Goal: Communication & Community: Answer question/provide support

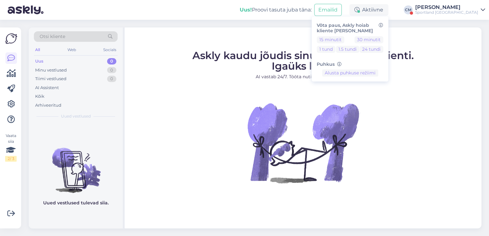
click at [438, 9] on div "[PERSON_NAME]" at bounding box center [446, 7] width 63 height 5
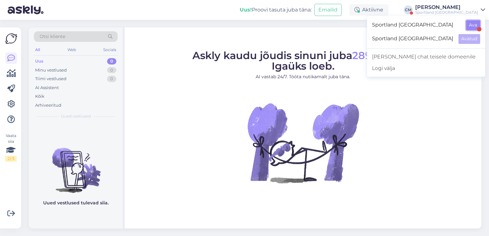
click at [476, 27] on button "Ava" at bounding box center [473, 25] width 14 height 10
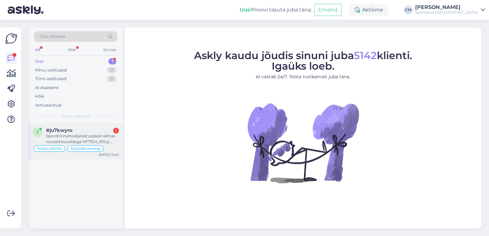
click at [88, 139] on div "Spordirinnahoidjatest pidasin silmas tooteid koodidega HF7324_619 ja H7324_006" at bounding box center [82, 139] width 73 height 12
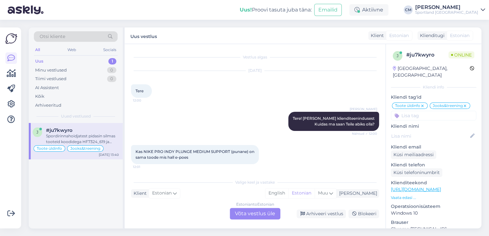
scroll to position [235, 0]
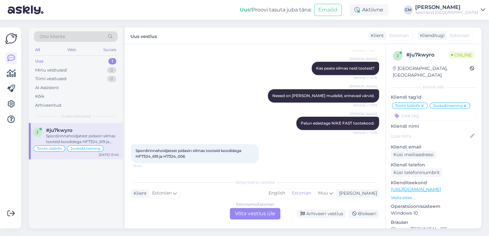
click at [246, 207] on div "Estonian to Estonian" at bounding box center [255, 205] width 38 height 6
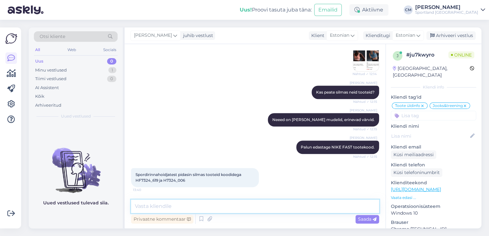
click at [223, 210] on textarea at bounding box center [255, 206] width 248 height 13
type textarea "Tere."
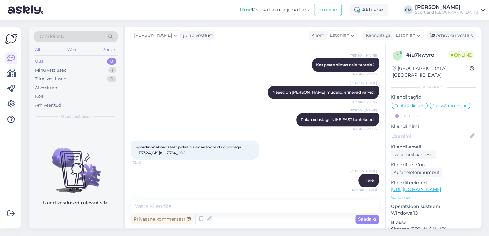
click at [149, 154] on span "Spordirinnahoidjatest pidasin silmas tooteid koodidega HF7324_619 ja H7324_006" at bounding box center [189, 150] width 107 height 11
copy span "HF7324_619"
click at [180, 156] on div "Spordirinnahoidjatest pidasin silmas tooteid koodidega HF7324_619 ja H7324_006 …" at bounding box center [195, 150] width 128 height 19
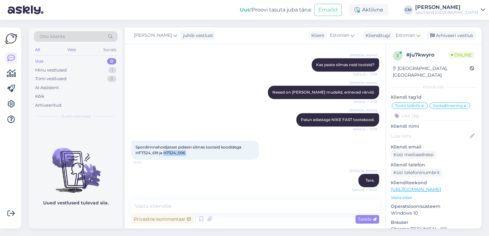
copy div "H7324_006 13:40"
click at [150, 156] on div "Spordirinnahoidjatest pidasin silmas tooteid koodidega HF7324_619 ja H7324_006 …" at bounding box center [195, 150] width 128 height 19
copy span "HF7324_619"
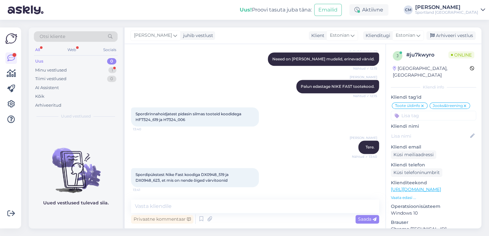
click at [161, 128] on div "Spordirinnahoidjatest pidasin silmas tooteid koodidega HF7324_619 ja H7324_006 …" at bounding box center [255, 116] width 248 height 33
drag, startPoint x: 189, startPoint y: 122, endPoint x: 137, endPoint y: 119, distance: 52.8
click at [137, 119] on div "Spordirinnahoidjatest pidasin silmas tooteid koodidega HF7324_619 ja H7324_006 …" at bounding box center [195, 116] width 128 height 19
copy span "HF7324_619 ja H7324_006"
click at [203, 210] on textarea at bounding box center [255, 206] width 248 height 13
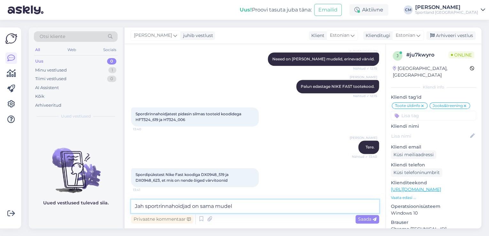
type textarea "Jah sportrinnahoidjad on sama mudel."
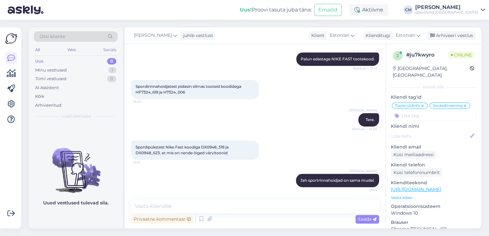
click at [208, 146] on span "Spordipükstest Nike Fast koodiga DX0948_519 ja DX0948_623, et mis on nende õige…" at bounding box center [183, 150] width 94 height 11
copy span "DX0948_519"
click at [151, 151] on span "Spordipükstest Nike Fast koodiga DX0948_519 ja DX0948_623, et mis on nende õige…" at bounding box center [183, 150] width 94 height 11
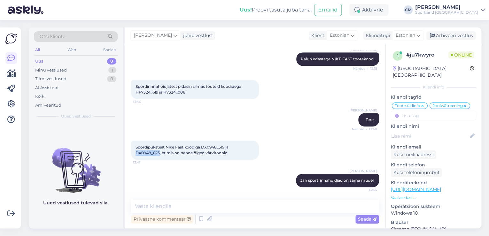
copy span "DX0948_623"
click at [213, 159] on div "Spordipükstest Nike Fast koodiga DX0948_519 ja DX0948_623, et mis on nende õige…" at bounding box center [195, 150] width 128 height 19
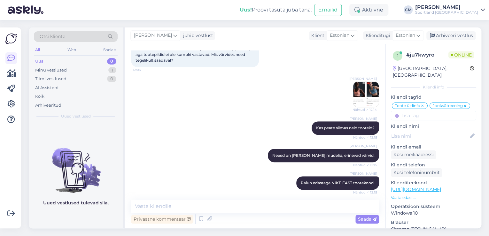
scroll to position [146, 0]
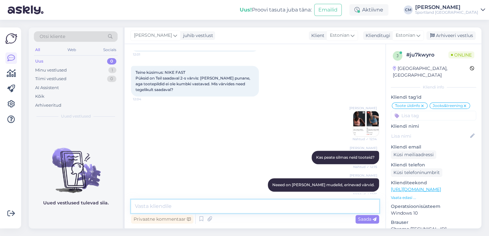
click at [180, 207] on textarea at bounding box center [255, 206] width 248 height 13
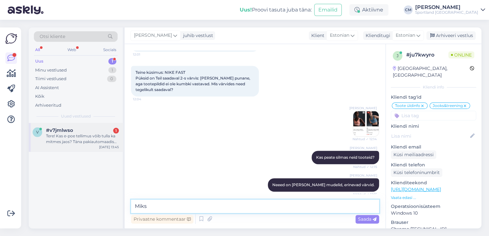
type textarea "Miks"
click at [92, 142] on div "Tere! Kas e-poe tellimus võib tulla ka mitmes jaos? Täna pakiautomaadis oli ain…" at bounding box center [82, 139] width 73 height 12
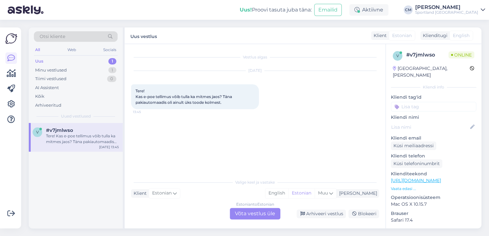
click at [245, 215] on div "Estonian to Estonian Võta vestlus üle" at bounding box center [255, 214] width 51 height 12
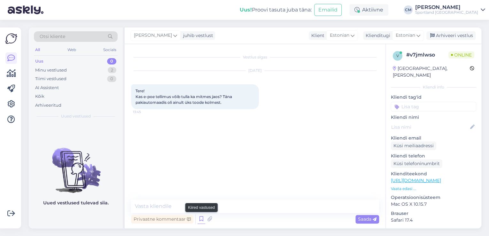
click at [200, 223] on icon at bounding box center [202, 220] width 8 height 10
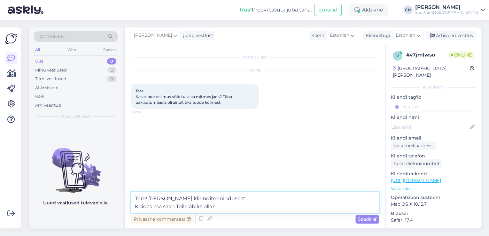
drag, startPoint x: 249, startPoint y: 206, endPoint x: 109, endPoint y: 210, distance: 140.1
click at [109, 210] on div "Otsi kliente All Web Socials Uus 0 Minu vestlused 2 Tiimi vestlused 0 AI Assist…" at bounding box center [255, 128] width 453 height 201
type textarea "Tere! [PERSON_NAME] klienditeenindusest"
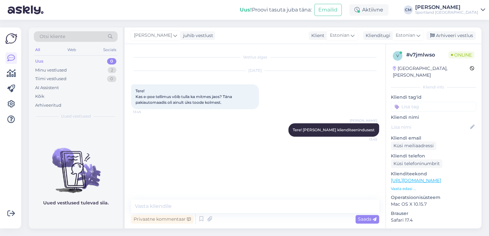
click at [98, 62] on div "Uus 0" at bounding box center [76, 61] width 84 height 9
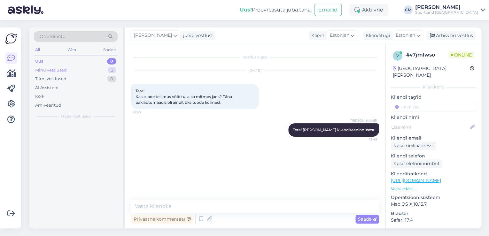
click at [97, 66] on div "Minu vestlused 2" at bounding box center [76, 70] width 84 height 9
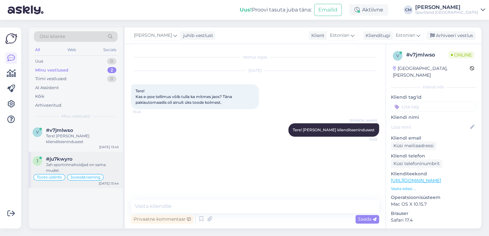
click at [91, 177] on span "Jooks&treening" at bounding box center [85, 178] width 30 height 4
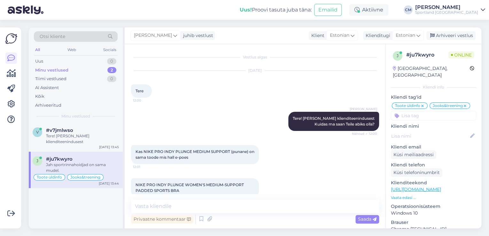
scroll to position [299, 0]
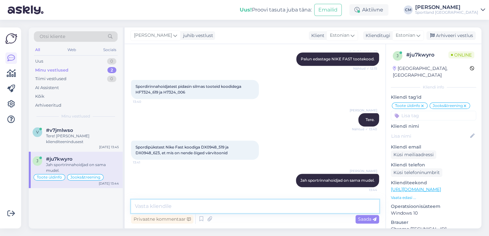
click at [179, 211] on textarea at bounding box center [255, 206] width 248 height 13
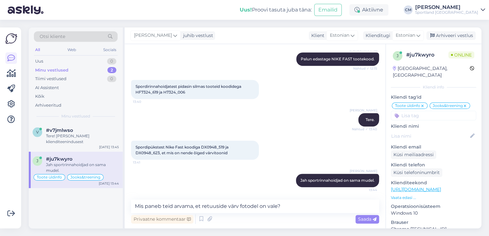
click at [145, 152] on span "Spordipükstest Nike Fast koodiga DX0948_519 ja DX0948_623, et mis on nende õige…" at bounding box center [183, 150] width 94 height 11
copy span "DX0948_623"
click at [223, 150] on div "Spordipükstest Nike Fast koodiga DX0948_519 ja DX0948_623, et mis on nende õige…" at bounding box center [195, 150] width 128 height 19
click at [215, 148] on span "Spordipükstest Nike Fast koodiga DX0948_519 ja DX0948_623, et mis on nende õige…" at bounding box center [183, 150] width 94 height 11
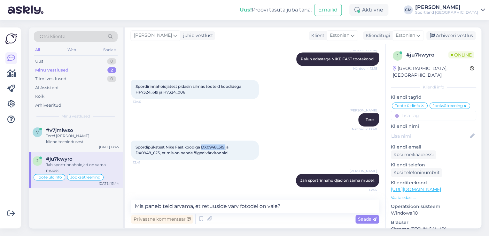
click at [215, 148] on span "Spordipükstest Nike Fast koodiga DX0948_519 ja DX0948_623, et mis on nende õige…" at bounding box center [183, 150] width 94 height 11
copy span "DX0948_519"
click at [157, 153] on span "Spordipükstest Nike Fast koodiga DX0948_519 ja DX0948_623, et mis on nende õige…" at bounding box center [183, 150] width 94 height 11
copy span "DX0948_623"
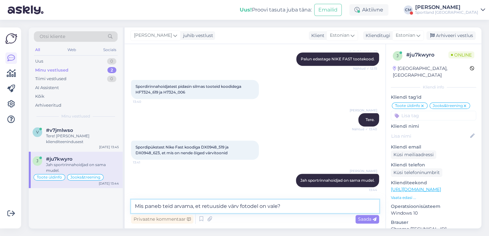
click at [287, 205] on textarea "Mis paneb teid arvama, et retuuside värv fotodel on vale?" at bounding box center [255, 206] width 248 height 13
drag, startPoint x: 243, startPoint y: 206, endPoint x: 146, endPoint y: 205, distance: 96.9
click at [146, 205] on textarea "Mis paneb teid arvama, et retuuside värv fotodel on vale?" at bounding box center [255, 206] width 248 height 13
type textarea "M"
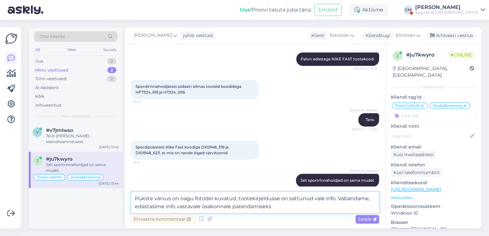
type textarea "Pükste värvus on nagu fotodel kuvatud, tootekirjeldusse on sattunud vale info. …"
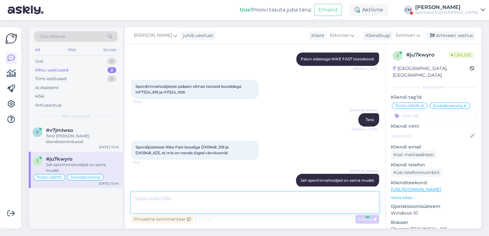
scroll to position [338, 0]
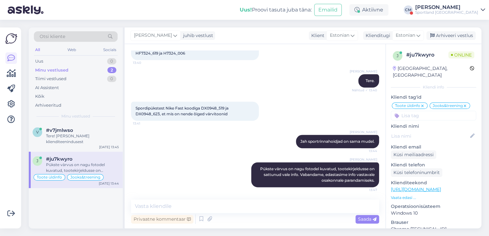
click at [443, 6] on div "[PERSON_NAME]" at bounding box center [446, 7] width 63 height 5
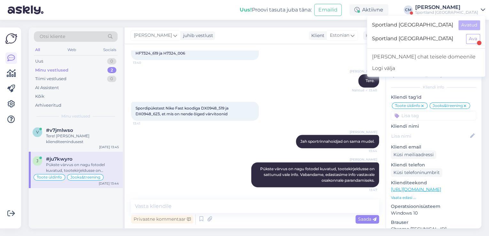
click at [471, 33] on div "Sportland [GEOGRAPHIC_DATA] Ava" at bounding box center [426, 39] width 118 height 14
click at [471, 39] on button "Ava" at bounding box center [473, 39] width 14 height 10
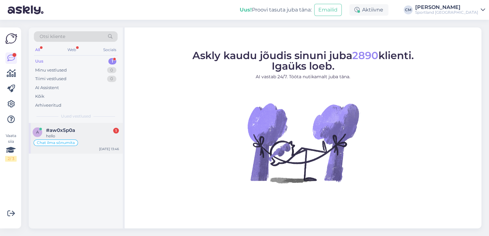
click at [88, 132] on div "#aw0x5p0a 1" at bounding box center [82, 131] width 73 height 6
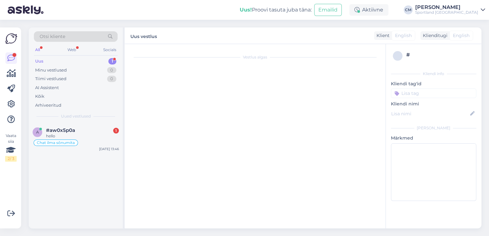
scroll to position [74, 0]
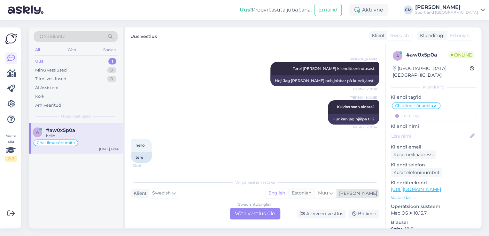
click at [315, 198] on div "Estonian" at bounding box center [301, 194] width 26 height 10
click at [256, 211] on div "Swedish to Estonian Võta vestlus üle" at bounding box center [255, 214] width 51 height 12
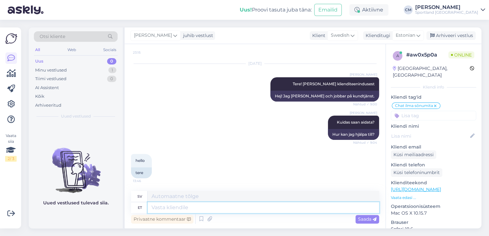
click at [218, 207] on textarea at bounding box center [264, 207] width 232 height 11
type textarea "Tere!"
type textarea "Hej!"
type textarea "Tere!"
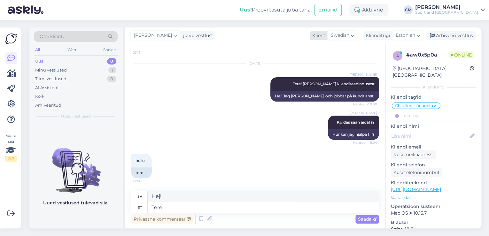
click at [354, 37] on icon at bounding box center [353, 35] width 4 height 7
type input "eng"
click at [319, 65] on link "English" at bounding box center [334, 64] width 70 height 10
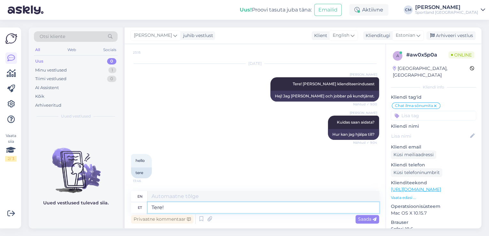
type textarea "Hello!"
click at [193, 210] on textarea "Tere!" at bounding box center [264, 207] width 232 height 11
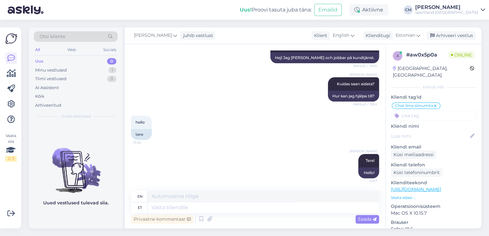
click at [466, 12] on div "Sportland [GEOGRAPHIC_DATA]" at bounding box center [446, 12] width 63 height 5
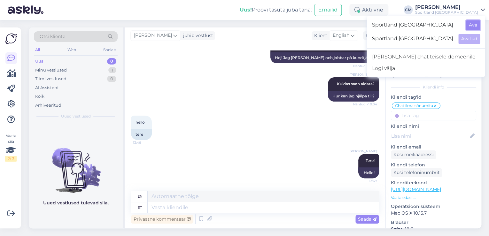
click at [473, 29] on button "Ava" at bounding box center [473, 25] width 14 height 10
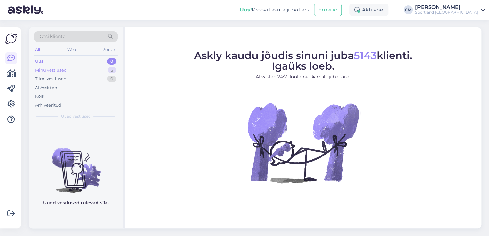
click at [111, 72] on div "2" at bounding box center [112, 70] width 9 height 6
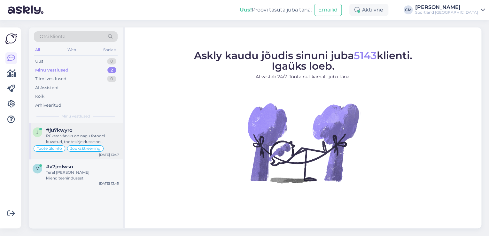
click at [104, 130] on div "#ju7kwyro" at bounding box center [82, 131] width 73 height 6
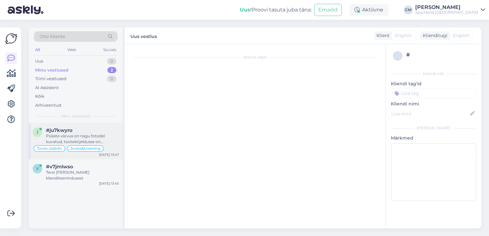
scroll to position [338, 0]
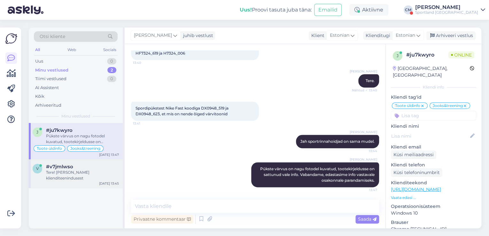
click at [75, 174] on div "Tere! [PERSON_NAME] klienditeenindusest" at bounding box center [82, 176] width 73 height 12
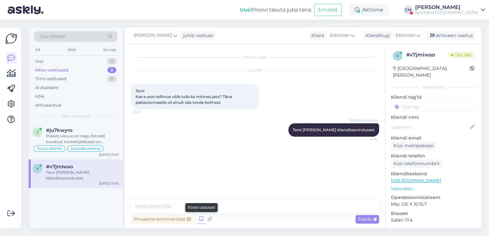
click at [200, 221] on icon at bounding box center [202, 220] width 8 height 10
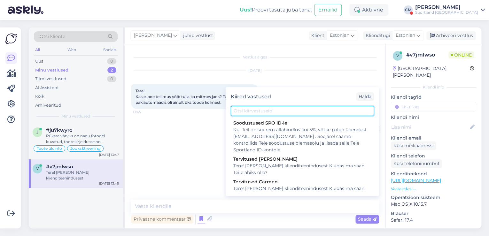
click at [255, 112] on input "text" at bounding box center [302, 111] width 143 height 10
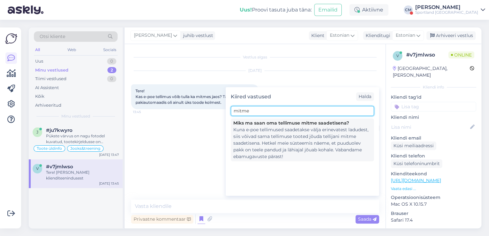
type input "mitme"
click at [257, 137] on div "Kuna e-poe tellimused saadetakse välja erinevatest ladudest, siis võivad sama t…" at bounding box center [302, 144] width 138 height 34
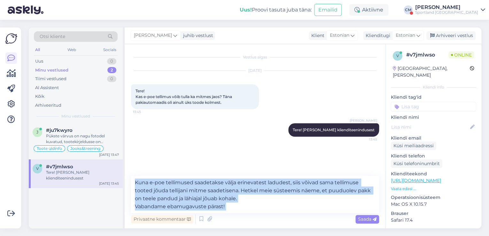
drag, startPoint x: 246, startPoint y: 215, endPoint x: 234, endPoint y: 211, distance: 12.1
click at [234, 211] on div "Kuna e-[PERSON_NAME] tellimused saadetakse välja erinevatest ladudest, siis või…" at bounding box center [255, 200] width 248 height 49
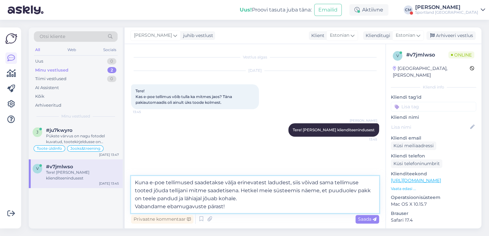
drag, startPoint x: 234, startPoint y: 211, endPoint x: 243, endPoint y: 190, distance: 22.5
click at [243, 190] on textarea "Kuna e-poe tellimused saadetakse välja erinevatest ladudest, siis võivad sama t…" at bounding box center [255, 194] width 248 height 37
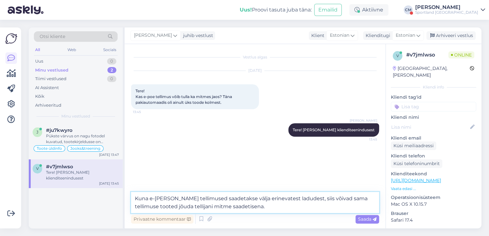
click at [137, 200] on textarea "Kuna e-[PERSON_NAME] tellimused saadetakse välja erinevatest ladudest, siis või…" at bounding box center [255, 202] width 248 height 21
type textarea "Jah, kuna e-[PERSON_NAME] tellimused saadetakse välja erinevatest ladudest, sii…"
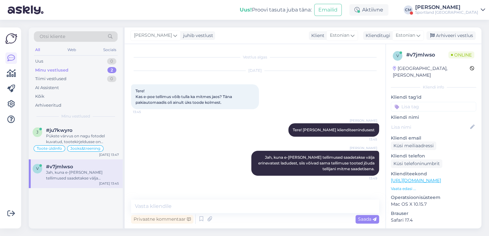
click at [451, 102] on input at bounding box center [433, 107] width 85 height 10
type input "m"
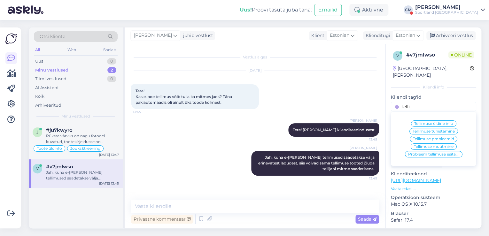
type input "telli"
click at [432, 121] on div "Tellimuse üldine info" at bounding box center [433, 124] width 45 height 6
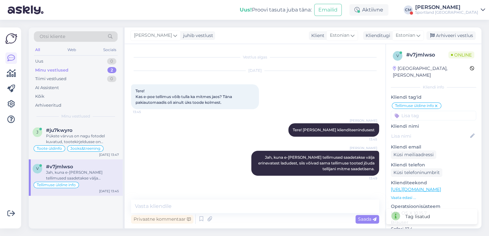
click at [458, 6] on div "[PERSON_NAME]" at bounding box center [446, 7] width 63 height 5
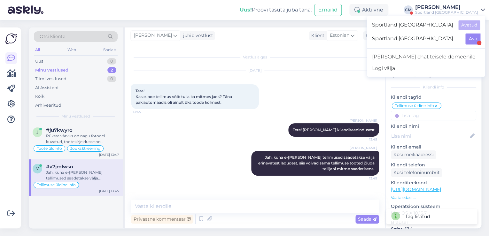
click at [473, 41] on button "Ava" at bounding box center [473, 39] width 14 height 10
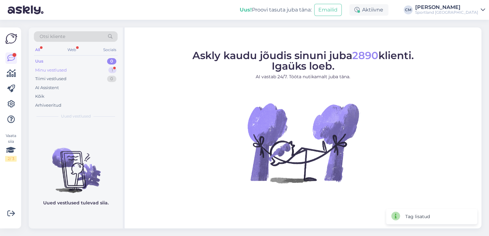
click at [110, 70] on div "1" at bounding box center [112, 70] width 8 height 6
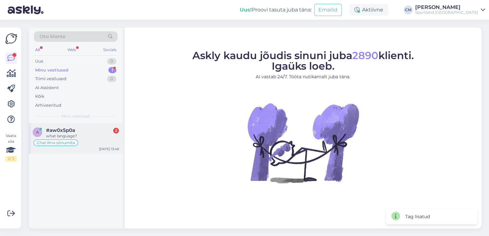
click at [85, 128] on div "#aw0x5p0a 2" at bounding box center [82, 131] width 73 height 6
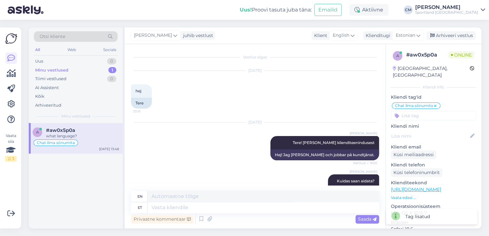
scroll to position [174, 0]
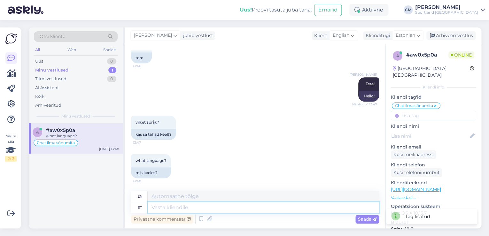
click at [175, 206] on textarea at bounding box center [264, 207] width 232 height 11
type textarea "Mis"
type textarea "What"
type textarea "Mis keeles t"
type textarea "In what language"
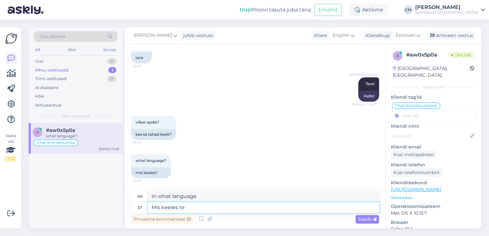
type textarea "Mis keeles te r"
type textarea "In what language do you"
type textarea "Mis keeles te rääkida so"
type textarea "What language do you speak?"
type textarea "Mis keeles te rääkida soovite, k"
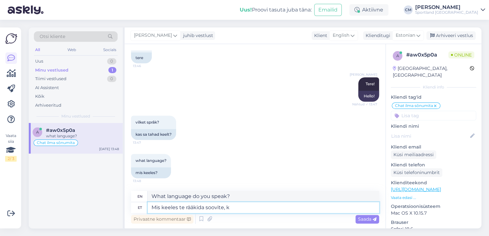
type textarea "What language do you want to speak?"
type textarea "Mis keeles te rääkida soovite, kõik on"
type textarea "What language do you want to speak, everyone?"
type textarea "Mis keeles te rääkida soovite, kõik on võ"
type textarea "Whatever language you want to speak, it's all there."
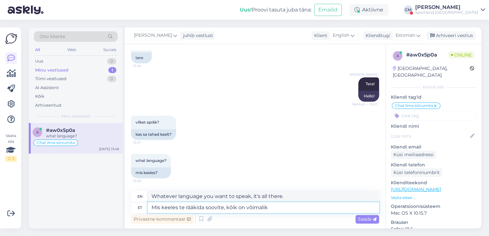
type textarea "Mis keeles te rääkida soovite, kõik on võimalik."
type textarea "Whatever language you want to speak, everything is possible."
drag, startPoint x: 287, startPoint y: 209, endPoint x: 144, endPoint y: 212, distance: 142.7
click at [144, 212] on div "et Mis keeles te rääkida soovite, kõik on võimalik." at bounding box center [255, 207] width 248 height 11
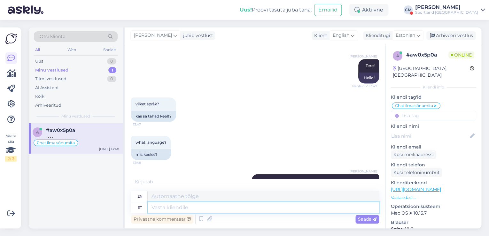
scroll to position [225, 0]
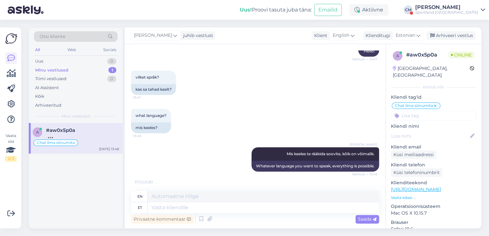
click at [454, 18] on div "Uus! Proovi tasuta [PERSON_NAME]: Emailid Aktiivne [PERSON_NAME] Sportland [GEO…" at bounding box center [244, 10] width 489 height 20
click at [457, 14] on div "Sportland [GEOGRAPHIC_DATA]" at bounding box center [446, 12] width 63 height 5
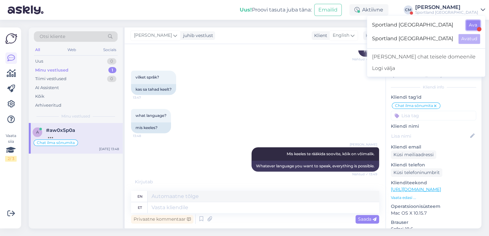
click at [471, 24] on button "Ava" at bounding box center [473, 25] width 14 height 10
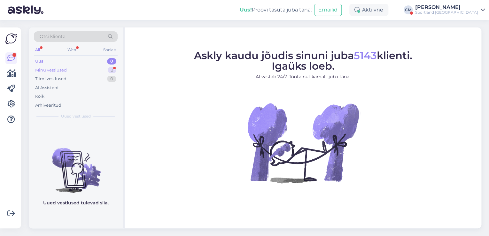
click at [112, 73] on div "2" at bounding box center [112, 70] width 9 height 6
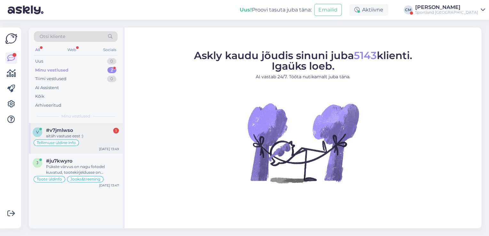
click at [98, 138] on div "aitäh vastuse eest :)" at bounding box center [82, 136] width 73 height 6
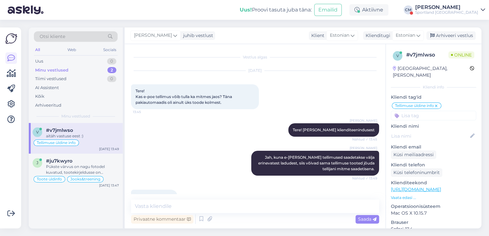
scroll to position [16, 0]
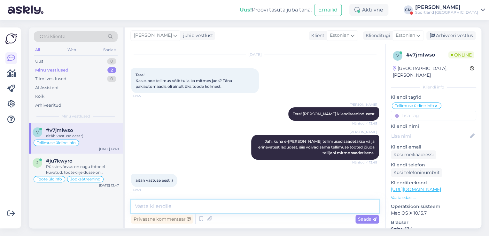
click at [187, 203] on textarea at bounding box center [255, 206] width 248 height 13
type textarea "Kas saan veel abiks olla?"
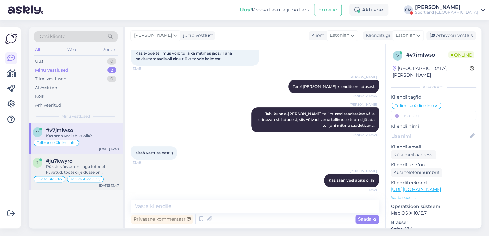
click at [71, 169] on div "Pükste värvus on nagu fotodel kuvatud, tootekirjeldusse on sattunud vale info. …" at bounding box center [82, 170] width 73 height 12
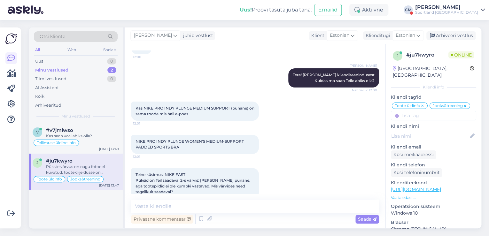
scroll to position [338, 0]
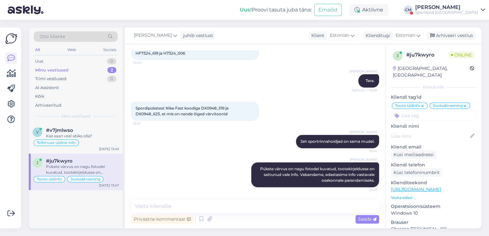
click at [458, 6] on div "[PERSON_NAME]" at bounding box center [446, 7] width 63 height 5
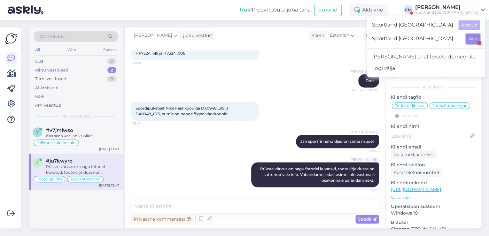
click at [470, 35] on button "Ava" at bounding box center [473, 39] width 14 height 10
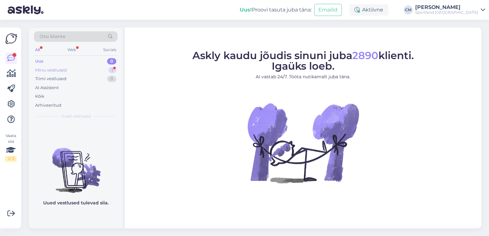
click at [87, 72] on div "Minu vestlused 1" at bounding box center [76, 70] width 84 height 9
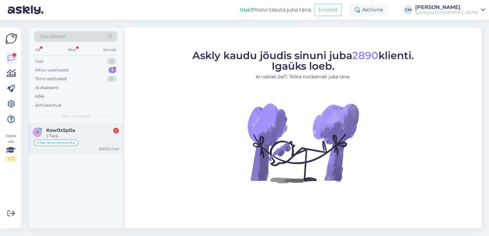
click at [83, 130] on div "#aw0x5p0a 1" at bounding box center [82, 131] width 73 height 6
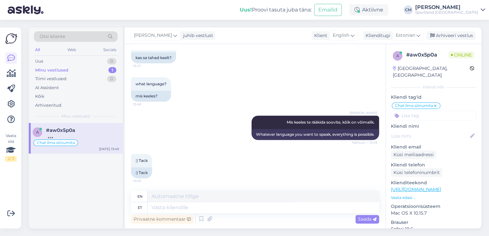
scroll to position [256, 0]
click at [171, 212] on textarea at bounding box center [264, 207] width 232 height 11
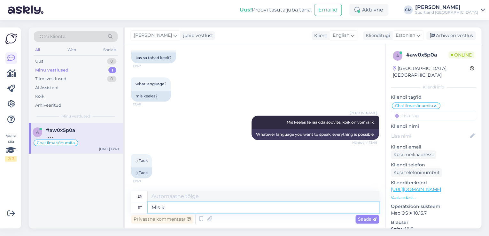
type textarea "Mis ke"
type textarea "What"
type textarea "Mis keeles t"
type textarea "In what language"
type textarea "Mis keeles te"
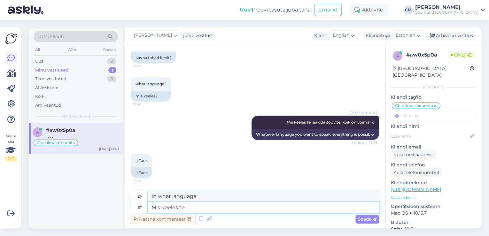
type textarea "In what language do you"
type textarea "Mis keeles te soovite su"
type textarea "What language do you want?"
type textarea "Mis keeles te soovite suhelda?"
type textarea "What language do you want to communicate in?"
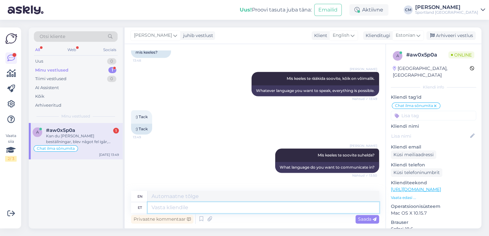
scroll to position [344, 0]
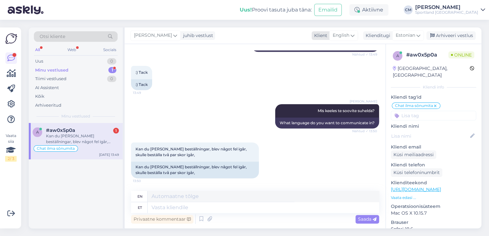
click at [351, 34] on icon at bounding box center [353, 35] width 4 height 7
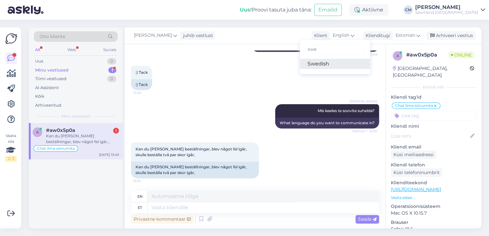
type input "swe"
click at [330, 67] on link "Swedish" at bounding box center [335, 64] width 70 height 10
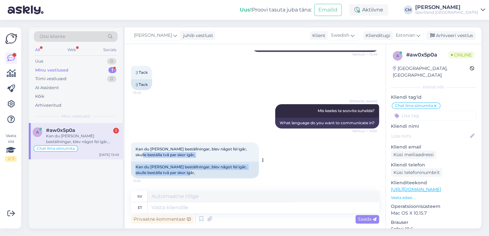
drag, startPoint x: 186, startPoint y: 171, endPoint x: 135, endPoint y: 161, distance: 51.9
click at [135, 161] on div "Kan du [PERSON_NAME] beställningar, blev något fel igår, skulle beställa två pa…" at bounding box center [195, 161] width 128 height 36
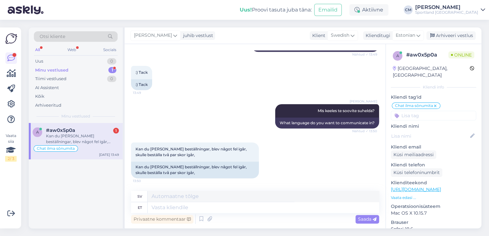
click at [170, 137] on div "Kan du [PERSON_NAME] beställningar, blev något fel igår, skulle beställa två pa…" at bounding box center [255, 161] width 248 height 50
click at [191, 171] on div "Kan du [PERSON_NAME] beställningar, blev något fel igår, skulle beställa två pa…" at bounding box center [195, 170] width 128 height 17
click at [462, 9] on div "[PERSON_NAME]" at bounding box center [446, 7] width 63 height 5
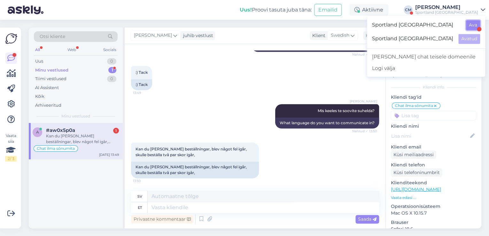
click at [472, 24] on button "Ava" at bounding box center [473, 25] width 14 height 10
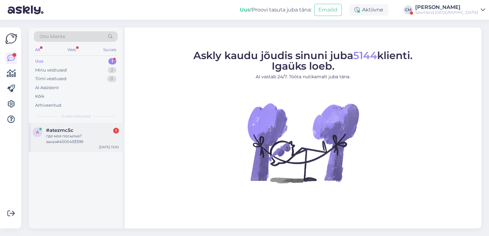
click at [87, 148] on div "a #atezmc5c 1 где моя посылка? заказ#4000493399 [DATE] 13:50" at bounding box center [76, 137] width 94 height 29
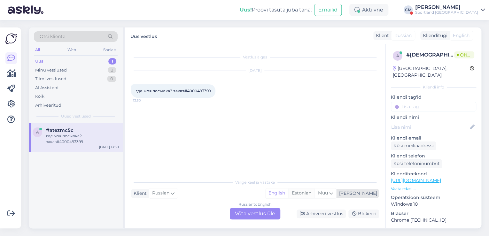
click at [315, 193] on div "Estonian" at bounding box center [301, 194] width 26 height 10
click at [263, 215] on div "Russian to Estonian Võta vestlus üle" at bounding box center [255, 214] width 51 height 12
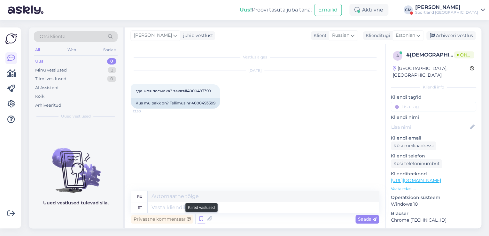
click at [198, 217] on icon at bounding box center [202, 220] width 8 height 10
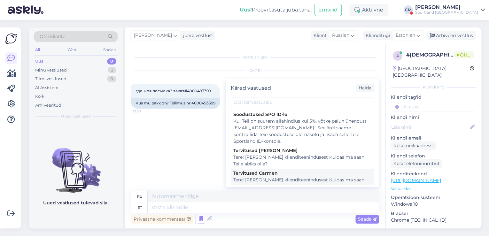
click at [284, 176] on div "Tervitused Carmen" at bounding box center [302, 173] width 138 height 7
type textarea "Здравствуйте! Я [PERSON_NAME] из службы поддержки клиентов Чем я могу вам помоч…"
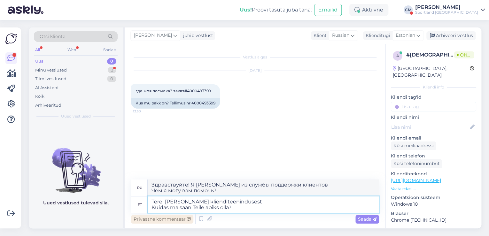
drag, startPoint x: 245, startPoint y: 210, endPoint x: 166, endPoint y: 216, distance: 78.9
click at [166, 216] on div "ru Здравствуйте! Я [PERSON_NAME] из службы поддержки клиентов Чем я могу вам по…" at bounding box center [255, 203] width 248 height 46
type textarea "Tere! [PERSON_NAME] klienditeenindusest"
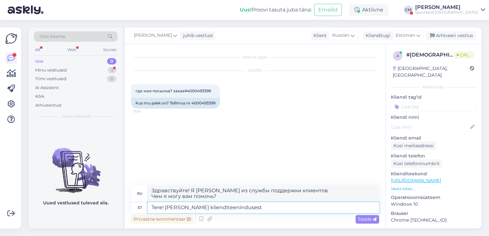
type textarea "Здравствуйте! Меня зовут [PERSON_NAME], я из службы поддержки клиентов."
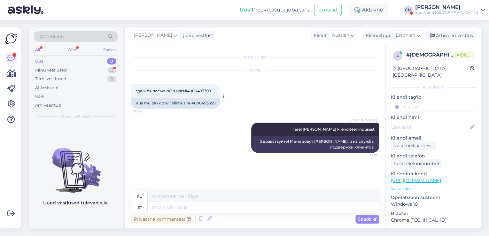
click at [203, 104] on div "Kus mu pakk on? Tellimus nr 4000493399" at bounding box center [175, 103] width 89 height 11
copy div "4000493399"
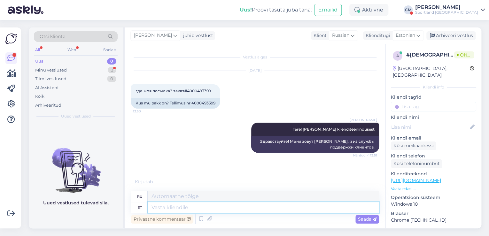
click at [212, 209] on textarea at bounding box center [264, 207] width 232 height 11
type textarea "See t"
type textarea "Этот"
type textarea "See tellimu"
type textarea "Этот заказ"
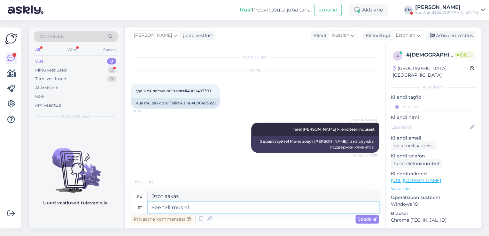
type textarea "See tellimus ei o"
type textarea "Этот приказ не"
type textarea "See tellimus ei ole"
type textarea "Этот приказ не является"
type textarea "See tellimus ei ole teil"
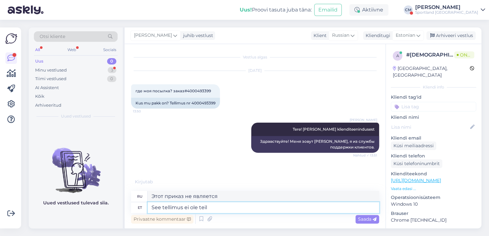
type textarea "У вас нет этого заказа."
type textarea "See tellimus ei ole teil lõpuni v"
type textarea "Вам не нужно завершать этот заказ."
type textarea "See tellimus ei ole teil lõpuni viidud, t"
type textarea "Этот заказ не был выполнен для вас,"
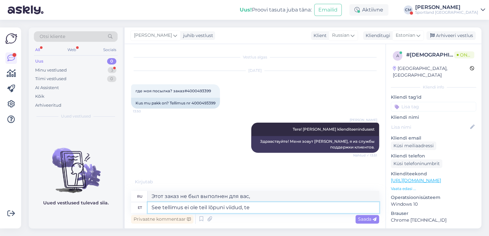
type textarea "See tellimus ei ole teil lõpuni viidud, te"
type textarea "Этот заказ не был выполнен для вас, вы"
type textarea "See tellimus ei ole teil lõpuni viidud, te ei"
type textarea "Этот заказ не был выполнен для вас, вы не"
type textarea "See tellimus ei ole teil lõpuni viidud, t"
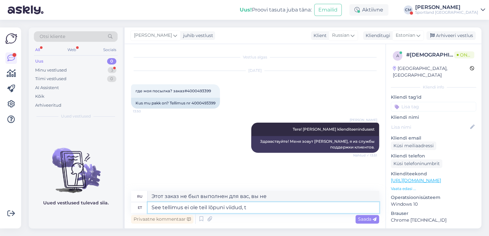
type textarea "Этот заказ не был выполнен для вас, вы"
type textarea "See tellimus ei ole teil lõpuni viidud, s"
type textarea "Этот заказ не был выполнен для вас,"
type textarea "See tellimus ei ole teil lõpuni viidud, selle t"
type textarea "Этот заказ не был выполнен для вас, его"
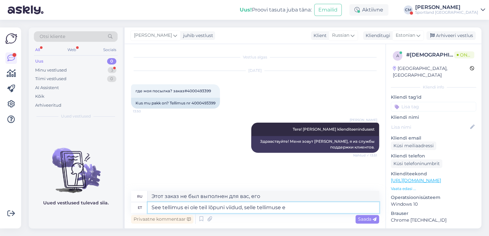
type textarea "See tellimus ei ole teil lõpuni viidud, selle tellimuse ee"
type textarea "Этот заказ не был выполнен для вас, этот заказ"
type textarea "See tellimus ei ole teil lõpuni viidud, selle tellimuse eest p"
type textarea "Этот заказ не был выполнен для вас, для этого заказа"
type textarea "See tellimus ei ole teil lõpuni viidud, selle tellimuse eest pole t"
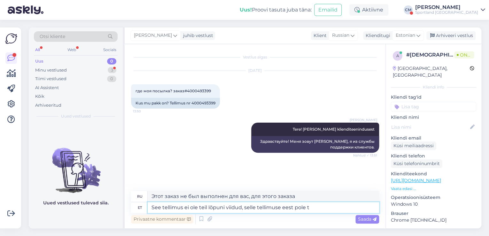
type textarea "Этот заказ для вас не выполнен, оплата за этот заказ не произведена."
type textarea "See tellimus ei ole teil lõpuni viidud, selle tellimuse eest pole tasutud."
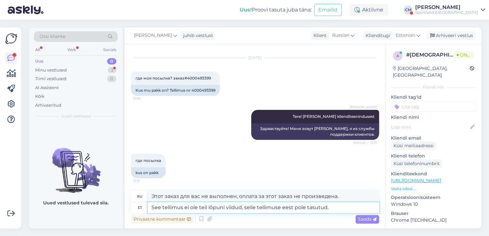
type textarea "Этот заказ для вас не выполнен, этот заказ не оплачен."
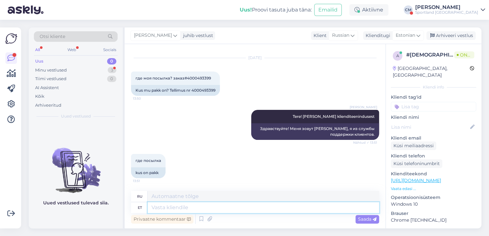
scroll to position [57, 0]
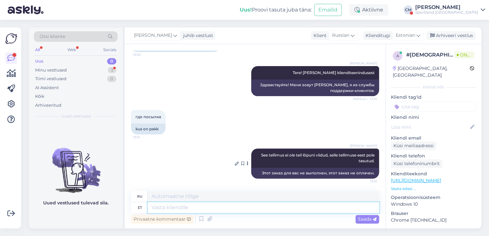
type textarea "T"
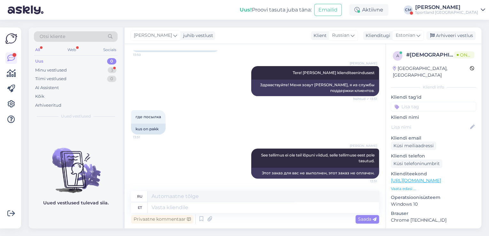
click at [460, 13] on div "Sportland [GEOGRAPHIC_DATA]" at bounding box center [446, 12] width 63 height 5
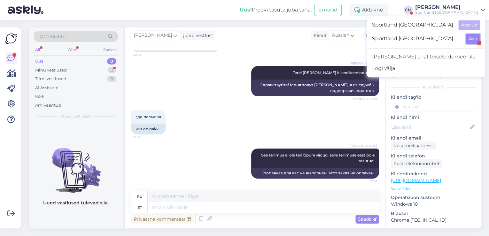
click at [469, 37] on button "Ava" at bounding box center [473, 39] width 14 height 10
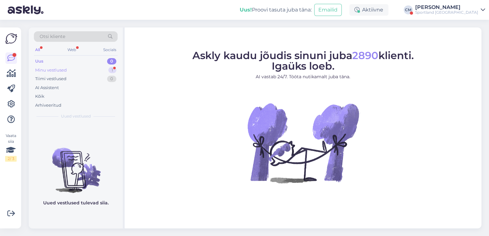
click at [112, 66] on div "Minu vestlused 1" at bounding box center [76, 70] width 84 height 9
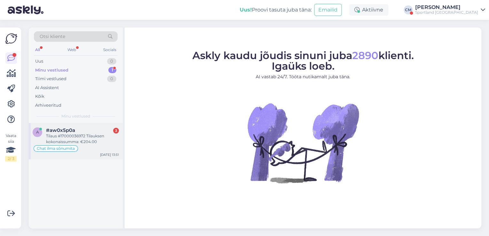
click at [95, 130] on div "#aw0x5p0a 3" at bounding box center [82, 131] width 73 height 6
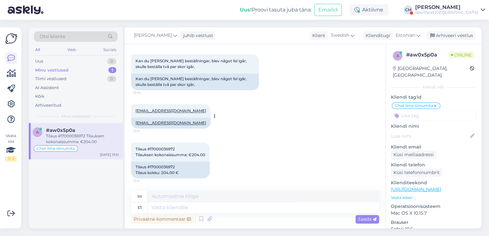
scroll to position [433, 0]
click at [344, 32] on span "Swedish" at bounding box center [340, 35] width 19 height 7
click at [321, 64] on link "Estonian" at bounding box center [334, 64] width 70 height 10
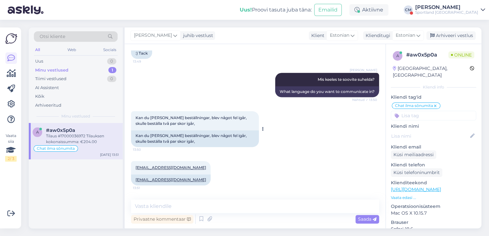
scroll to position [424, 0]
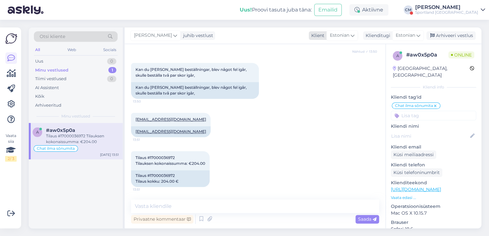
click at [342, 34] on span "Estonian" at bounding box center [340, 35] width 20 height 7
drag, startPoint x: 333, startPoint y: 47, endPoint x: 310, endPoint y: 53, distance: 24.5
click at [310, 53] on input "est" at bounding box center [333, 49] width 60 height 10
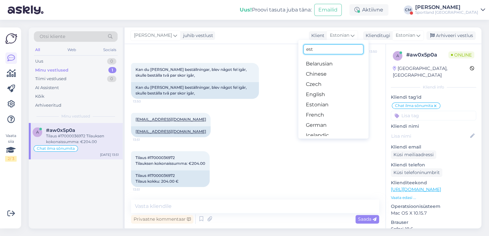
type input "e"
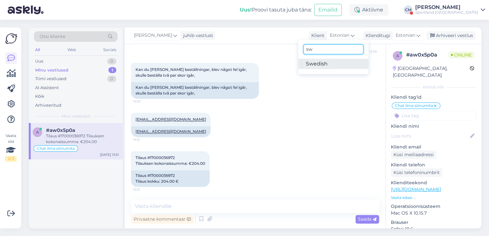
type input "sw"
click at [330, 63] on link "Swedish" at bounding box center [333, 64] width 70 height 10
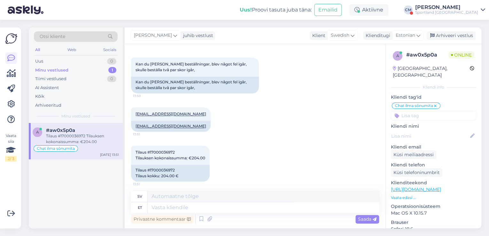
scroll to position [433, 0]
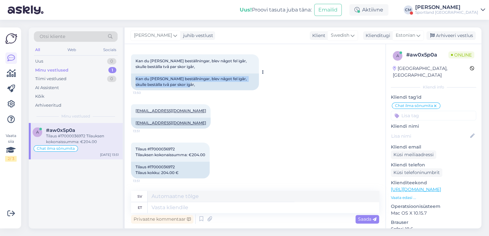
drag, startPoint x: 185, startPoint y: 86, endPoint x: 137, endPoint y: 78, distance: 48.6
click at [137, 78] on div "Kan du [PERSON_NAME] beställningar, blev något fel igår, skulle beställa två pa…" at bounding box center [195, 82] width 128 height 17
click at [169, 168] on div "Tilaus #17000036972 Tilaus kokku: 204.00 €" at bounding box center [170, 170] width 79 height 17
click at [435, 8] on div "[PERSON_NAME]" at bounding box center [446, 7] width 63 height 5
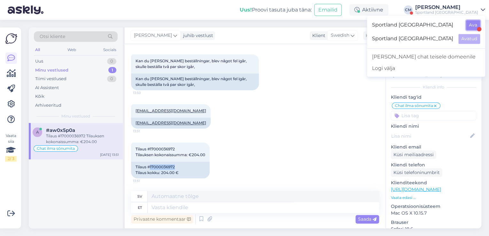
click at [468, 20] on button "Ava" at bounding box center [473, 25] width 14 height 10
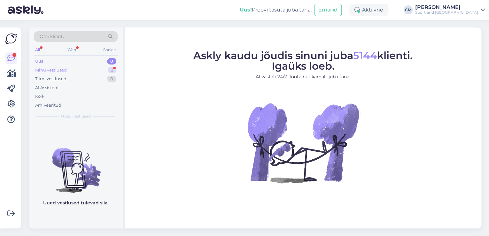
click at [106, 69] on div "Minu vestlused 3" at bounding box center [76, 70] width 84 height 9
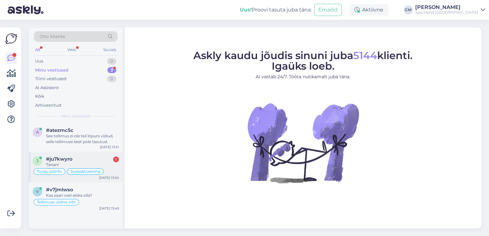
click at [89, 179] on div "j #ju7kwyro 1 Tänan! Toote üldinfo Jooks&treening [DATE] 13:50" at bounding box center [76, 167] width 94 height 31
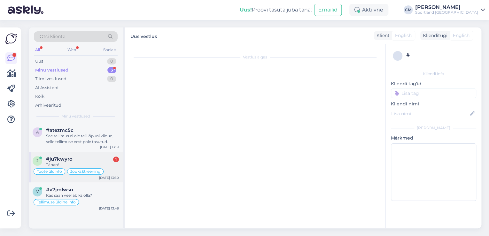
scroll to position [366, 0]
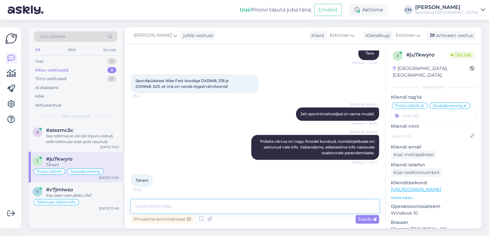
click at [228, 203] on textarea at bounding box center [255, 206] width 248 height 13
type textarea "Kas saan veel aidata?"
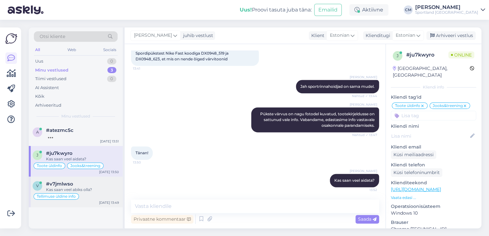
click at [87, 201] on div "v #v7jmlwso Kas saan veel abiks olla? Tellimuse [PERSON_NAME] info [DATE] 13:49" at bounding box center [76, 192] width 94 height 31
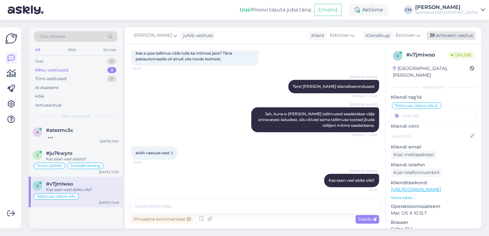
click at [453, 35] on div "Arhiveeri vestlus" at bounding box center [451, 35] width 49 height 9
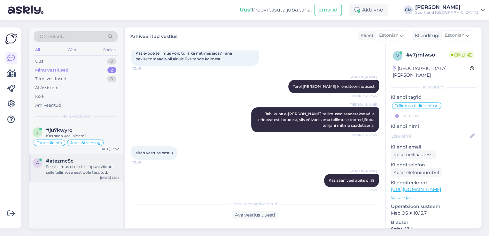
click at [83, 171] on div "See tellimus ei ole teil lõpuni viidud, selle tellimuse eest pole tasutud." at bounding box center [82, 170] width 73 height 12
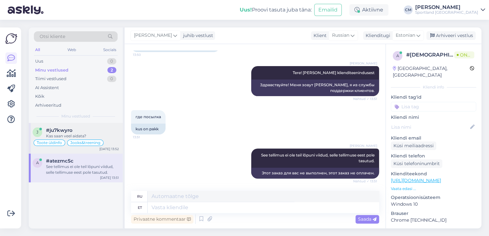
click at [98, 130] on div "#ju7kwyro" at bounding box center [82, 131] width 73 height 6
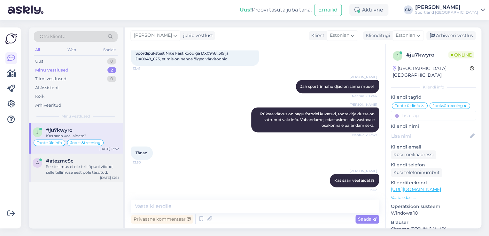
click at [82, 172] on div "See tellimus ei ole teil lõpuni viidud, selle tellimuse eest pole tasutud." at bounding box center [82, 170] width 73 height 12
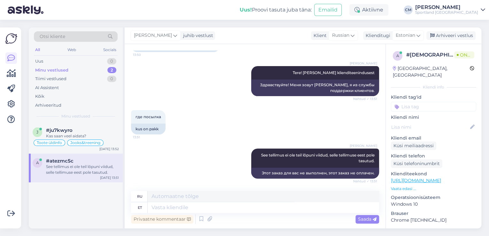
click at [451, 12] on div "Sportland [GEOGRAPHIC_DATA]" at bounding box center [446, 12] width 63 height 5
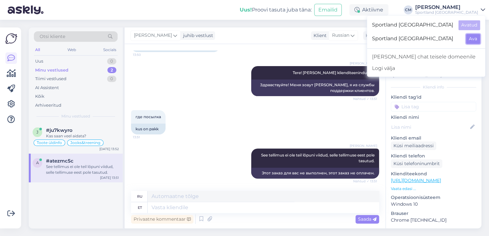
click at [470, 36] on button "Ava" at bounding box center [473, 39] width 14 height 10
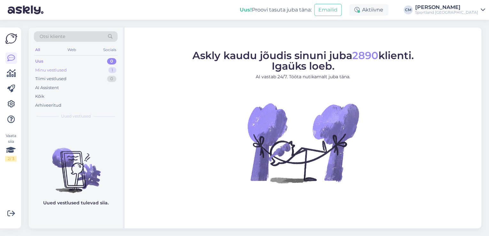
click at [110, 68] on div "1" at bounding box center [112, 70] width 8 height 6
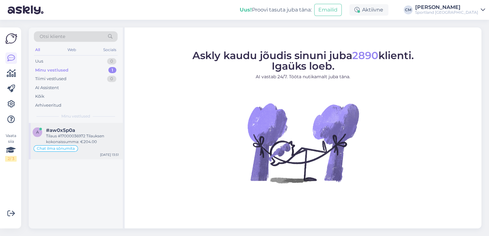
click at [87, 142] on div "Tilaus #17000036972 Tilauksen kokonaissumma: €204.00" at bounding box center [82, 139] width 73 height 12
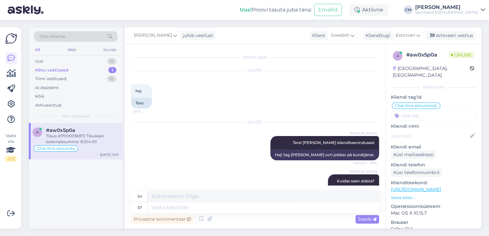
scroll to position [433, 0]
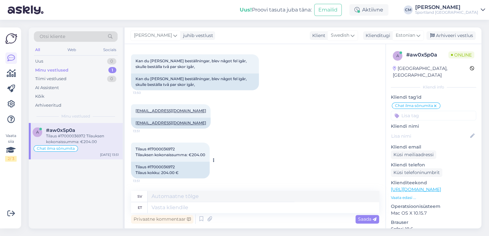
click at [164, 168] on div "Tilaus #17000036972 Tilaus kokku: 204.00 €" at bounding box center [170, 170] width 79 height 17
click at [451, 12] on div "Sportland [GEOGRAPHIC_DATA]" at bounding box center [446, 12] width 63 height 5
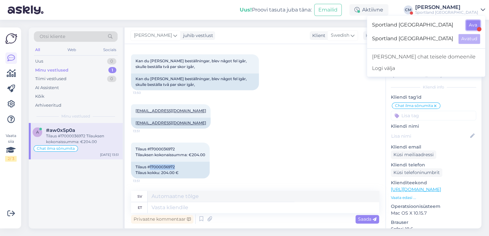
click at [472, 29] on button "Ava" at bounding box center [473, 25] width 14 height 10
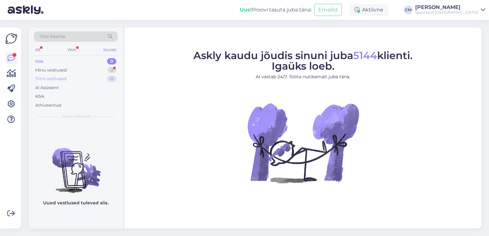
click at [110, 75] on div "Tiimi vestlused 0" at bounding box center [76, 79] width 84 height 9
click at [111, 71] on div "2" at bounding box center [112, 70] width 9 height 6
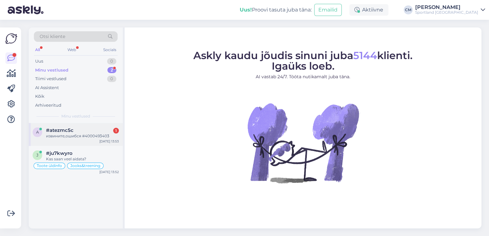
click at [96, 132] on div "#atezmc5c 1" at bounding box center [82, 131] width 73 height 6
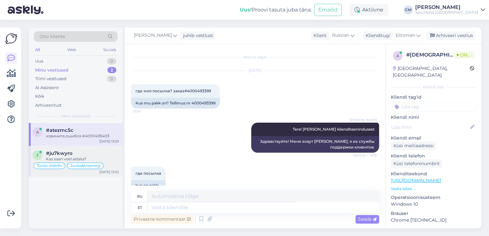
scroll to position [95, 0]
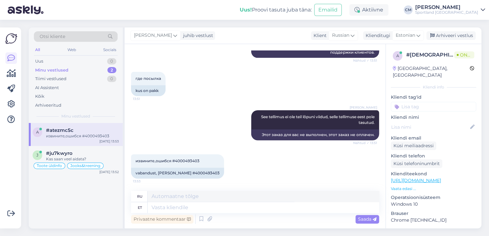
click at [445, 16] on div "Uus! Proovi tasuta [PERSON_NAME]: Emailid Aktiivne [PERSON_NAME] Sportland [GEO…" at bounding box center [244, 10] width 489 height 20
click at [456, 18] on div "Uus! Proovi tasuta [PERSON_NAME]: Emailid Aktiivne [PERSON_NAME] Sportland [GEO…" at bounding box center [244, 10] width 489 height 20
click at [463, 13] on div "Sportland [GEOGRAPHIC_DATA]" at bounding box center [446, 12] width 63 height 5
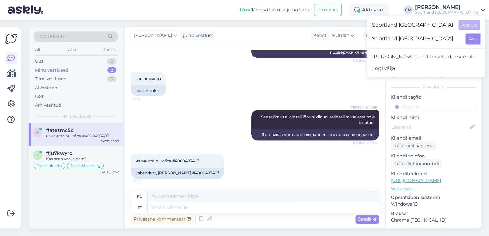
click at [479, 36] on button "Ava" at bounding box center [473, 39] width 14 height 10
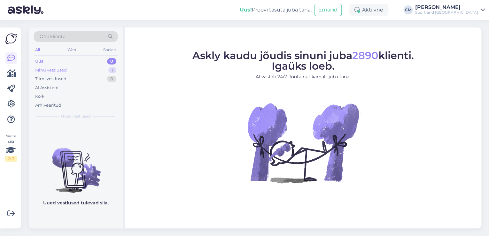
click at [77, 70] on div "Minu vestlused 1" at bounding box center [76, 70] width 84 height 9
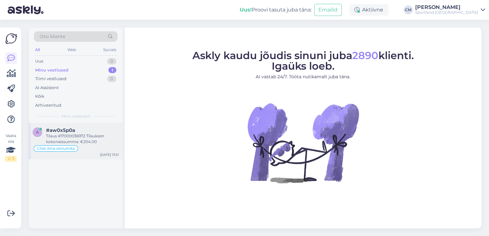
click at [67, 136] on div "Tilaus #17000036972 Tilauksen kokonaissumma: €204.00" at bounding box center [82, 139] width 73 height 12
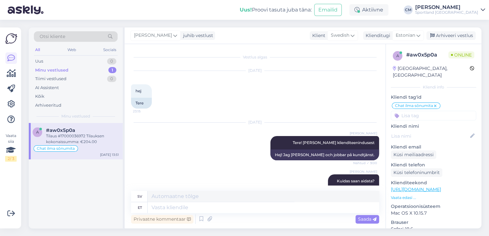
scroll to position [433, 0]
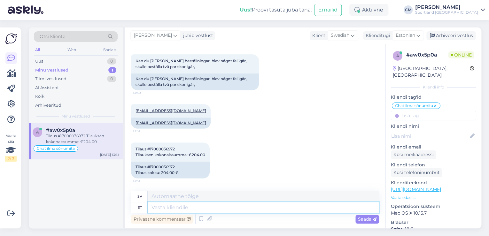
click at [197, 208] on textarea at bounding box center [264, 207] width 232 height 11
type textarea "[PERSON_NAME]"
type textarea "Detta"
type textarea "[PERSON_NAME] p"
type textarea "[PERSON_NAME] beställning"
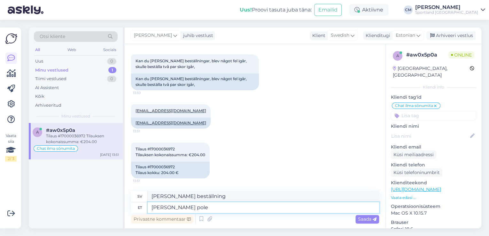
type textarea "[PERSON_NAME] pole l"
type textarea "[PERSON_NAME] ordning finns inte."
type textarea "[PERSON_NAME] pole lõpuni vii"
type textarea "Den här beställningen är inte komplett."
type textarea "Seda tellimus pole lõpuni viidud, t"
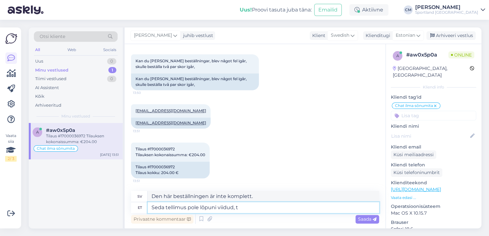
type textarea "[PERSON_NAME] beställning har inte slutförts,"
type textarea "Seda tellimus pole lõpuni viidud, te p"
type textarea "Den här beställningen har inte slutförts, du"
type textarea "Seda tellimus pole lõpuni viidud, te pole s"
type textarea "Den här beställningen har inte slutförts, du är inte"
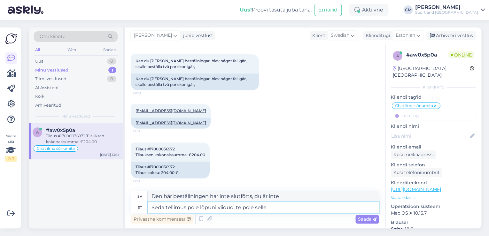
type textarea "Seda tellimus pole lõpuni viidud, te pole selle e"
type textarea "[PERSON_NAME] beställning har inte slutförts, du har inte mottagit den."
type textarea "Seda tellimus pole lõpuni viidud, te pole selle eest ma"
type textarea "[PERSON_NAME] beställning har inte slutförts, du är inte ansvarig för den."
type textarea "[PERSON_NAME] pole lõpuni viidud, te pole selle eest maksnud."
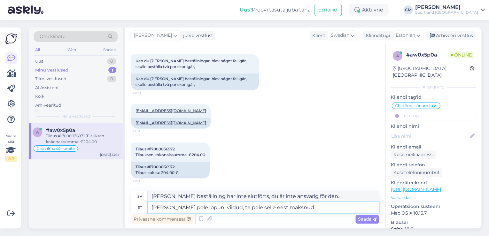
type textarea "[PERSON_NAME] beställning har inte slutförts, du har inte betalat för den."
type textarea "[PERSON_NAME] pole lõpuni viidud, te pole selle eest maksnud. See tellimus e"
type textarea "[PERSON_NAME] beställning har inte slutförts, du har inte betalat för den. [PER…"
type textarea "[PERSON_NAME] pole lõpuni viidud, te pole selle eest maksnud. See tellimus ebaõn"
type textarea "[PERSON_NAME] beställning har inte slutförts, du har inte betalat för den. [PER…"
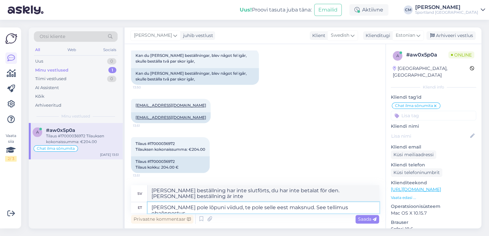
type textarea "[PERSON_NAME] pole lõpuni viidud, te pole selle eest maksnud. See tellimus ebaõ…"
type textarea "Den här beställningen har inte slutförts, du har inte betalat för den. Beställn…"
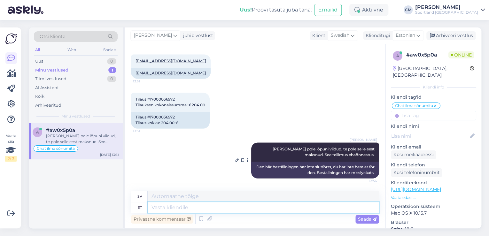
scroll to position [483, 0]
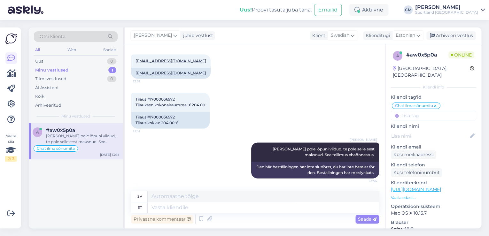
click at [453, 5] on div "[PERSON_NAME]" at bounding box center [446, 7] width 63 height 5
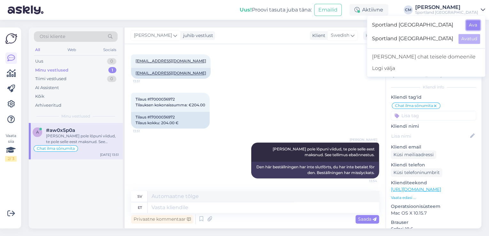
click at [468, 21] on button "Ava" at bounding box center [473, 25] width 14 height 10
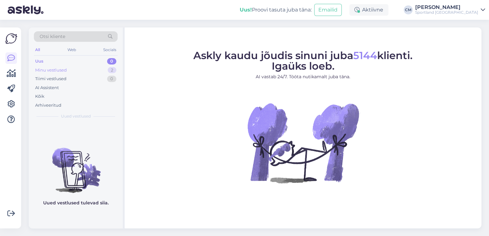
click at [98, 69] on div "Minu vestlused 2" at bounding box center [76, 70] width 84 height 9
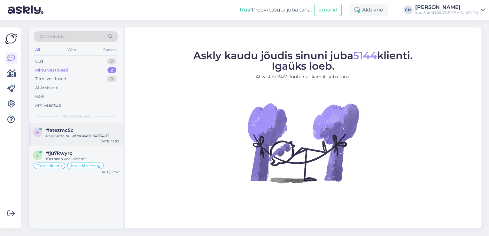
click at [90, 141] on div "a #atezmc5c извините,ошибся #4000493403 [DATE] 13:53" at bounding box center [76, 134] width 94 height 23
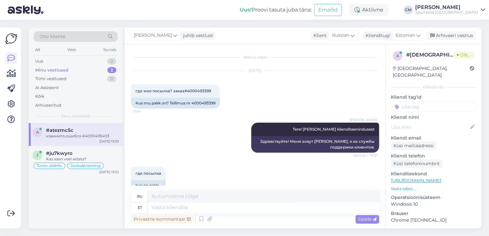
scroll to position [133, 0]
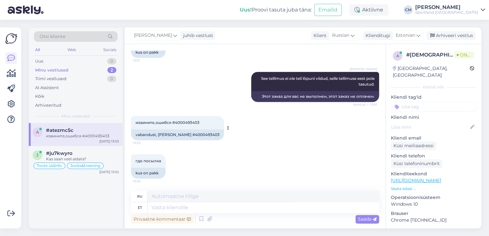
click at [201, 136] on div "vabandust, [PERSON_NAME] #4000493403" at bounding box center [177, 135] width 93 height 11
click at [99, 163] on div "Jooks&treening" at bounding box center [85, 166] width 36 height 6
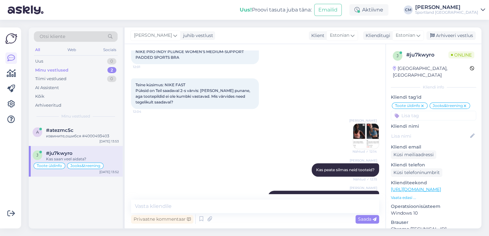
scroll to position [393, 0]
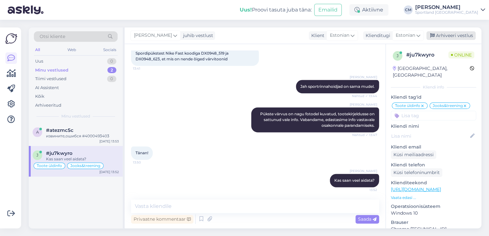
click at [452, 34] on div "Arhiveeri vestlus" at bounding box center [451, 35] width 49 height 9
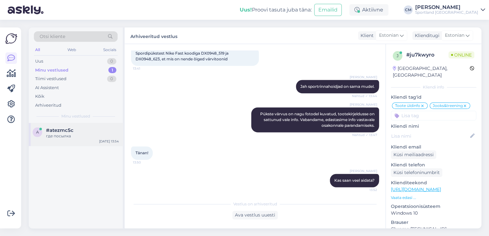
click at [104, 145] on div "a #atezmc5c где посылка [DATE] 13:54" at bounding box center [76, 134] width 94 height 23
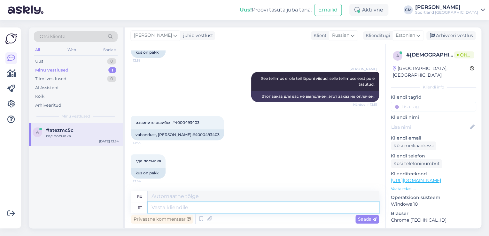
click at [223, 209] on textarea at bounding box center [264, 207] width 232 height 11
type textarea "See p"
type textarea "Этот"
type textarea "See pakk o"
type textarea "Этот пакет"
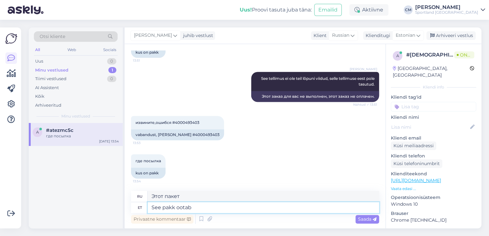
type textarea "See pakk ootab t"
type textarea "Этот пакет ждет."
type textarea "See pakk ootab teid a"
type textarea "Этот пакет ждет вас."
type textarea "See pakk ootab teid automaadis j"
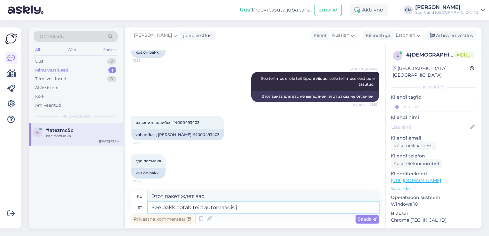
type textarea "Эта посылка ждет вас в торговом автомате."
type textarea "See pakk ootab teid automaadis juba ala"
type textarea "Эта посылка уже ждет вас в торговом автомате."
type textarea "See pakk ootab teid automaadis juba alates 1"
type textarea "Эта посылка ждала вас в торговом автомате с тех пор, как"
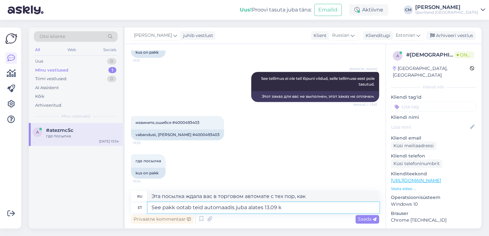
type textarea "See pakk ootab teid automaadis juba alates 13.09 ke"
type textarea "Этот пакет будет ждать вас в торговом автомате с 13.09"
type textarea "See pakk ootab teid automaadis juba alates 13.09 [PERSON_NAME]"
type textarea "Эта посылка будет ждать вас у автомата с 13.09 ."
type textarea "See pakk ootab teid automaadis juba alates [DATE][PERSON_NAME] 09.48"
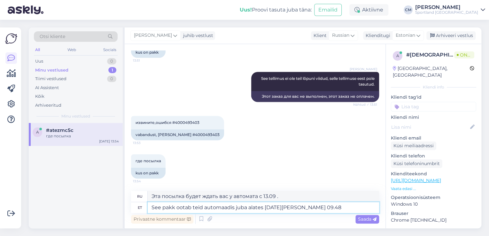
type textarea "Этот пакет будет ждать вас в автомате с 13.09 в 09.00."
type textarea "See pakk ootab teid automaadis juba alates [DATE][PERSON_NAME] 09.48."
type textarea "Эта посылка будет ждать вас в автомате, начиная с 13.09 в 09.48."
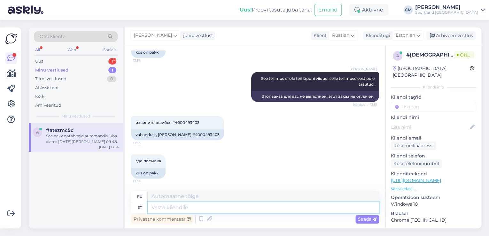
scroll to position [178, 0]
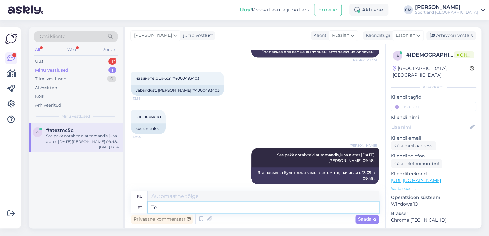
type textarea "Te p"
type textarea "Ты"
type textarea "Te pole se"
type textarea "Ты не"
type textarea "Te pole seda"
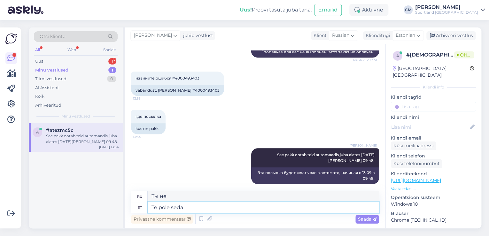
type textarea "Ты — не оно."
type textarea "Te pole [PERSON_NAME] t"
type textarea "Вы еще не закончили."
type textarea "Te pole [PERSON_NAME] toonud."
type textarea "Вы его не принесли."
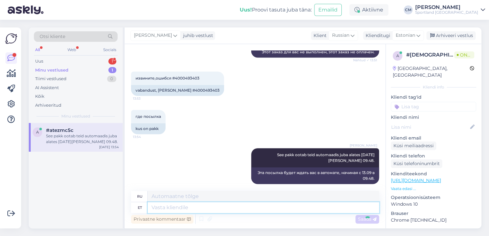
scroll to position [216, 0]
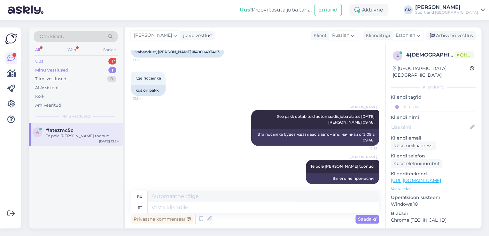
click at [93, 58] on div "Uus 1" at bounding box center [76, 61] width 84 height 9
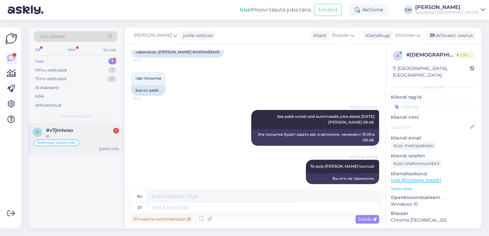
click at [83, 128] on div "#v7jmlwso 1" at bounding box center [82, 131] width 73 height 6
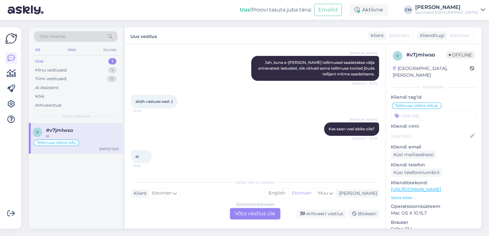
click at [249, 209] on div "Estonian to Estonian Võta vestlus üle" at bounding box center [255, 214] width 51 height 12
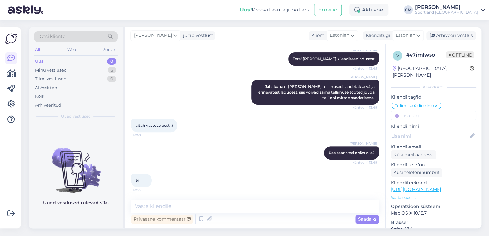
click at [244, 214] on div "Privaatne kommentaar Saada" at bounding box center [255, 219] width 248 height 12
click at [236, 209] on textarea at bounding box center [255, 206] width 248 height 13
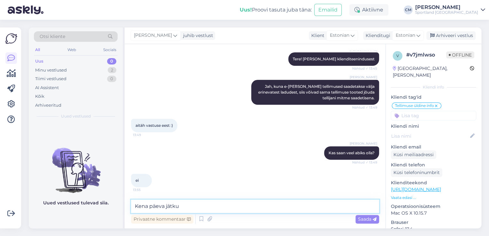
type textarea "Kena päeva jätku!"
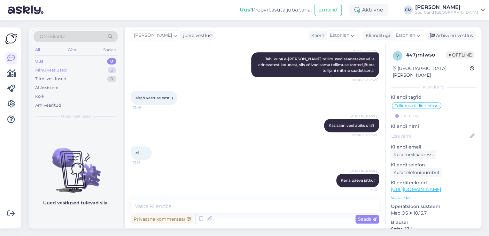
click at [103, 70] on div "Minu vestlused 2" at bounding box center [76, 70] width 84 height 9
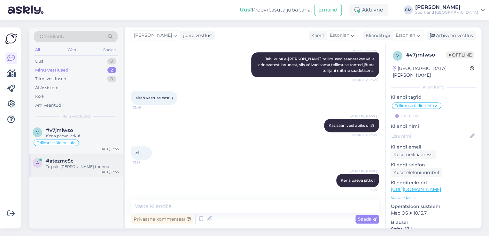
click at [98, 156] on div "a #atezmc5c Te pole [PERSON_NAME] toonud. [DATE] 13:55" at bounding box center [76, 165] width 94 height 23
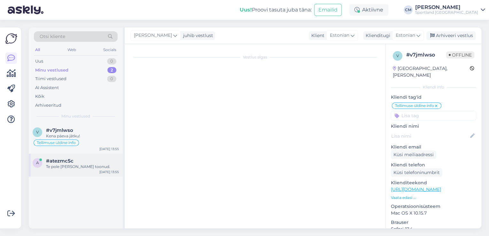
scroll to position [216, 0]
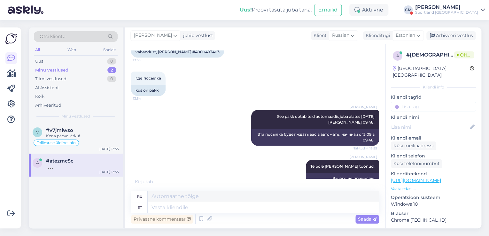
click at [451, 14] on div "Sportland [GEOGRAPHIC_DATA]" at bounding box center [446, 12] width 63 height 5
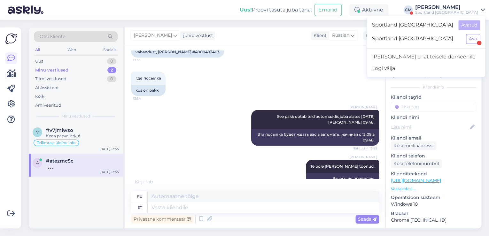
click at [479, 42] on div at bounding box center [479, 43] width 4 height 4
click at [473, 39] on button "Ava" at bounding box center [473, 39] width 14 height 10
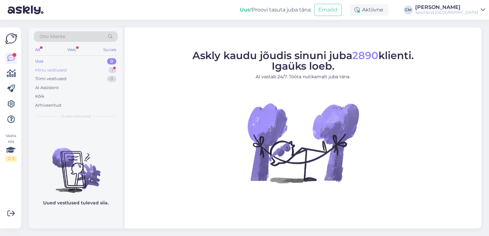
click at [107, 70] on div "Minu vestlused 1" at bounding box center [76, 70] width 84 height 9
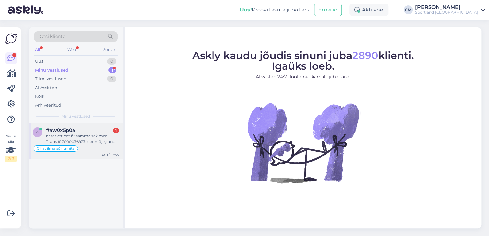
click at [95, 134] on div "antar att det är samma sak med Tilaus #17000036973. det möjlig att betala den o…" at bounding box center [82, 139] width 73 height 12
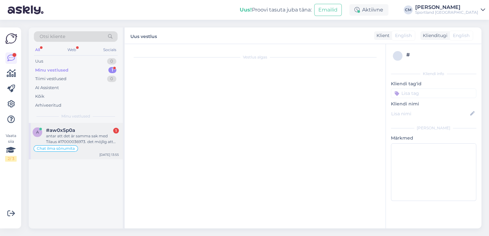
scroll to position [532, 0]
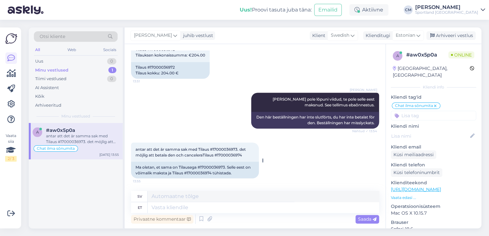
click at [216, 168] on div "Ma oletan, et sama on Tilausega #17000036973. Selle eest on võimalik maksta ja …" at bounding box center [195, 170] width 128 height 17
click at [179, 175] on div "Ma oletan, et sama on Tilausega #17000036973. Selle eest on võimalik maksta ja …" at bounding box center [195, 170] width 128 height 17
click at [191, 173] on div "Ma oletan, et sama on Tilausega #17000036973. Selle eest on võimalik maksta ja …" at bounding box center [195, 170] width 128 height 17
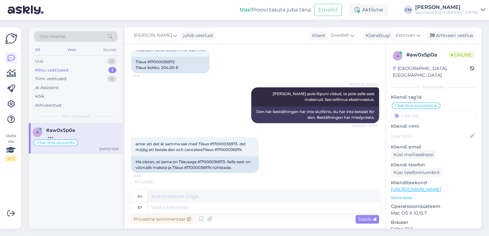
click at [241, 218] on div "Privaatne kommentaar Saada" at bounding box center [255, 219] width 248 height 12
click at [223, 210] on textarea at bounding box center [264, 207] width 232 height 11
type textarea "Ainult"
type textarea "Endast"
type textarea "Ainult see te"
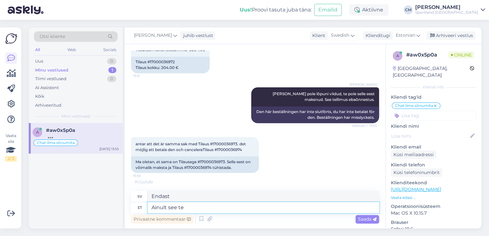
type textarea "Endast detta"
type textarea "Ainult see tellimus l"
type textarea "Endast [PERSON_NAME] beställning"
type textarea "Ainult see [PERSON_NAME] läks l"
type textarea "Endast den här beställningen [PERSON_NAME]"
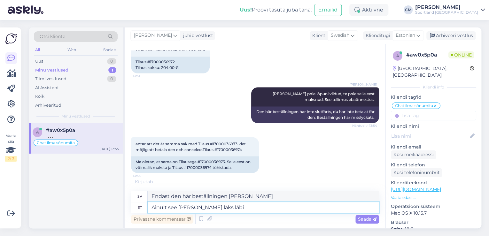
paste textarea "17000036974"
type textarea "Ainult see [PERSON_NAME] läks läbi 17000036974"
type textarea "Endast den här beställningen [PERSON_NAME] igenom 17000036974"
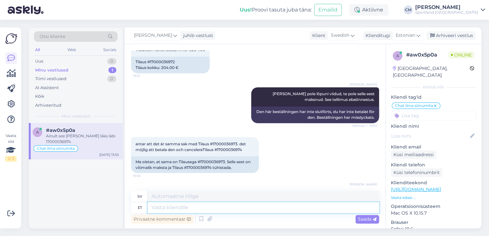
scroll to position [571, 0]
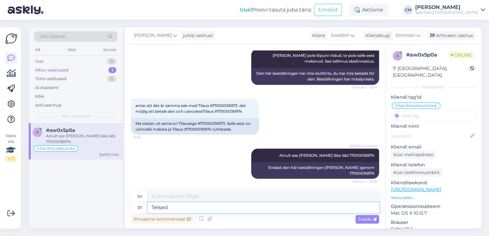
type textarea "Teised e"
type textarea "[PERSON_NAME]"
type textarea "Teised ebaõnnestusid."
type textarea "[PERSON_NAME] misslyckades."
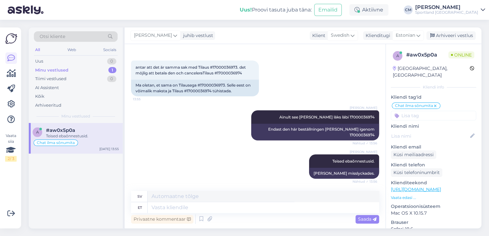
click at [431, 112] on input at bounding box center [433, 116] width 85 height 10
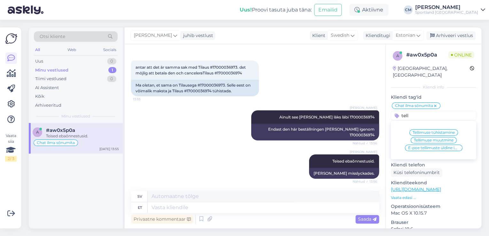
type input "tell"
click at [437, 146] on span "E-poe tellimuste üldine info" at bounding box center [433, 148] width 51 height 4
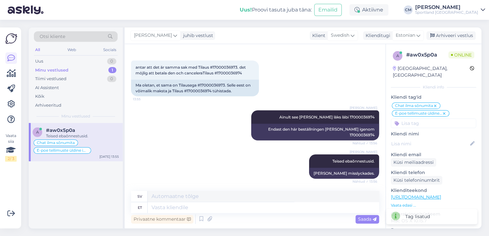
click at [435, 103] on div "Chat ilma sõnumita" at bounding box center [416, 106] width 49 height 6
click at [435, 104] on icon at bounding box center [436, 106] width 4 height 5
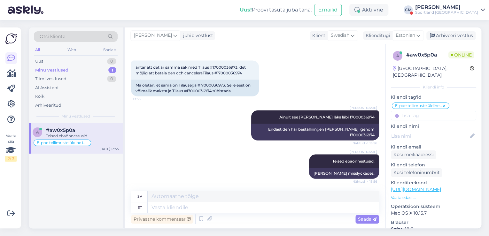
click at [464, 7] on div "[PERSON_NAME]" at bounding box center [446, 7] width 63 height 5
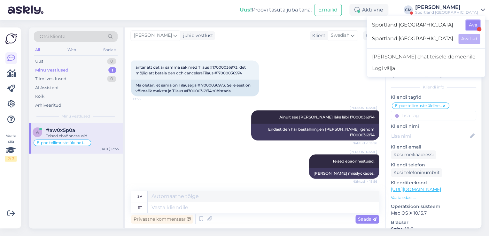
click at [473, 25] on button "Ava" at bounding box center [473, 25] width 14 height 10
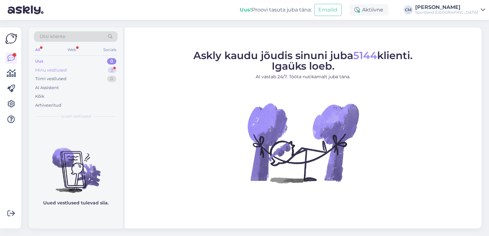
click at [106, 72] on div "Minu vestlused 2" at bounding box center [76, 70] width 84 height 9
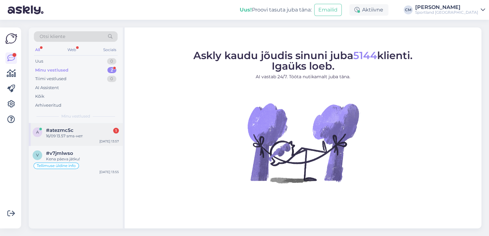
click at [91, 138] on div "16/09 13.57 sms-нет" at bounding box center [82, 136] width 73 height 6
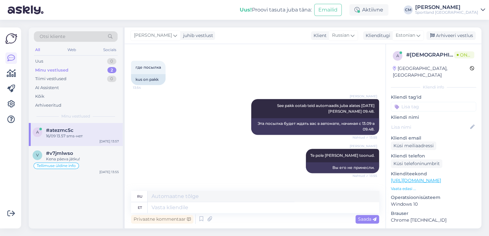
scroll to position [178, 0]
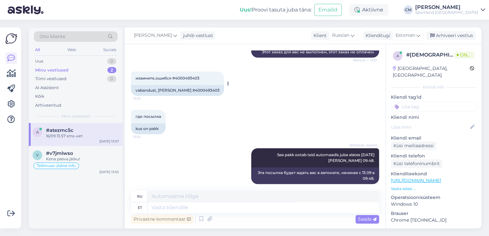
click at [195, 89] on div "vabandust, [PERSON_NAME] #4000493403" at bounding box center [177, 90] width 93 height 11
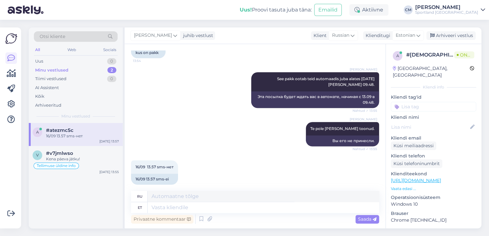
scroll to position [254, 0]
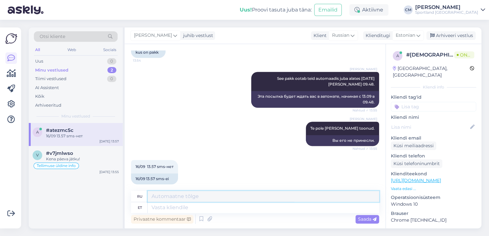
click at [217, 200] on textarea at bounding box center [264, 196] width 232 height 11
click at [217, 204] on textarea at bounding box center [264, 207] width 232 height 11
type textarea "Mis on"
type textarea "Что"
type textarea "Mis on t"
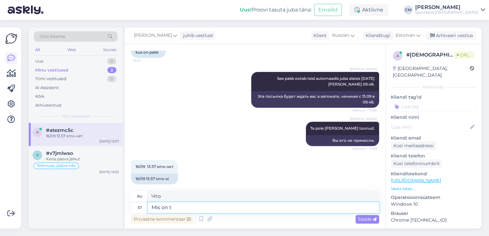
type textarea "Что такое"
type textarea "Mis on teie t"
type textarea "А какой у тебя?"
type textarea "Mis on teie tellimuse n"
type textarea "Какой ваш заказ?"
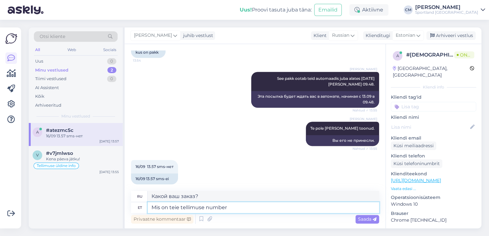
type textarea "Mis on teie tellimuse number?"
type textarea "Какой номер вашего заказа?"
type textarea "Mis on teie tel"
type textarea "Какой ваш заказ?"
type textarea "Mis on teie telefoni n"
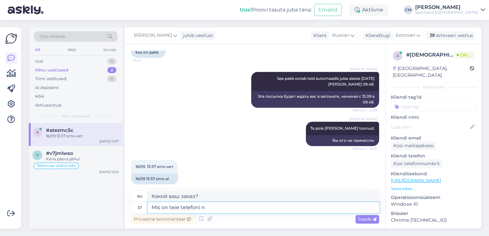
type textarea "Какой у тебя номер телефона?"
type textarea "Mis on teie telefoni number?"
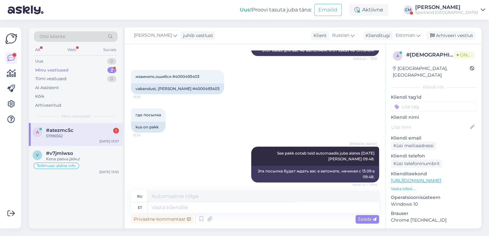
scroll to position [178, 0]
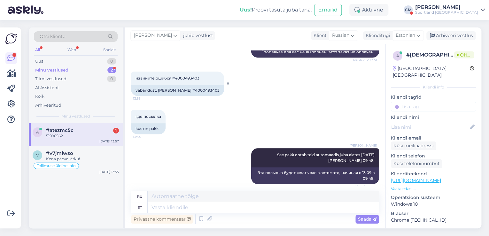
click at [191, 89] on div "vabandust, [PERSON_NAME] #4000493403" at bounding box center [177, 90] width 93 height 11
click at [70, 157] on div "Kena päeva jätku!" at bounding box center [82, 159] width 73 height 6
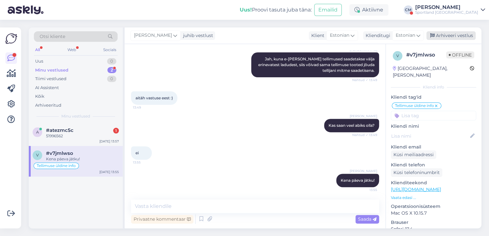
click at [444, 39] on div "Arhiveeri vestlus" at bounding box center [451, 35] width 49 height 9
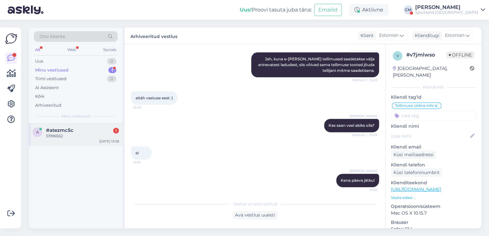
click at [113, 136] on div "51996562" at bounding box center [82, 136] width 73 height 6
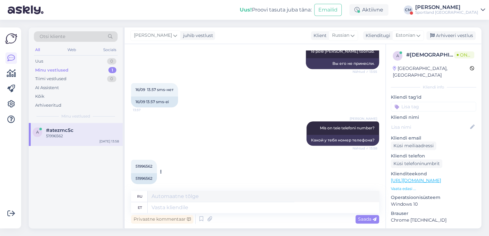
click at [138, 173] on div "51996562" at bounding box center [144, 178] width 26 height 11
click at [143, 173] on div "51996562" at bounding box center [144, 178] width 26 height 11
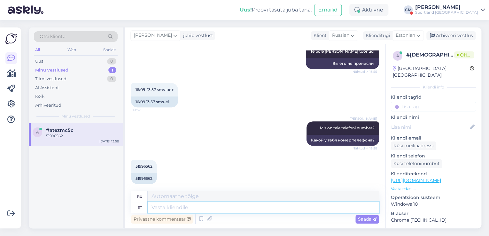
click at [267, 206] on textarea at bounding box center [264, 207] width 232 height 11
type textarea "Jah s"
type textarea "Да"
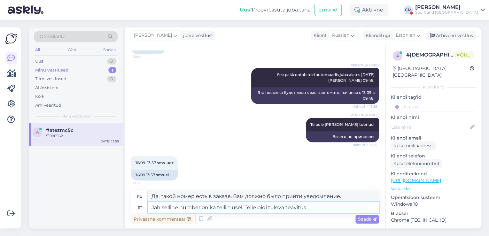
scroll to position [331, 0]
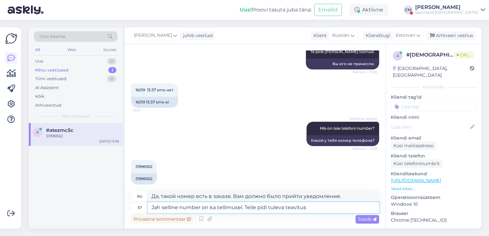
click at [310, 208] on textarea "Jah selline number on ka tellimusel. Teile pidi tuleva teavitus" at bounding box center [264, 207] width 232 height 11
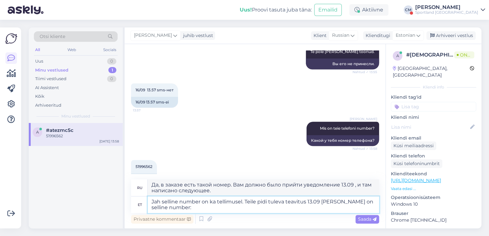
paste textarea "CC844467703EE"
click at [261, 202] on textarea "Jah selline number on ka tellimusel. Teile pidi tuleva teavitus 13.09 [PERSON_N…" at bounding box center [264, 205] width 232 height 17
click at [272, 202] on textarea "Jah selline number on ka tellimusel. Teile tuleva teavitus 13.09 [PERSON_NAME] …" at bounding box center [264, 205] width 232 height 17
click at [300, 203] on textarea "Jah selline number on ka tellimusel. Teile [PERSON_NAME] teavitus 13.09 [PERSON…" at bounding box center [264, 205] width 232 height 17
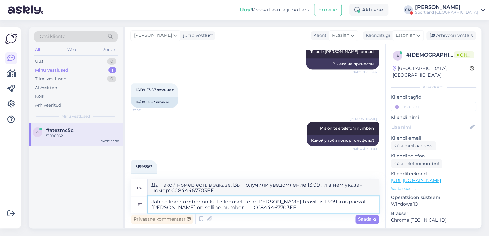
click at [183, 210] on textarea "Jah selline number on ka tellimusel. Teile [PERSON_NAME] teavitus 13.09 kuupäev…" at bounding box center [264, 205] width 232 height 17
click at [223, 209] on textarea "Jah selline number on ka tellimusel. Teile [PERSON_NAME] teavitus 13.09 kuupäev…" at bounding box center [264, 205] width 232 height 17
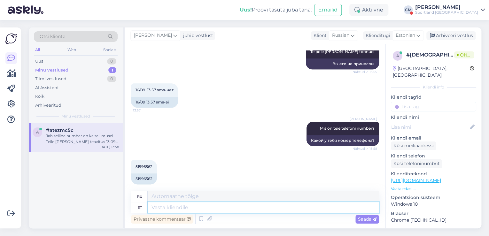
scroll to position [381, 0]
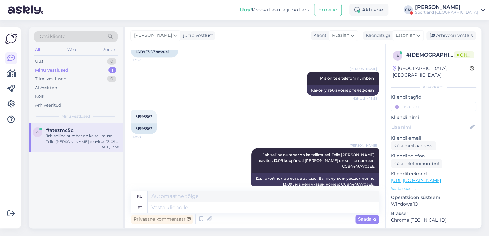
click at [452, 11] on div "Sportland [GEOGRAPHIC_DATA]" at bounding box center [446, 12] width 63 height 5
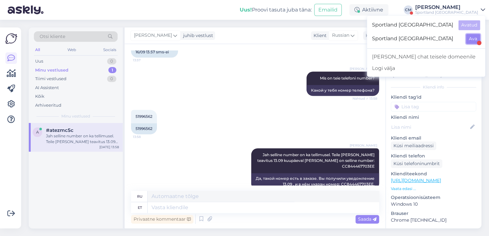
click at [469, 36] on button "Ava" at bounding box center [473, 39] width 14 height 10
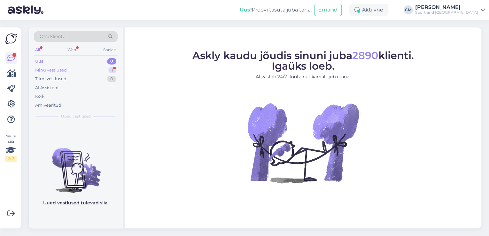
click at [110, 70] on div "1" at bounding box center [112, 70] width 8 height 6
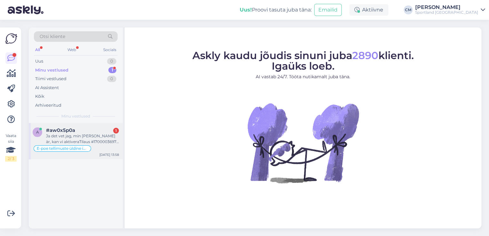
click at [108, 138] on div "Ja det vet jag, min [PERSON_NAME] är, kan vi aktiveraTilaus #17000036972 och ca…" at bounding box center [82, 139] width 73 height 12
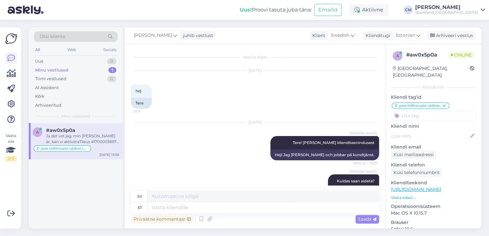
scroll to position [671, 0]
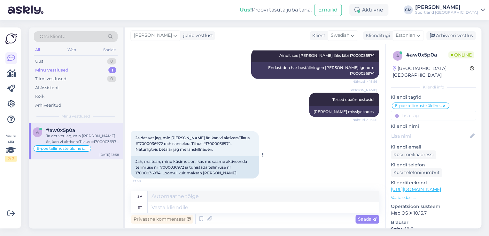
click at [176, 166] on div "Jah, ma tean, minu küsimus on, kas me saame aktiveerida tellimuse nr 1700003697…" at bounding box center [195, 167] width 128 height 22
click at [210, 201] on textarea at bounding box center [264, 196] width 232 height 11
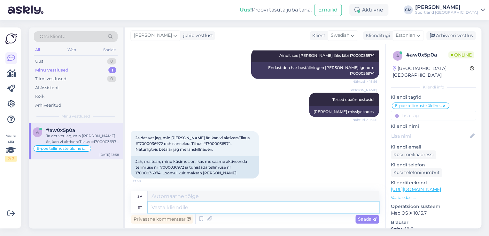
click at [206, 204] on textarea at bounding box center [264, 207] width 232 height 11
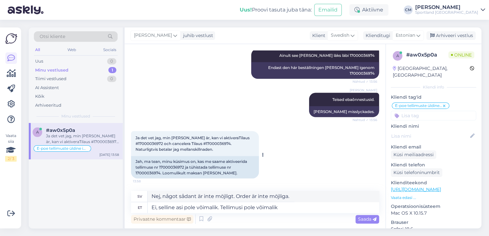
click at [173, 168] on div "Jah, ma tean, minu küsimus on, kas me saame aktiveerida tellimuse nr 1700003697…" at bounding box center [195, 167] width 128 height 22
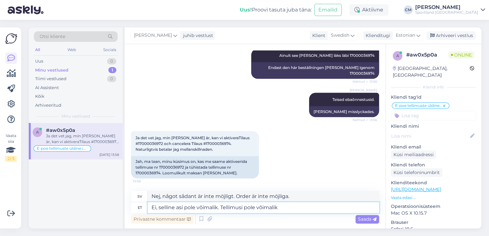
drag, startPoint x: 311, startPoint y: 208, endPoint x: 296, endPoint y: 208, distance: 15.7
click at [296, 208] on textarea "Ei, selline asi pole võimalik. Tellimusi pole võimalik" at bounding box center [264, 207] width 232 height 11
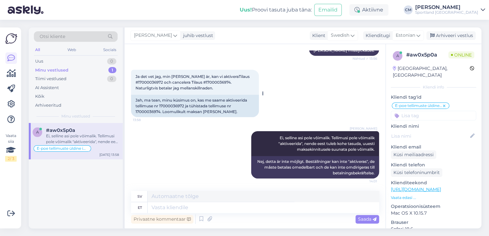
click at [147, 111] on div "Jah, ma tean, minu küsimus on, kas me saame aktiveerida tellimuse nr 1700003697…" at bounding box center [195, 106] width 128 height 22
click at [176, 107] on div "Jah, ma tean, minu küsimus on, kas me saame aktiveerida tellimuse nr 1700003697…" at bounding box center [195, 106] width 128 height 22
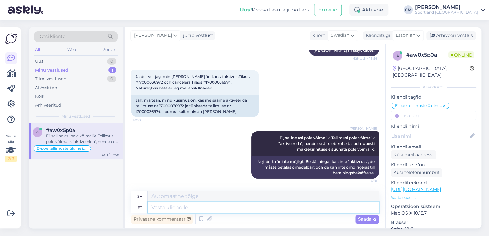
click at [250, 212] on textarea at bounding box center [264, 207] width 232 height 11
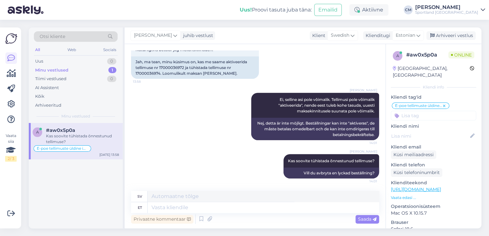
click at [474, 15] on div "Uus! Proovi tasuta [PERSON_NAME]: Emailid Aktiivne [PERSON_NAME] Sportland [GEO…" at bounding box center [244, 10] width 489 height 20
click at [467, 13] on div "Sportland [GEOGRAPHIC_DATA]" at bounding box center [446, 12] width 63 height 5
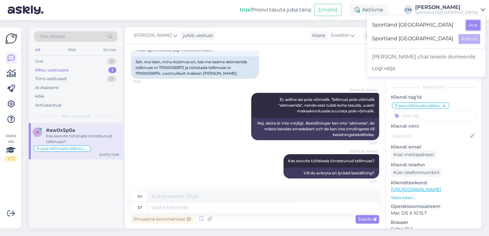
click at [470, 24] on button "Ava" at bounding box center [473, 25] width 14 height 10
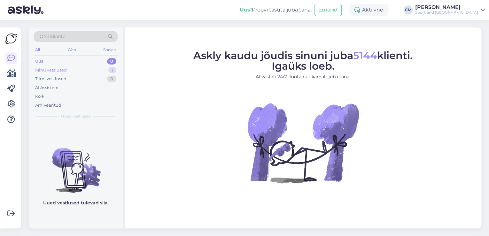
click at [102, 70] on div "Minu vestlused 1" at bounding box center [76, 70] width 84 height 9
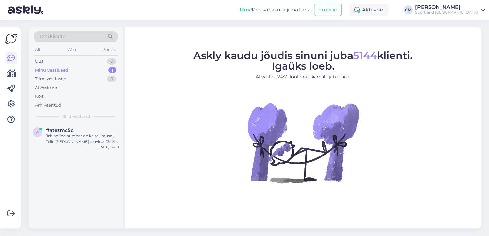
click at [90, 127] on div "a #atezmc5c Jah selline number on ka tellimusel. Teile [PERSON_NAME] teavitus 1…" at bounding box center [76, 137] width 94 height 29
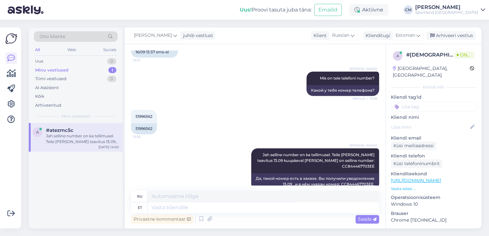
scroll to position [381, 0]
click at [451, 15] on div "Uus! Proovi tasuta [PERSON_NAME]: Emailid Aktiivne [PERSON_NAME] Sportland [GEO…" at bounding box center [244, 10] width 489 height 20
click at [458, 13] on div "Sportland [GEOGRAPHIC_DATA]" at bounding box center [446, 12] width 63 height 5
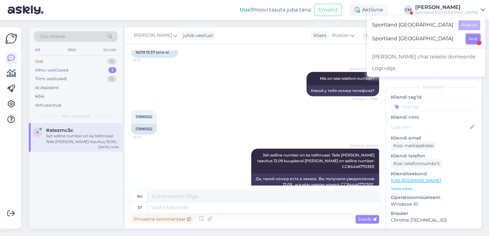
click at [469, 35] on button "Ava" at bounding box center [473, 39] width 14 height 10
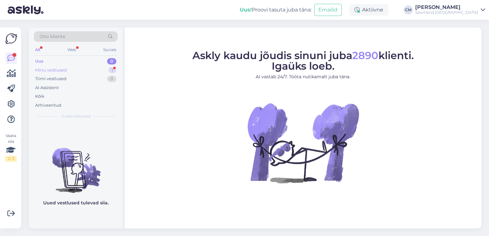
click at [103, 72] on div "Minu vestlused 1" at bounding box center [76, 70] width 84 height 9
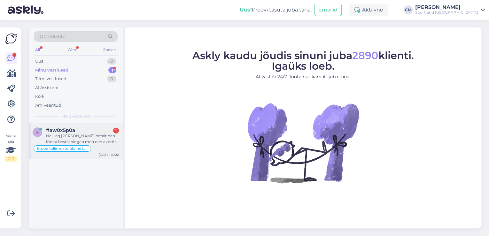
click at [90, 130] on div "#aw0x5p0a 1" at bounding box center [82, 131] width 73 height 6
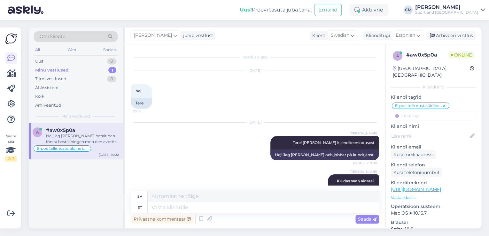
scroll to position [832, 0]
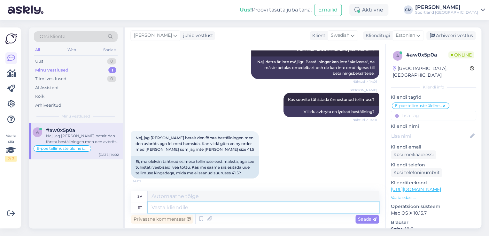
click at [170, 206] on textarea at bounding box center [264, 207] width 232 height 11
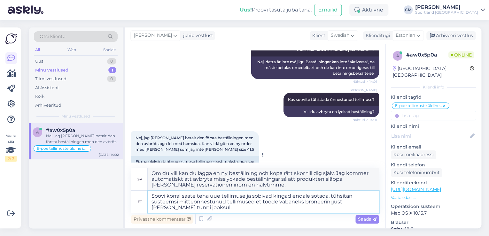
scroll to position [855, 0]
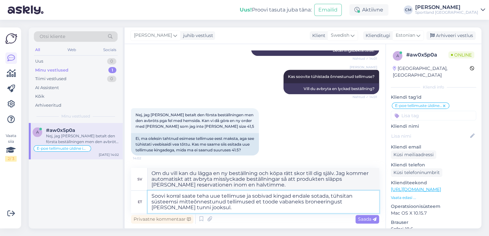
click at [316, 196] on textarea "Soovi korral saate teha uue tellimuse ja sobivad kingad endale sotada, tühsitan…" at bounding box center [264, 202] width 232 height 22
click at [345, 198] on textarea "Soovi korral saate teha uue tellimuse ja sobivad kingad endale soetada, tühsita…" at bounding box center [264, 202] width 232 height 22
click at [177, 205] on textarea "Soovi korral saate teha uue tellimuse ja sobivad kingad endale soetada, tühista…" at bounding box center [264, 202] width 232 height 22
click at [178, 201] on textarea "Soovi korral saate teha uue tellimuse ja sobivad kingad endale soetada, tühista…" at bounding box center [264, 202] width 232 height 22
drag, startPoint x: 264, startPoint y: 215, endPoint x: 259, endPoint y: 212, distance: 5.9
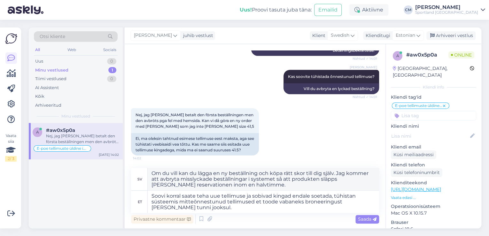
click at [264, 215] on div "Privaatne kommentaar Saada" at bounding box center [255, 219] width 248 height 12
click at [258, 211] on textarea "Soovi korral saate teha uue tellimuse ja sobivad kingad endale soetada, tühista…" at bounding box center [264, 202] width 232 height 22
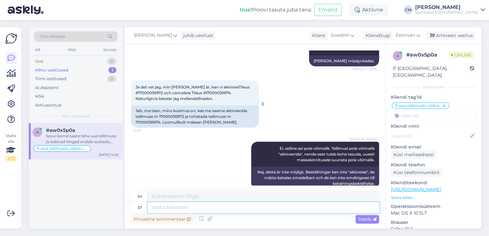
scroll to position [700, 0]
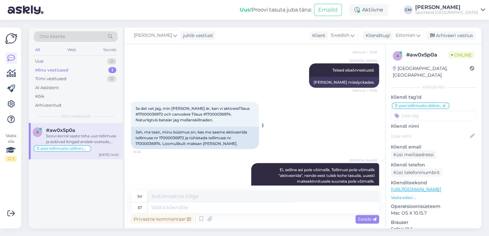
click at [171, 136] on div "Jah, ma tean, minu küsimus on, kas me saame aktiveerida tellimuse nr 1700003697…" at bounding box center [195, 138] width 128 height 22
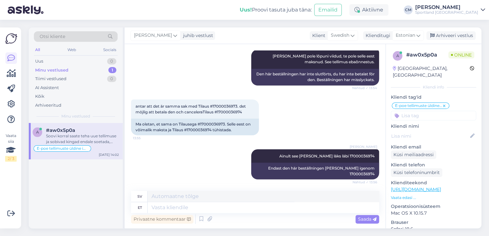
scroll to position [572, 0]
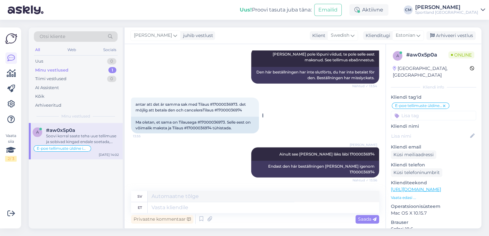
click at [209, 127] on div "Ma oletan, et sama on Tilausega #17000036973. Selle eest on võimalik maksta ja …" at bounding box center [195, 125] width 128 height 17
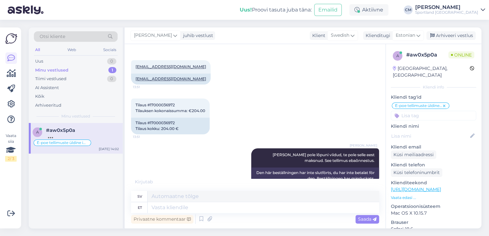
scroll to position [470, 0]
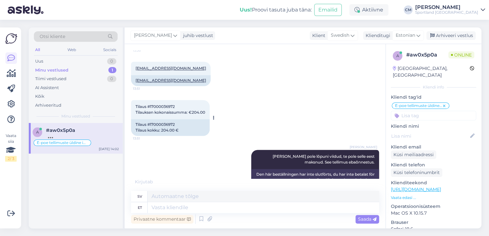
click at [155, 112] on span "Tilaus #17000036972 Tilauksen kokonaissumma: €204.00" at bounding box center [171, 109] width 70 height 11
click at [165, 114] on span "Tilaus #17000036972 Tilauksen kokonaissumma: €204.00" at bounding box center [171, 109] width 70 height 11
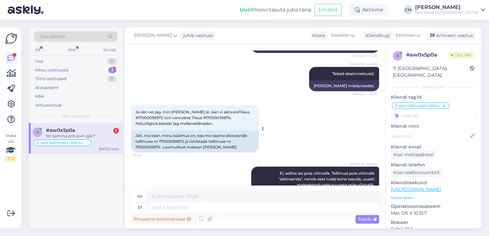
scroll to position [687, 0]
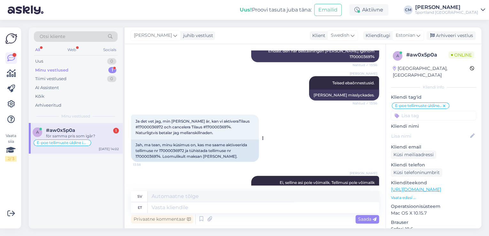
click at [150, 159] on div "Jah, ma tean, minu küsimus on, kas me saame aktiveerida tellimuse nr 1700003697…" at bounding box center [195, 151] width 128 height 22
click at [150, 157] on div "Jah, ma tean, minu küsimus on, kas me saame aktiveerida tellimuse nr 1700003697…" at bounding box center [195, 151] width 128 height 22
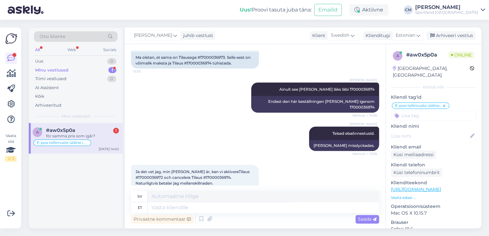
scroll to position [636, 0]
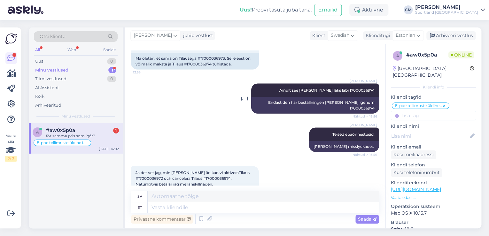
click at [357, 92] on span "Ainult see [PERSON_NAME] läks läbi 17000036974" at bounding box center [327, 90] width 95 height 5
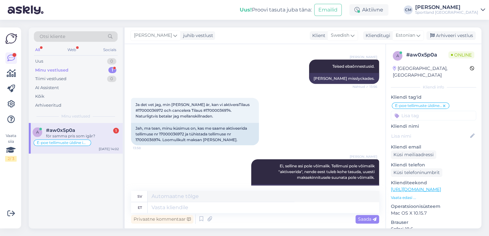
scroll to position [713, 0]
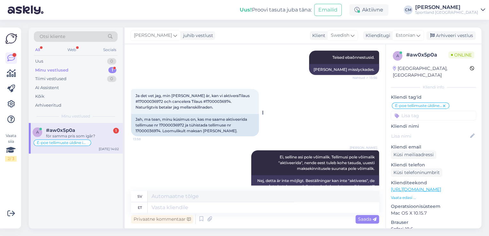
click at [177, 124] on div "Jah, ma tean, minu küsimus on, kas me saame aktiveerida tellimuse nr 1700003697…" at bounding box center [195, 125] width 128 height 22
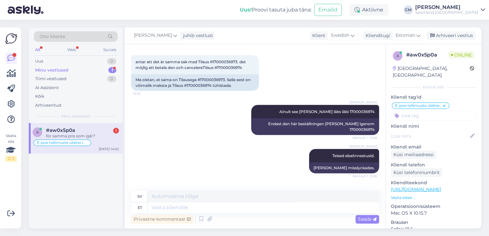
scroll to position [585, 0]
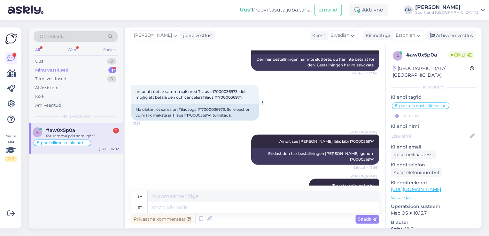
click at [215, 111] on div "Ma oletan, et sama on Tilausega #17000036973. Selle eest on võimalik maksta ja …" at bounding box center [195, 112] width 128 height 17
click at [214, 114] on div "Ma oletan, et sama on Tilausega #17000036973. Selle eest on võimalik maksta ja …" at bounding box center [195, 112] width 128 height 17
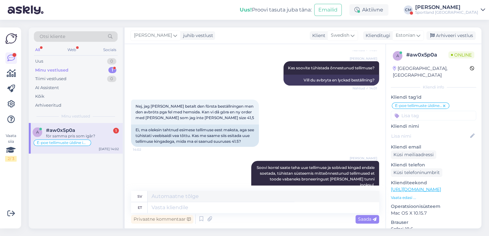
scroll to position [943, 0]
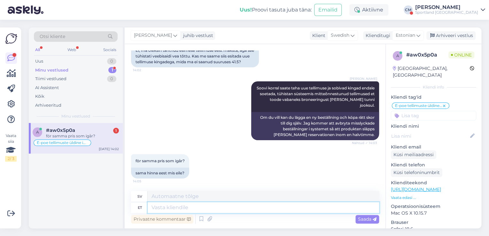
click at [255, 211] on textarea at bounding box center [264, 207] width 232 height 11
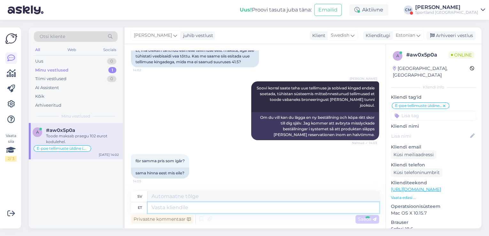
scroll to position [981, 0]
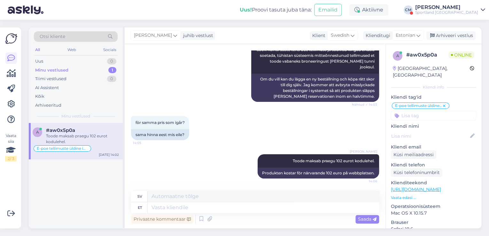
click at [454, 8] on div "[PERSON_NAME]" at bounding box center [446, 7] width 63 height 5
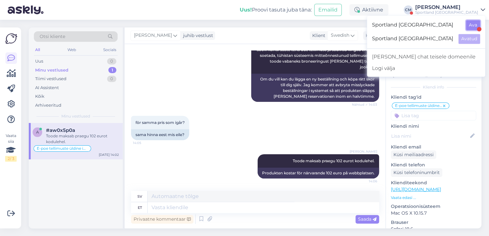
click at [476, 24] on button "Ava" at bounding box center [473, 25] width 14 height 10
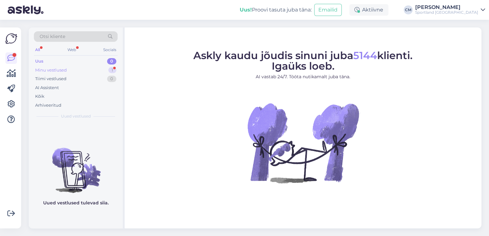
click at [106, 68] on div "Minu vestlused 1" at bounding box center [76, 70] width 84 height 9
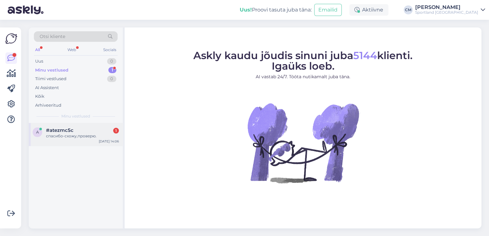
click at [95, 139] on div "a #[DEMOGRAPHIC_DATA] 1 спасибо-схожу,проверю. [DATE] 14:06" at bounding box center [76, 134] width 94 height 23
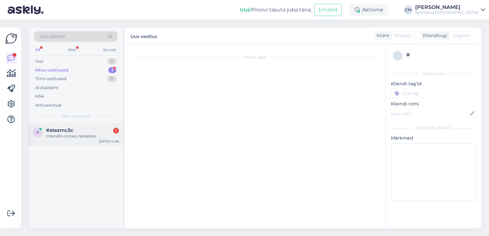
scroll to position [420, 0]
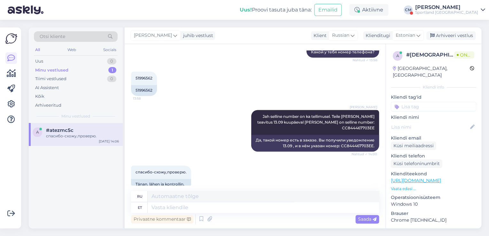
click at [465, 8] on div "[PERSON_NAME]" at bounding box center [446, 7] width 63 height 5
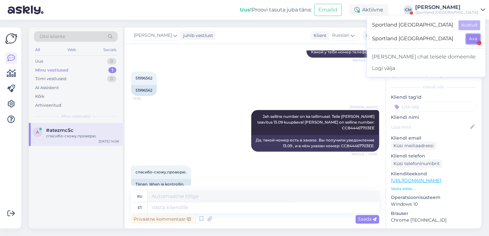
click at [473, 42] on button "Ava" at bounding box center [473, 39] width 14 height 10
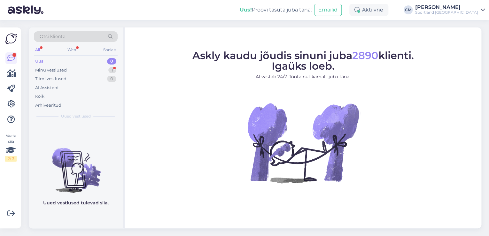
click at [98, 63] on div "Uus 0" at bounding box center [76, 61] width 84 height 9
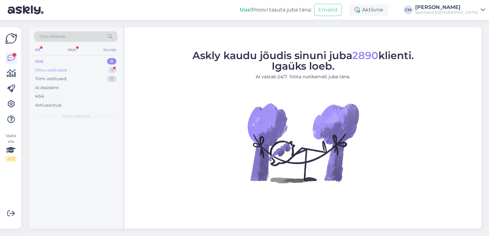
click at [97, 68] on div "Minu vestlused 1" at bounding box center [76, 70] width 84 height 9
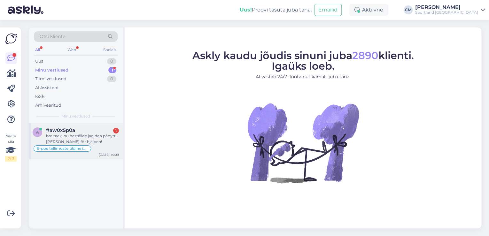
click at [95, 141] on div "bra tack, nu beställde jag den pånytt, [PERSON_NAME] för hjälpen!" at bounding box center [82, 139] width 73 height 12
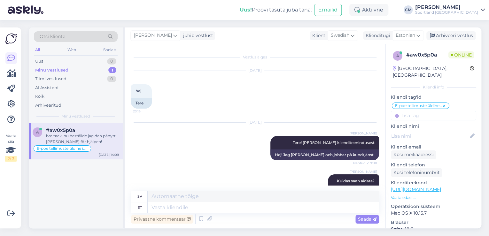
scroll to position [1020, 0]
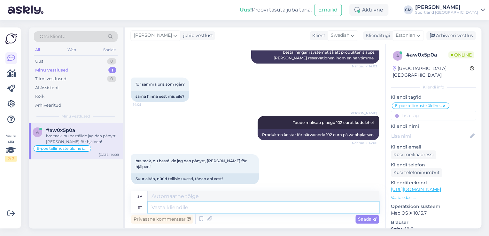
click at [198, 207] on textarea at bounding box center [264, 207] width 232 height 11
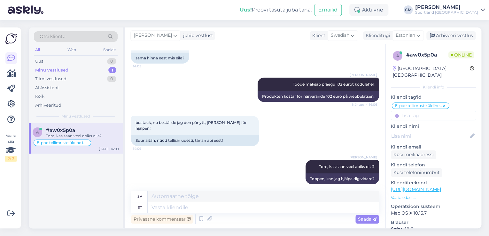
click at [461, 18] on div "Uus! Proovi tasuta [PERSON_NAME]: Emailid Aktiivne [PERSON_NAME] Sportland [GEO…" at bounding box center [244, 10] width 489 height 20
click at [463, 16] on div "Uus! Proovi tasuta [PERSON_NAME]: Emailid Aktiivne [PERSON_NAME] Sportland [GEO…" at bounding box center [244, 10] width 489 height 20
click at [461, 15] on div "Sportland [GEOGRAPHIC_DATA]" at bounding box center [446, 12] width 63 height 5
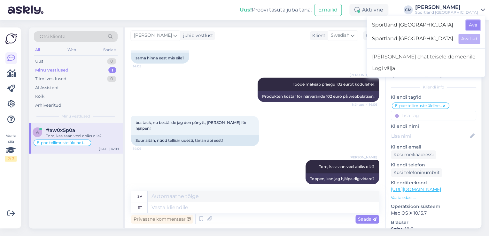
click at [473, 22] on button "Ava" at bounding box center [473, 25] width 14 height 10
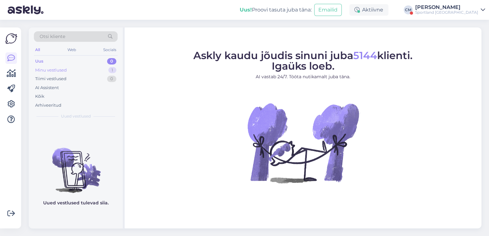
click at [112, 72] on div "1" at bounding box center [112, 70] width 8 height 6
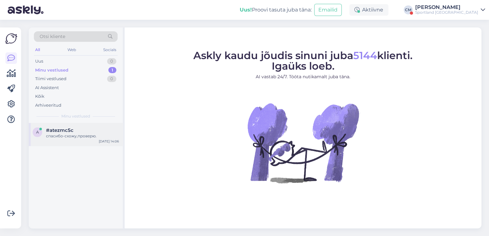
click at [107, 143] on div "[DATE] 14:06" at bounding box center [109, 141] width 20 height 5
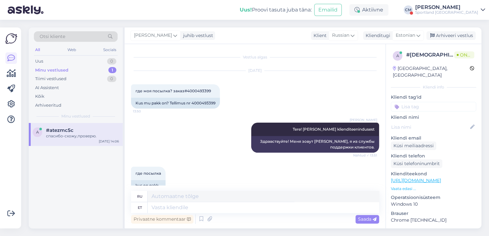
scroll to position [420, 0]
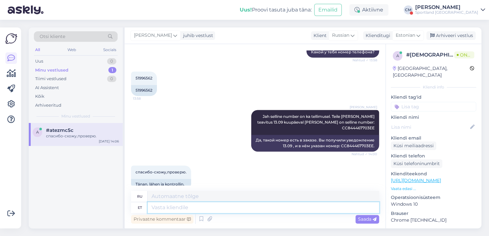
click at [217, 212] on textarea at bounding box center [264, 207] width 232 height 11
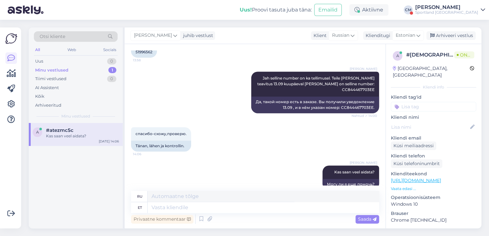
click at [448, 14] on div "Sportland [GEOGRAPHIC_DATA]" at bounding box center [446, 12] width 63 height 5
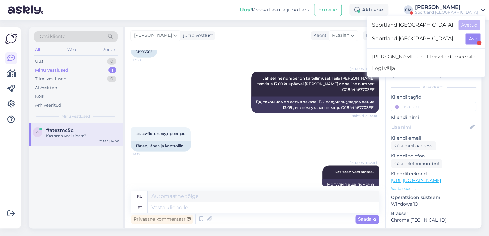
click at [471, 37] on button "Ava" at bounding box center [473, 39] width 14 height 10
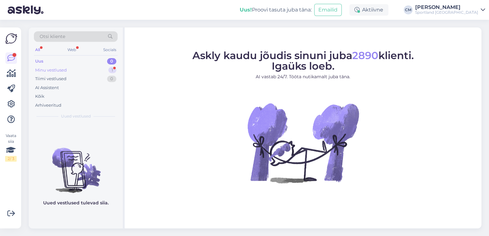
click at [106, 70] on div "Minu vestlused 1" at bounding box center [76, 70] width 84 height 9
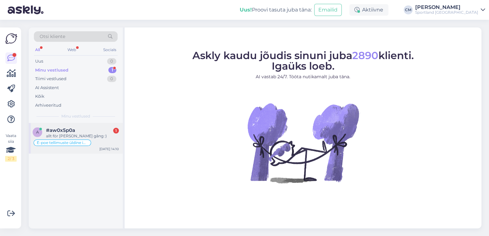
click at [85, 134] on div "allt för [PERSON_NAME] gång :)" at bounding box center [82, 136] width 73 height 6
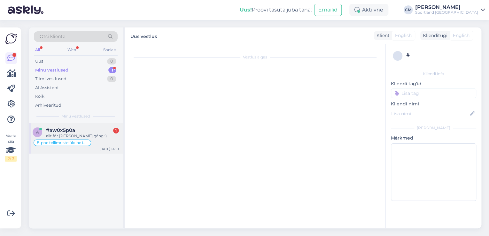
scroll to position [1097, 0]
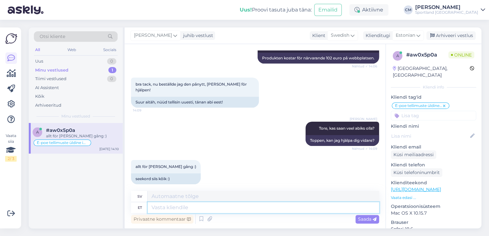
click at [190, 207] on textarea at bounding box center [264, 207] width 232 height 11
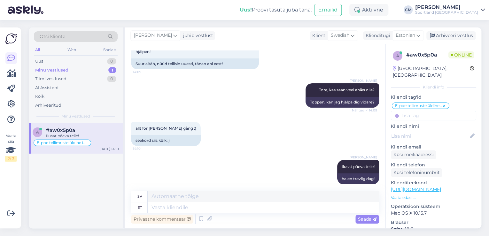
click at [450, 41] on div "[PERSON_NAME] juhib vestlust Klient Swedish Klienditugi [DEMOGRAPHIC_DATA] Arhi…" at bounding box center [303, 36] width 357 height 17
click at [450, 35] on div "Arhiveeri vestlus" at bounding box center [451, 35] width 49 height 9
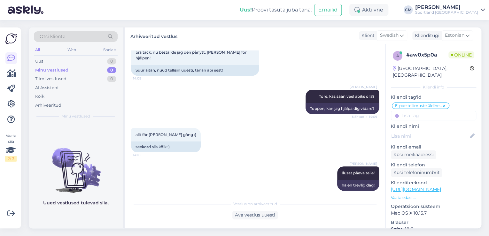
click at [461, 10] on div "Sportland [GEOGRAPHIC_DATA]" at bounding box center [446, 12] width 63 height 5
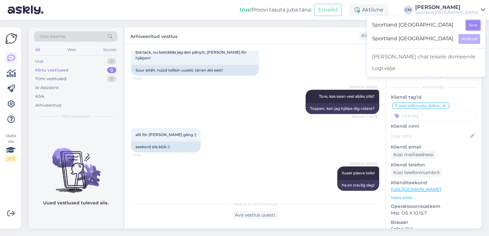
click at [469, 25] on button "Ava" at bounding box center [473, 25] width 14 height 10
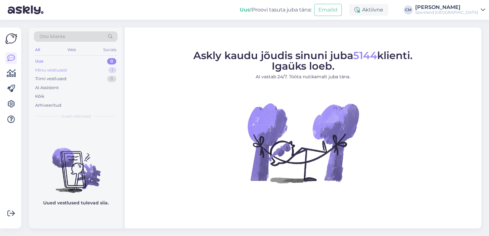
click at [109, 70] on div "1" at bounding box center [112, 70] width 8 height 6
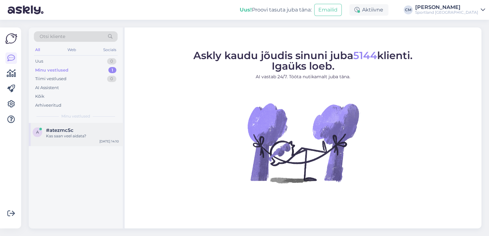
click at [83, 136] on div "Kas saan veel aidata?" at bounding box center [82, 136] width 73 height 6
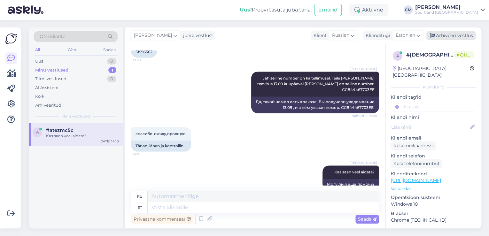
click at [449, 33] on div "Arhiveeri vestlus" at bounding box center [451, 35] width 49 height 9
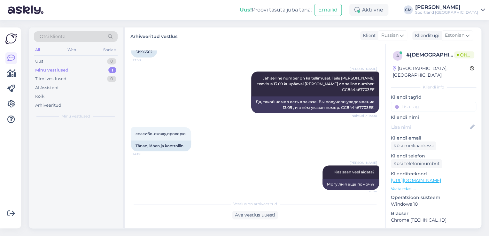
scroll to position [452, 0]
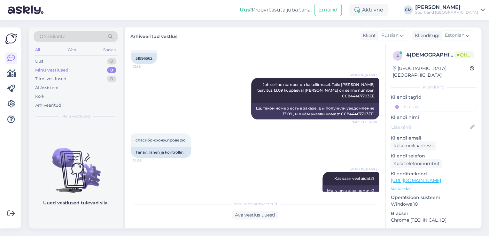
click at [436, 94] on div "Kliendi tag'id" at bounding box center [433, 103] width 85 height 18
click at [431, 102] on input at bounding box center [433, 107] width 85 height 10
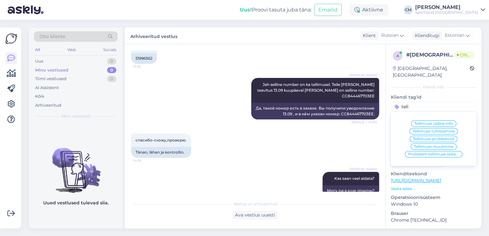
click at [427, 121] on div "Tellimuse üldine info" at bounding box center [433, 124] width 45 height 6
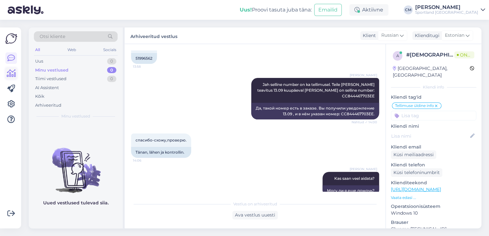
click at [10, 78] on link at bounding box center [11, 74] width 12 height 12
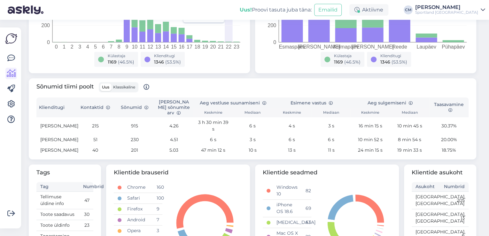
scroll to position [179, 0]
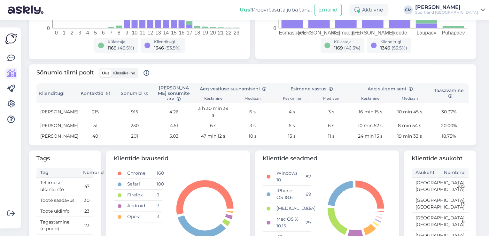
click at [420, 78] on div "Sõnumid tiimi poolt Uus Klassikaline" at bounding box center [252, 75] width 432 height 15
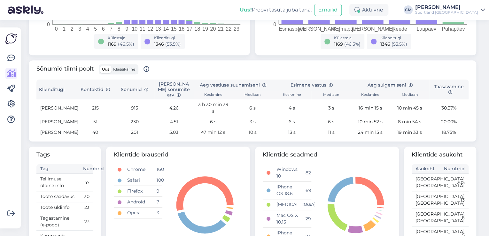
scroll to position [175, 0]
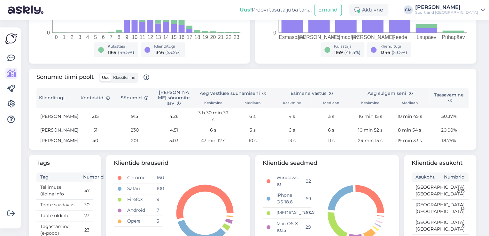
click at [135, 79] on span "Klassikaline" at bounding box center [124, 77] width 22 height 5
click at [111, 74] on input "Klassikaline" at bounding box center [111, 74] width 0 height 0
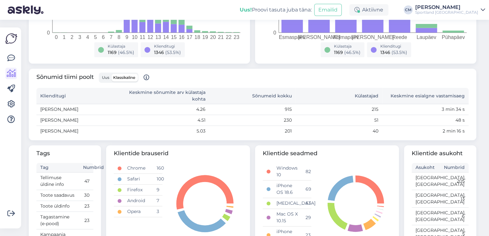
click at [107, 76] on span "Uus" at bounding box center [105, 77] width 7 height 5
click at [100, 74] on input "Uus" at bounding box center [100, 74] width 0 height 0
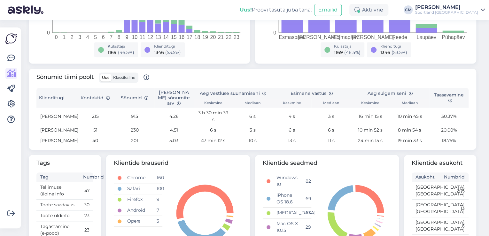
click at [124, 76] on span "Klassikaline" at bounding box center [124, 77] width 22 height 5
click at [111, 74] on input "Klassikaline" at bounding box center [111, 74] width 0 height 0
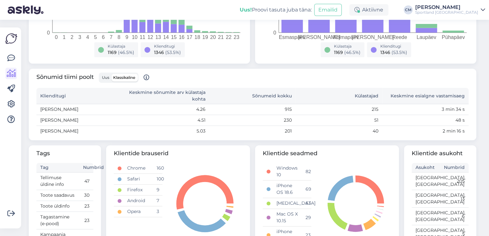
click at [107, 77] on span "Uus" at bounding box center [105, 77] width 7 height 5
click at [100, 74] on input "Uus" at bounding box center [100, 74] width 0 height 0
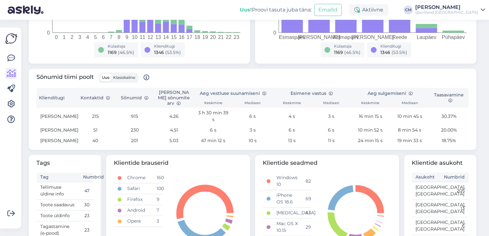
click at [118, 78] on span "Klassikaline" at bounding box center [124, 77] width 22 height 5
click at [111, 74] on input "Klassikaline" at bounding box center [111, 74] width 0 height 0
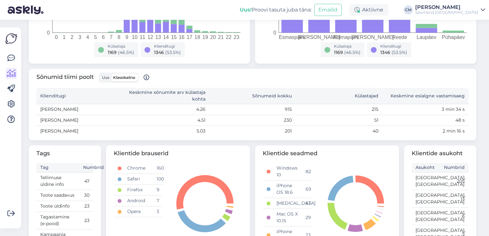
click at [102, 77] on label "Uus" at bounding box center [105, 78] width 11 height 8
click at [100, 74] on input "Uus" at bounding box center [100, 74] width 0 height 0
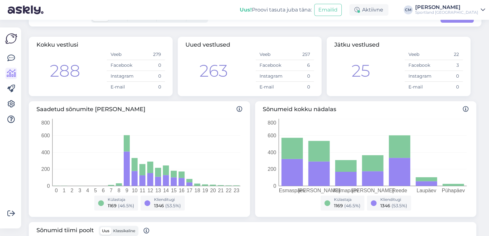
scroll to position [0, 0]
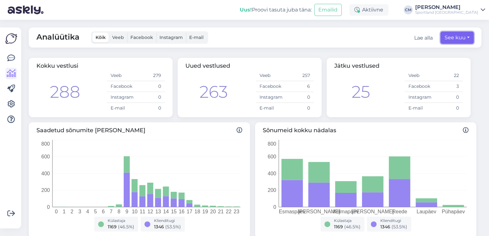
click at [454, 39] on button "See kuu" at bounding box center [457, 38] width 33 height 12
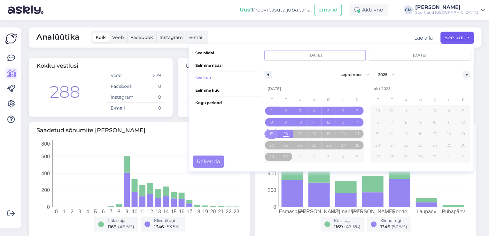
click at [270, 137] on span "15" at bounding box center [272, 134] width 4 height 12
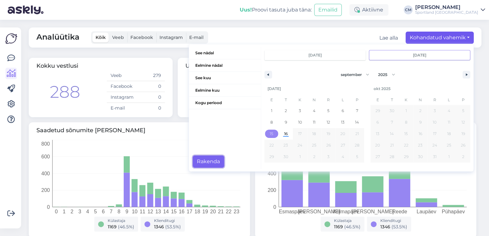
click at [207, 162] on button "Rakenda" at bounding box center [208, 162] width 31 height 12
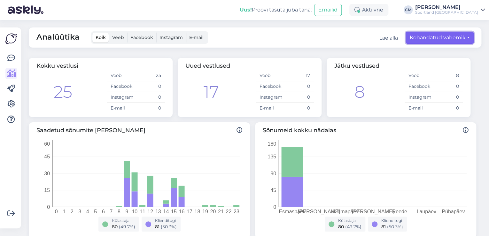
click at [427, 42] on button "Kohandatud vahemik" at bounding box center [440, 38] width 68 height 12
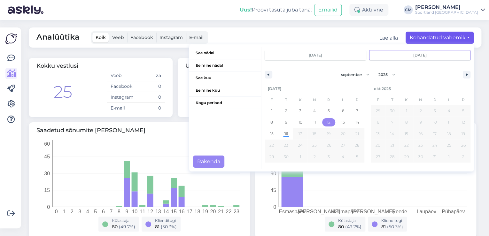
click at [322, 121] on span "12" at bounding box center [329, 122] width 14 height 8
click at [211, 161] on button "Rakenda" at bounding box center [208, 162] width 31 height 12
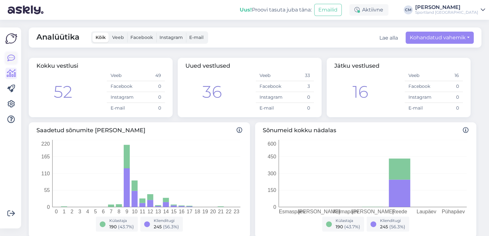
click at [11, 55] on icon at bounding box center [11, 58] width 8 height 8
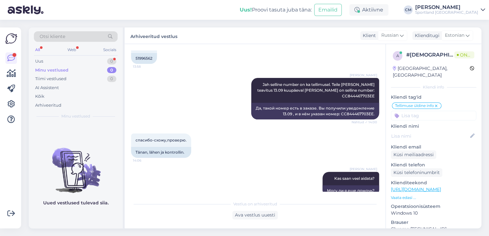
scroll to position [490, 0]
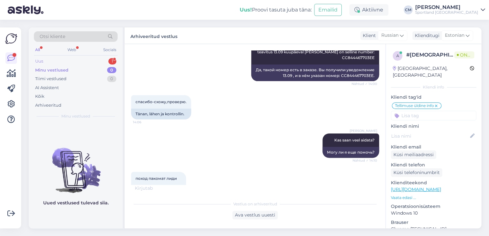
click at [112, 59] on div "1" at bounding box center [112, 61] width 8 height 6
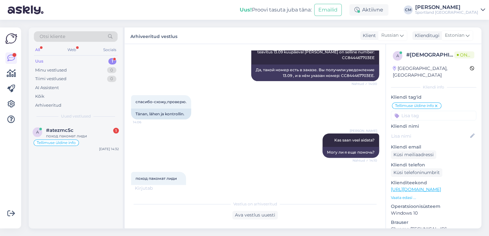
click at [95, 118] on div "Uued vestlused" at bounding box center [76, 117] width 84 height 6
click at [95, 128] on div "#atezmc5c 1" at bounding box center [82, 131] width 73 height 6
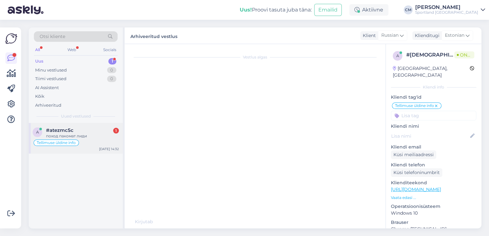
scroll to position [518, 0]
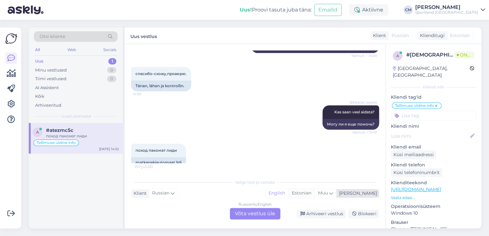
click at [315, 191] on div "Estonian" at bounding box center [301, 194] width 26 height 10
click at [259, 213] on div "Russian to Estonian Võta vestlus üle" at bounding box center [255, 214] width 51 height 12
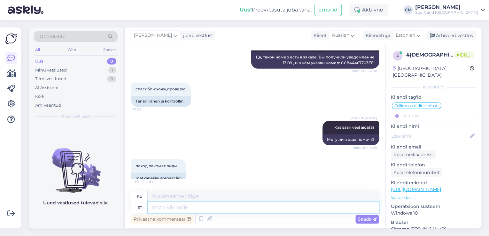
click at [221, 211] on textarea at bounding box center [264, 207] width 232 height 11
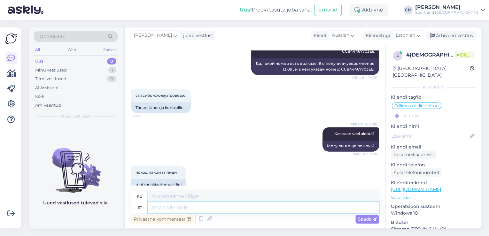
scroll to position [535, 0]
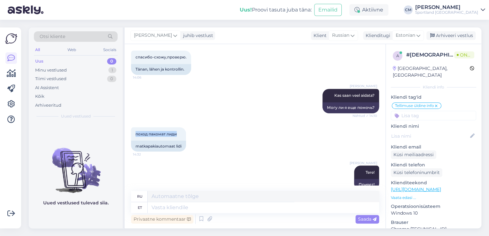
drag, startPoint x: 180, startPoint y: 120, endPoint x: 130, endPoint y: 119, distance: 50.5
click at [130, 119] on div "Vestlus algas [DATE] где моя посылка? заказ#4000493399 13:50 Kus mu pakk on? Te…" at bounding box center [255, 136] width 261 height 185
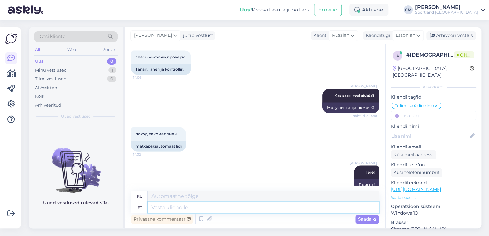
click at [169, 208] on textarea at bounding box center [264, 207] width 232 height 11
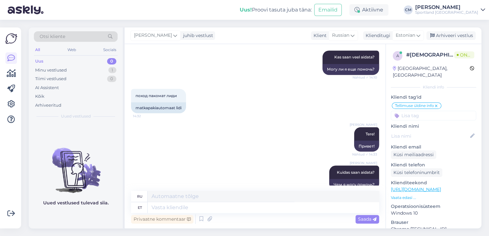
scroll to position [611, 0]
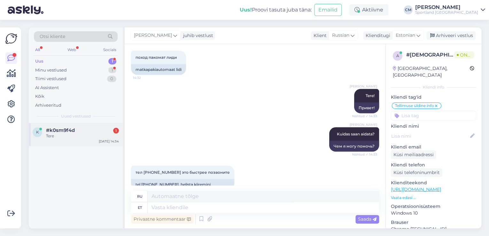
click at [79, 139] on div "k #k0sm9f4d 1 Tere [DATE] 14:34" at bounding box center [76, 134] width 94 height 23
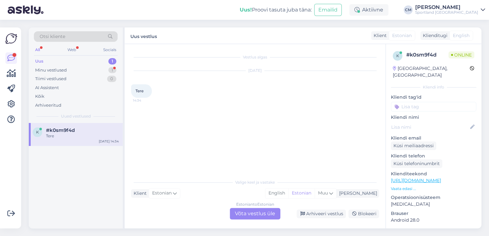
click at [244, 213] on div "Estonian to Estonian Võta vestlus üle" at bounding box center [255, 214] width 51 height 12
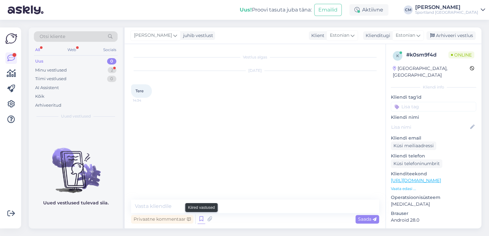
click at [203, 219] on icon at bounding box center [202, 220] width 8 height 10
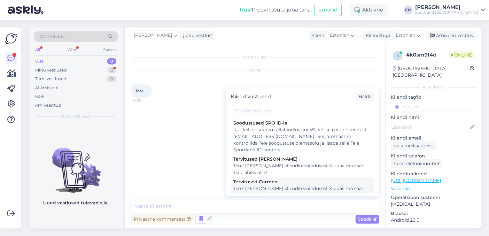
click at [286, 191] on div "Tere! [PERSON_NAME] klienditeenindusest Kuidas ma saan Teile abiks olla?" at bounding box center [302, 191] width 138 height 13
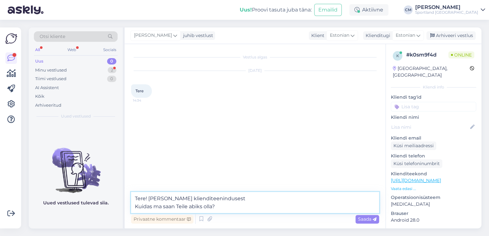
click at [265, 202] on textarea "Tere! [PERSON_NAME] klienditeenindusest Kuidas ma saan Teile abiks olla?" at bounding box center [255, 202] width 248 height 21
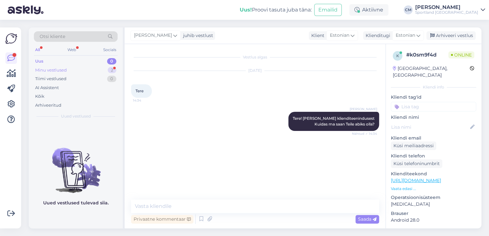
click at [79, 68] on div "Minu vestlused 2" at bounding box center [76, 70] width 84 height 9
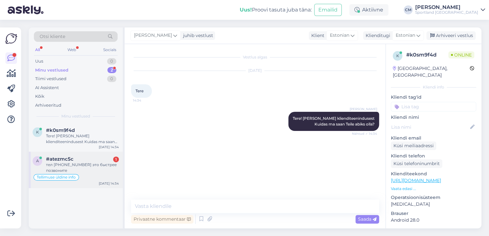
click at [95, 157] on div "#atezmc5c 1" at bounding box center [82, 159] width 73 height 6
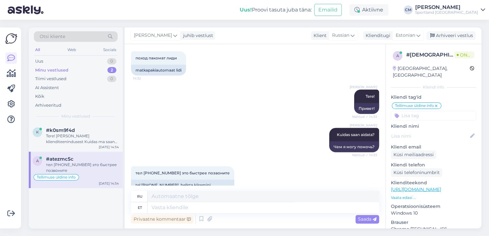
scroll to position [611, 0]
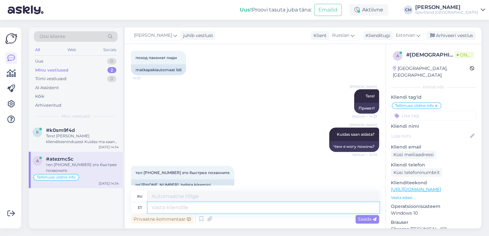
click at [225, 209] on textarea at bounding box center [264, 207] width 232 height 11
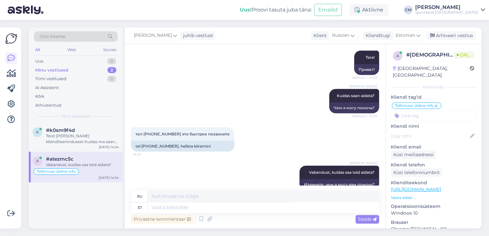
click at [284, 166] on div "[PERSON_NAME] Vabandust, kuidas saa teid aidata? 14:35 Извините, чем я могу вам…" at bounding box center [255, 178] width 248 height 38
click at [283, 176] on icon at bounding box center [285, 178] width 4 height 4
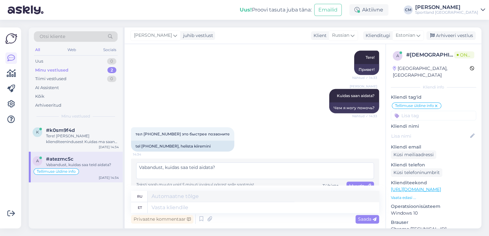
scroll to position [647, 0]
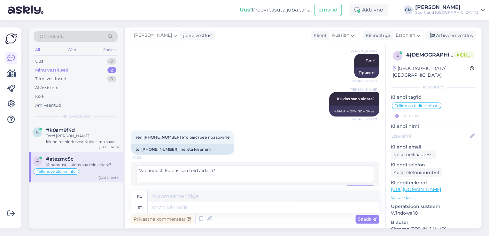
click at [189, 166] on textarea "Vabandust, kuidas saa teid aidata?" at bounding box center [255, 174] width 238 height 17
click at [363, 182] on div "Vabandust, kuidas saan teid aidata? Teksti saab muuta [PERSON_NAME] 5 minuti jo…" at bounding box center [255, 179] width 248 height 35
click at [359, 186] on span "Muuda" at bounding box center [360, 189] width 22 height 6
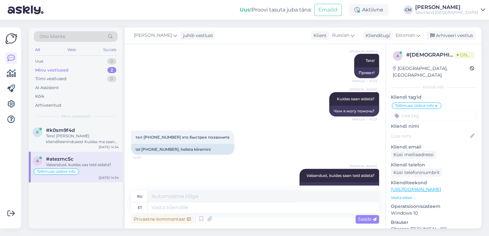
scroll to position [650, 0]
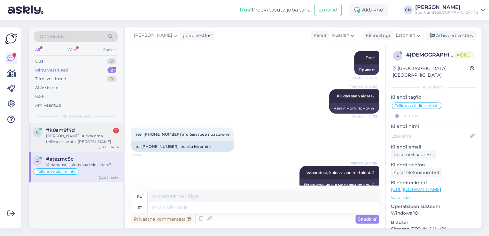
click at [99, 144] on div "[PERSON_NAME] uurida oma tellimuse kohta, [PERSON_NAME] #4000494178. Kas see võ…" at bounding box center [82, 139] width 73 height 12
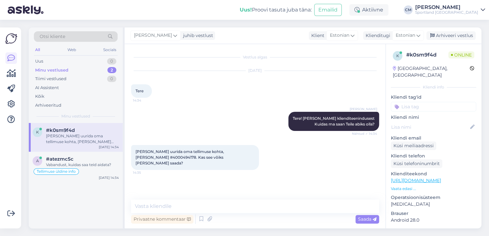
click at [225, 149] on span "[PERSON_NAME] uurida oma tellimuse kohta, [PERSON_NAME] #4000494178. Kas see võ…" at bounding box center [181, 157] width 90 height 16
click at [234, 156] on div "[PERSON_NAME] uurida oma tellimuse kohta, [PERSON_NAME] #4000494178. Kas see võ…" at bounding box center [195, 157] width 128 height 25
click at [225, 152] on span "[PERSON_NAME] uurida oma tellimuse kohta, [PERSON_NAME] #4000494178. Kas see võ…" at bounding box center [181, 157] width 90 height 16
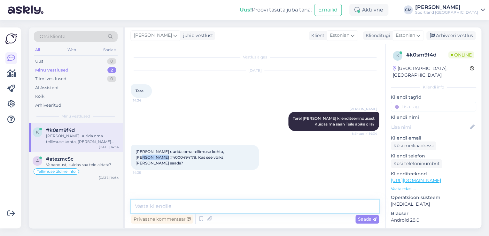
click at [175, 208] on textarea at bounding box center [255, 206] width 248 height 13
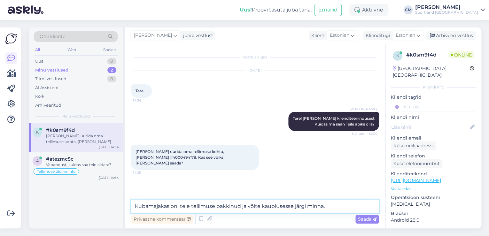
click at [179, 206] on textarea "Kubamajakas on teie tellimuse pakkinud ja võite kauplusesse järgi minna." at bounding box center [255, 206] width 248 height 13
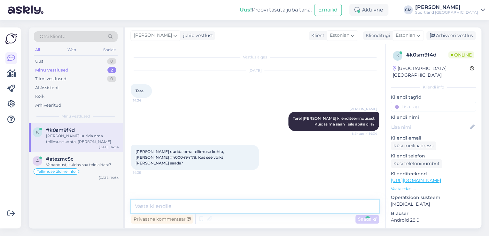
scroll to position [10, 0]
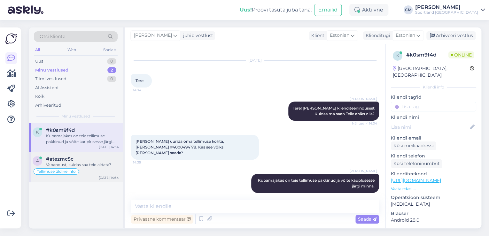
click at [93, 179] on div "a #atezmc5c Vabandust, kuidas saa teid aidata? Tellimuse [PERSON_NAME] info [DA…" at bounding box center [76, 167] width 94 height 31
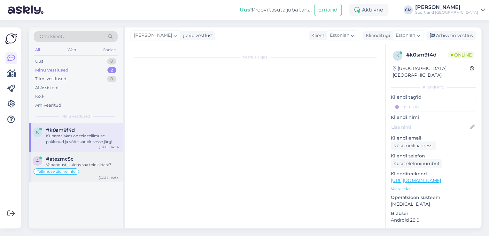
scroll to position [650, 0]
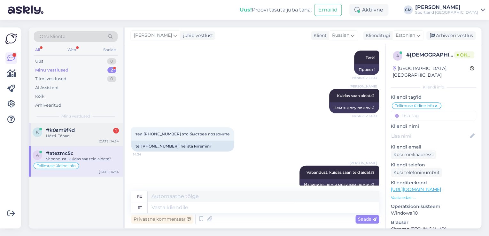
click at [97, 126] on div "k #k0sm9f4d 1 Hästi. Tänan. [DATE] 14:34" at bounding box center [76, 134] width 94 height 23
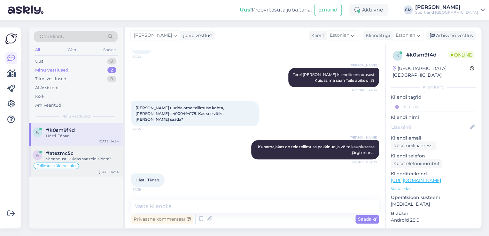
scroll to position [38, 0]
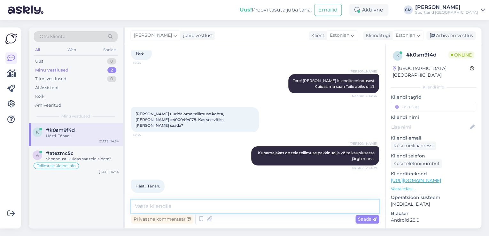
click at [160, 202] on textarea at bounding box center [255, 206] width 248 height 13
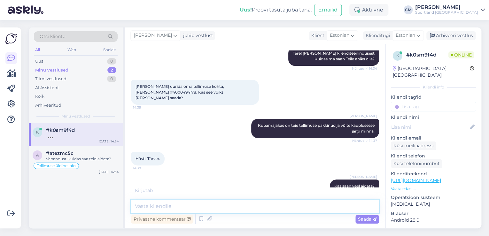
scroll to position [93, 0]
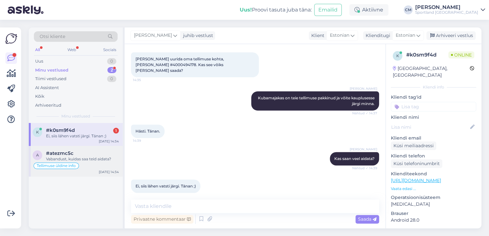
click at [100, 156] on div "#atezmc5c" at bounding box center [82, 154] width 73 height 6
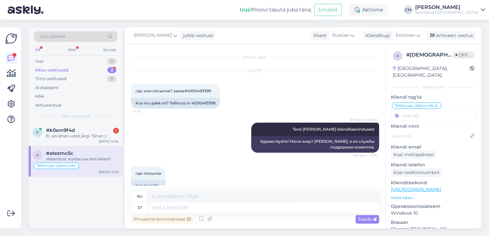
scroll to position [650, 0]
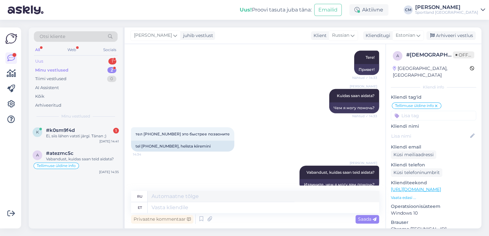
click at [111, 61] on div "1" at bounding box center [112, 61] width 8 height 6
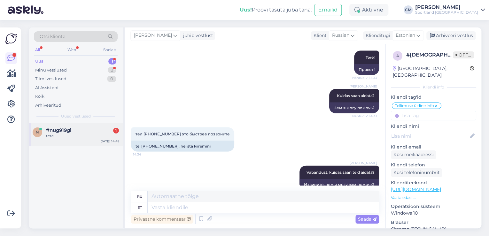
click at [88, 142] on div "n #nug919gi 1 tere [DATE] 14:41" at bounding box center [76, 134] width 94 height 23
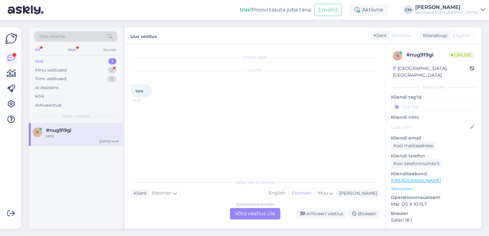
scroll to position [0, 0]
click at [256, 209] on div "Estonian to Estonian Võta vestlus üle" at bounding box center [255, 214] width 51 height 12
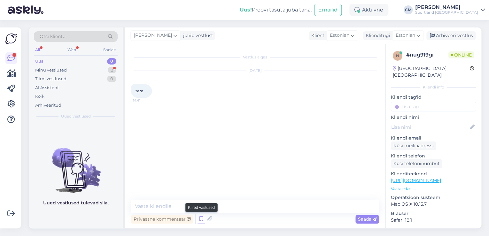
click at [203, 219] on icon at bounding box center [202, 220] width 8 height 10
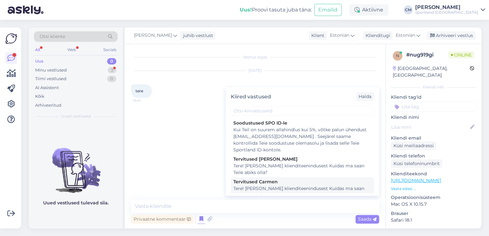
click at [301, 193] on div "Tere! [PERSON_NAME] klienditeenindusest Kuidas ma saan Teile abiks olla?" at bounding box center [302, 191] width 138 height 13
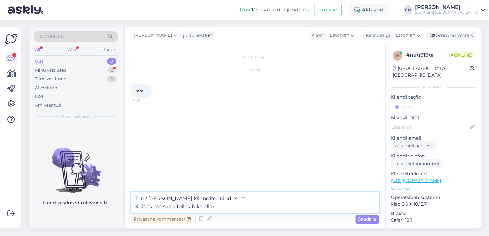
click at [255, 207] on textarea "Tere! [PERSON_NAME] klienditeenindusest Kuidas ma saan Teile abiks olla?" at bounding box center [255, 202] width 248 height 21
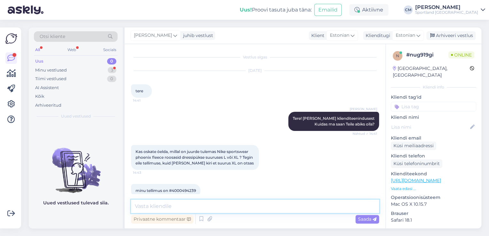
scroll to position [10, 0]
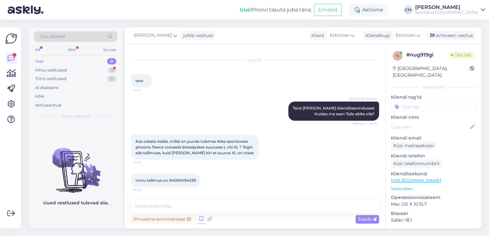
click at [198, 221] on icon at bounding box center [202, 220] width 8 height 10
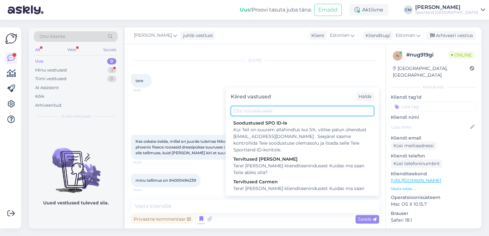
click at [260, 109] on input "text" at bounding box center [302, 111] width 143 height 10
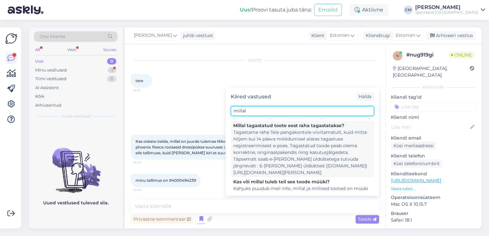
scroll to position [80, 0]
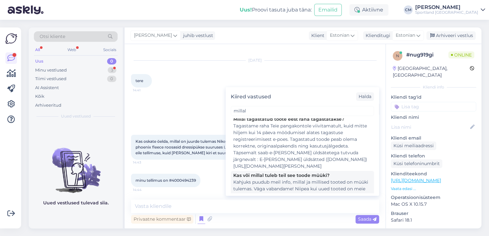
click at [270, 179] on div "Kahjuks puudub meil info, millal ja millised tooted on müüki tulemas. Väga vaba…" at bounding box center [302, 192] width 138 height 27
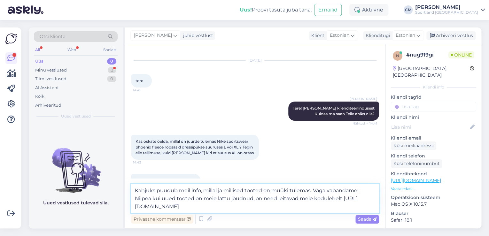
click at [271, 198] on textarea "Kahjuks puudub meil info, millal ja millised tooted on müüki tulemas. Väga vaba…" at bounding box center [255, 198] width 248 height 29
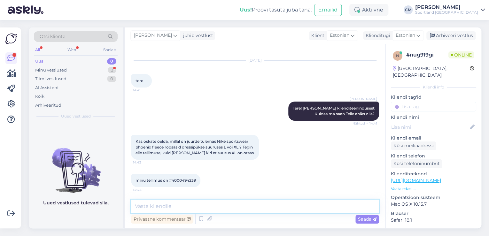
scroll to position [55, 0]
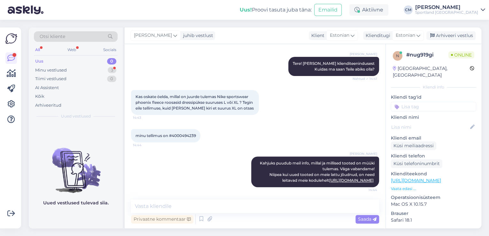
click at [412, 94] on div "Kliendi tag'id" at bounding box center [433, 103] width 85 height 18
click at [412, 102] on input at bounding box center [433, 107] width 85 height 10
click at [424, 121] on div "Lattu lisandumine (toode)" at bounding box center [434, 124] width 56 height 6
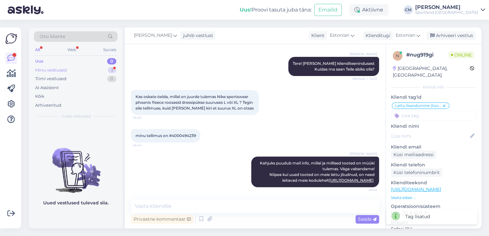
click at [76, 73] on div "Minu vestlused 3" at bounding box center [76, 70] width 84 height 9
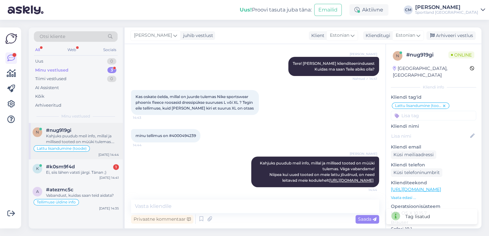
click at [92, 159] on div "n #nug919gi Kahjuks puudub meil info, millal ja millised tooted on müüki tulema…" at bounding box center [76, 141] width 94 height 36
click at [92, 164] on div "#k0sm9f4d 1" at bounding box center [82, 167] width 73 height 6
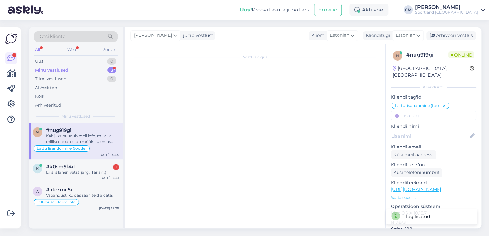
scroll to position [93, 0]
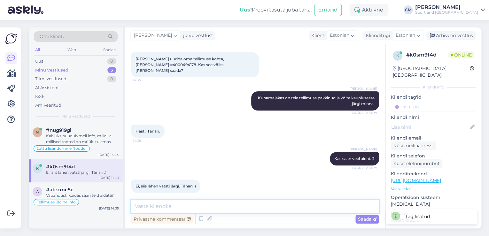
click at [172, 203] on textarea at bounding box center [255, 206] width 248 height 13
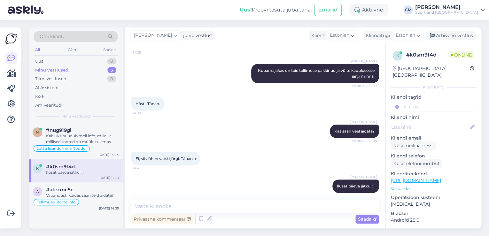
click at [427, 102] on input at bounding box center [433, 107] width 85 height 10
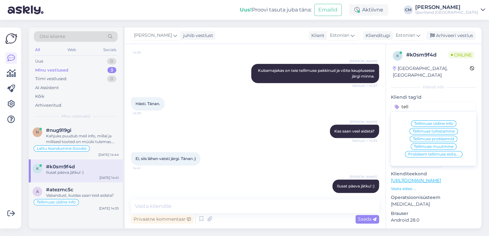
click at [425, 122] on span "Tellimuse üldine info" at bounding box center [433, 124] width 39 height 4
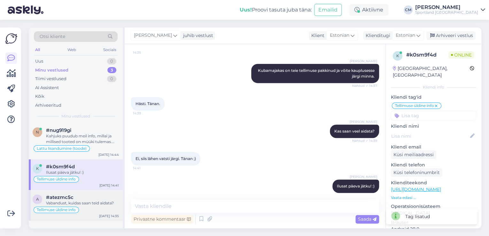
click at [93, 199] on div "#atezmc5c" at bounding box center [82, 198] width 73 height 6
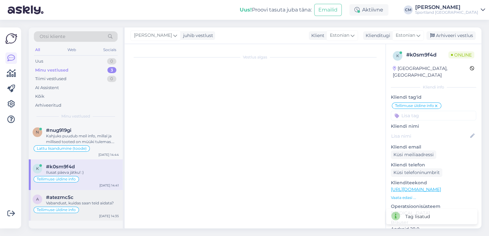
scroll to position [650, 0]
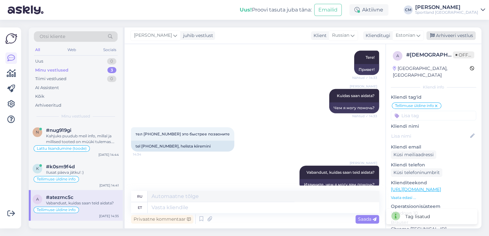
click at [439, 35] on div "Arhiveeri vestlus" at bounding box center [451, 35] width 49 height 9
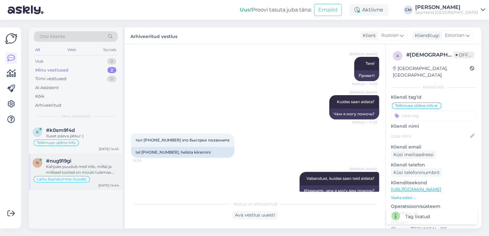
click at [76, 157] on div "n #nug919gi Kahjuks puudub meil info, millal ja millised tooted on müüki tulema…" at bounding box center [76, 172] width 94 height 36
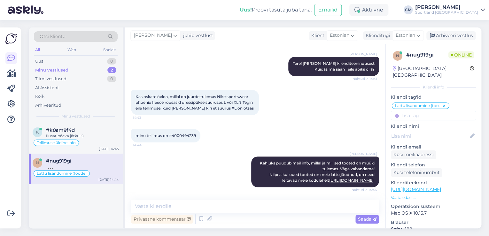
click at [190, 134] on span "minu tellimus on #4000494239" at bounding box center [166, 135] width 60 height 5
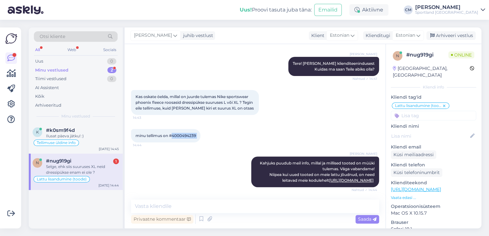
scroll to position [83, 0]
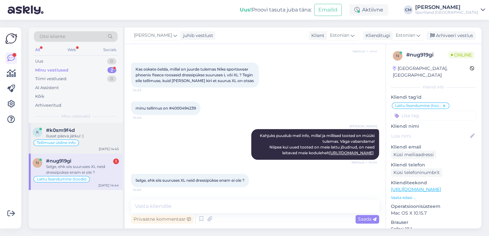
click at [83, 142] on div "Tellimuse üldine info" at bounding box center [76, 143] width 86 height 8
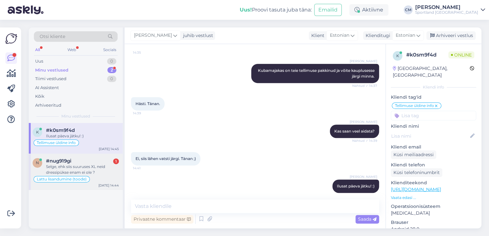
click at [109, 182] on div "Lattu lisandumine (toode)" at bounding box center [76, 180] width 86 height 8
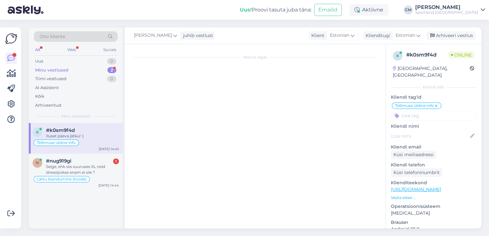
scroll to position [83, 0]
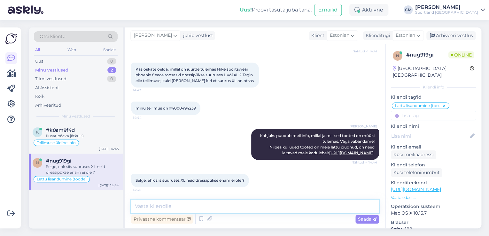
click at [149, 205] on textarea at bounding box center [255, 206] width 248 height 13
click at [230, 205] on textarea "Jah, suurus XL on välja müüdud." at bounding box center [255, 206] width 248 height 13
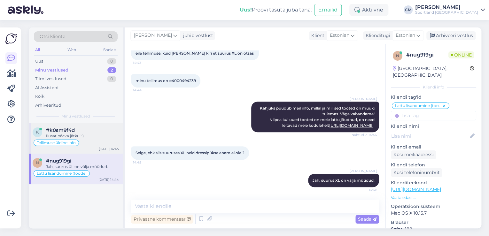
click at [101, 136] on div "Ilusat päeva jätku! :)" at bounding box center [82, 136] width 73 height 6
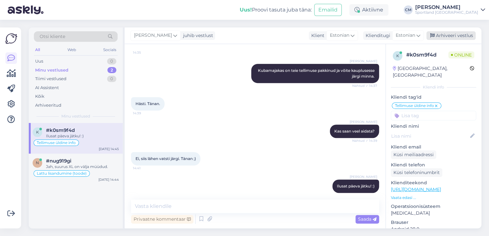
click at [458, 32] on div "Arhiveeri vestlus" at bounding box center [451, 35] width 49 height 9
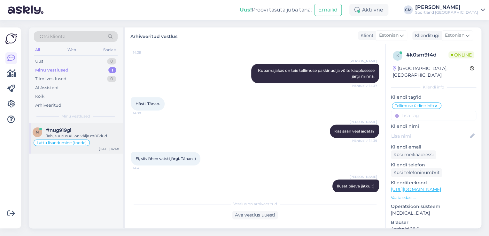
click at [110, 139] on div "Lattu lisandumine (toode)" at bounding box center [76, 143] width 86 height 8
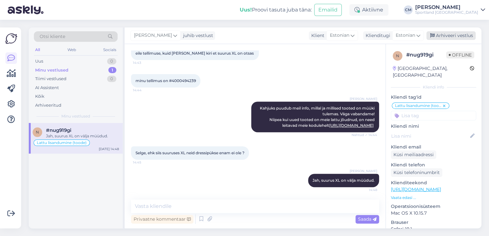
click at [452, 36] on div "Arhiveeri vestlus" at bounding box center [451, 35] width 49 height 9
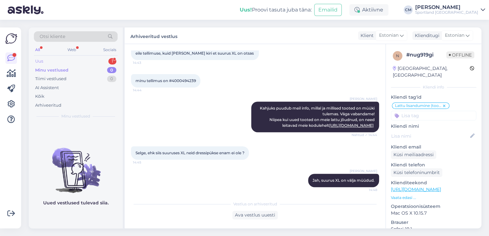
click at [112, 58] on div "1" at bounding box center [112, 61] width 8 height 6
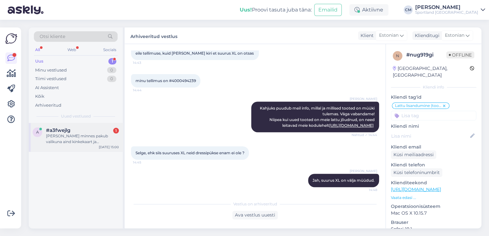
click at [95, 138] on div "[PERSON_NAME] minnes pakub valikuna aind kinkekaart ja kaardimaksed vms valida …" at bounding box center [82, 139] width 73 height 12
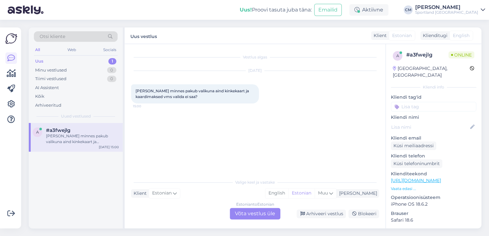
scroll to position [0, 0]
click at [253, 219] on div "Estonian to Estonian Võta vestlus üle" at bounding box center [255, 214] width 51 height 12
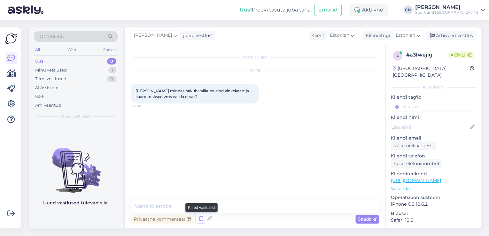
click at [200, 216] on icon at bounding box center [202, 220] width 8 height 10
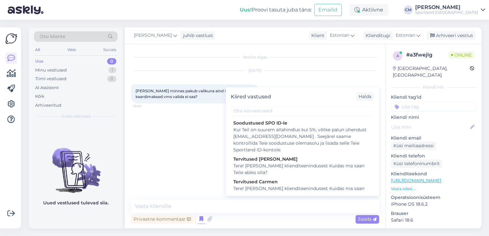
click at [297, 186] on div "Tere! [PERSON_NAME] klienditeenindusest Kuidas ma saan Teile abiks olla?" at bounding box center [302, 191] width 138 height 13
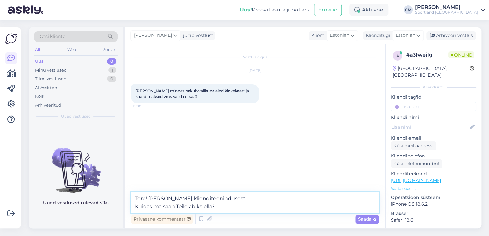
drag, startPoint x: 204, startPoint y: 212, endPoint x: 145, endPoint y: 213, distance: 59.2
click at [145, 213] on textarea "Tere! [PERSON_NAME] klienditeenindusest Kuidas ma saan Teile abiks olla?" at bounding box center [255, 202] width 248 height 21
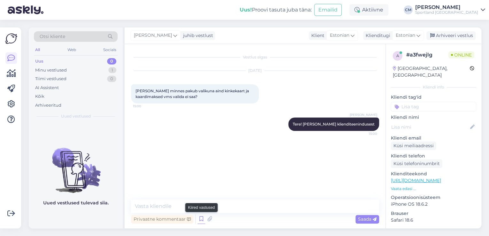
click at [203, 219] on icon at bounding box center [202, 220] width 8 height 10
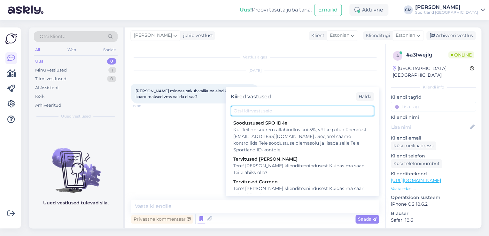
click at [256, 114] on input "text" at bounding box center [302, 111] width 143 height 10
click at [213, 115] on div "[PERSON_NAME] Tere! [PERSON_NAME] klienditeenindusest 15:00" at bounding box center [255, 125] width 248 height 28
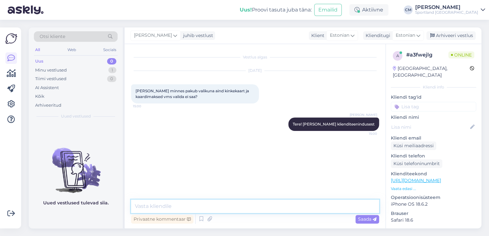
click at [213, 207] on textarea at bounding box center [255, 206] width 248 height 13
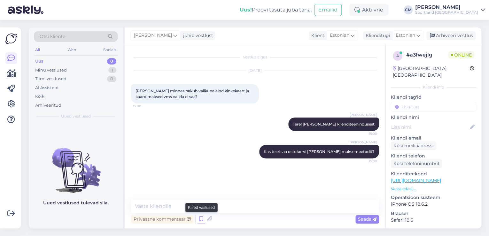
click at [201, 219] on icon at bounding box center [202, 220] width 8 height 10
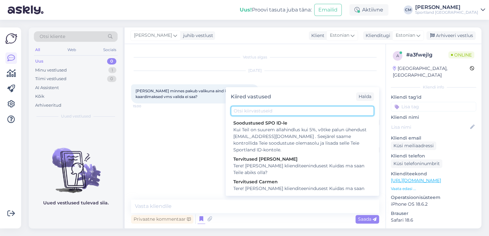
click at [304, 110] on input "text" at bounding box center [302, 111] width 143 height 10
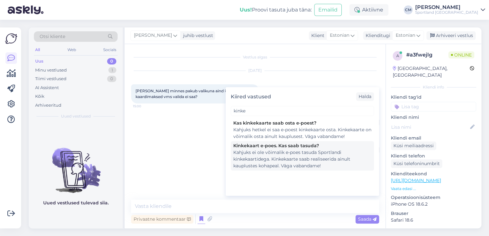
click at [314, 145] on div "Kinkekaart e-poes. Kas saab tasuda?" at bounding box center [302, 146] width 138 height 7
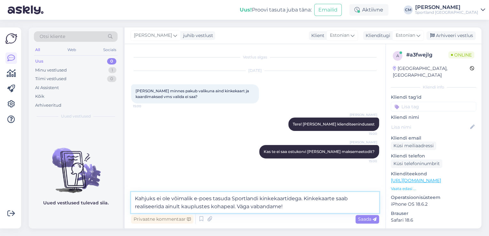
drag, startPoint x: 303, startPoint y: 210, endPoint x: 239, endPoint y: 209, distance: 64.3
click at [239, 209] on textarea "Kahjuks ei ole võimalik e-poes tasuda Sportlandi kinkekaartidega. Kinkekaarte s…" at bounding box center [255, 202] width 248 height 21
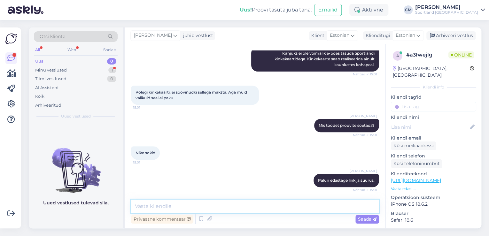
scroll to position [159, 0]
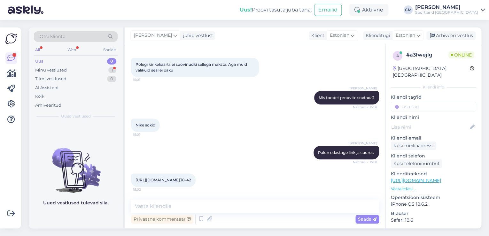
click at [163, 178] on link "[URL][DOMAIN_NAME]" at bounding box center [158, 180] width 44 height 5
click at [181, 205] on textarea at bounding box center [255, 206] width 248 height 13
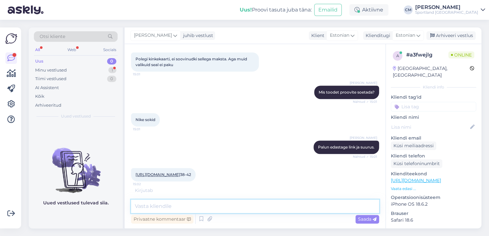
paste textarea "M"
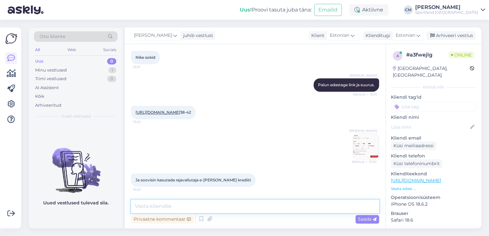
scroll to position [255, 0]
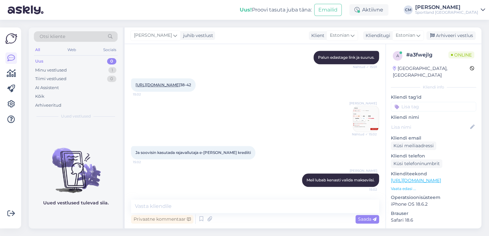
click at [363, 122] on img at bounding box center [366, 119] width 26 height 26
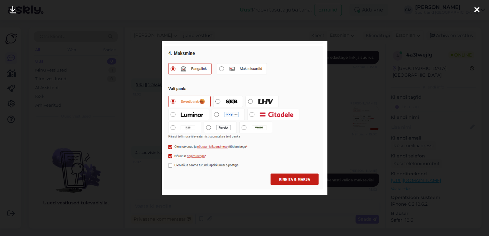
click at [352, 106] on div at bounding box center [244, 118] width 489 height 236
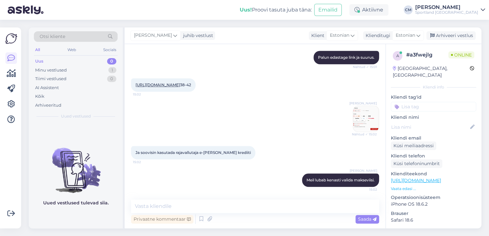
click at [354, 123] on img at bounding box center [366, 119] width 26 height 26
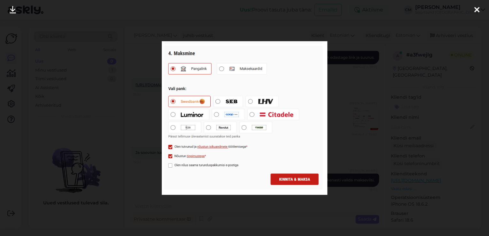
click at [143, 177] on div at bounding box center [244, 118] width 489 height 236
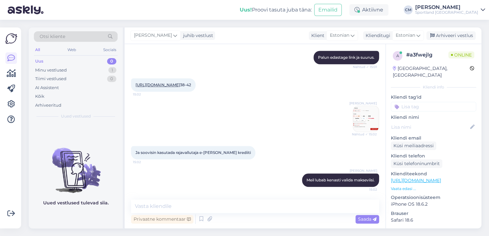
click at [356, 114] on img at bounding box center [366, 119] width 26 height 26
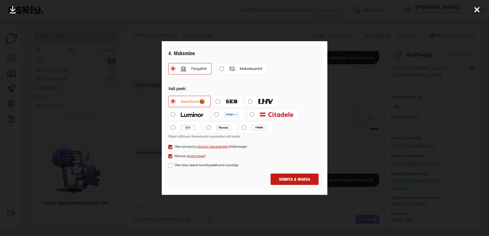
click at [352, 113] on div at bounding box center [244, 118] width 489 height 236
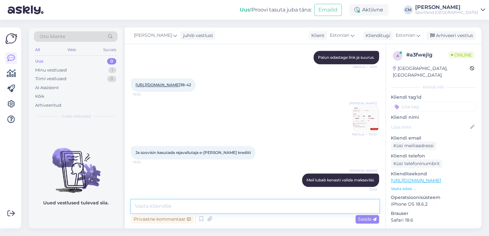
click at [188, 205] on textarea at bounding box center [255, 206] width 248 height 13
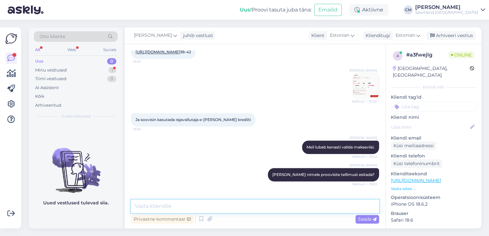
scroll to position [310, 0]
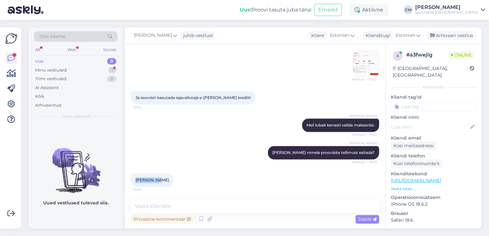
drag, startPoint x: 163, startPoint y: 179, endPoint x: 135, endPoint y: 180, distance: 28.5
click at [135, 180] on div "[PERSON_NAME] 15:03" at bounding box center [152, 180] width 43 height 13
click at [163, 201] on textarea at bounding box center [255, 206] width 248 height 13
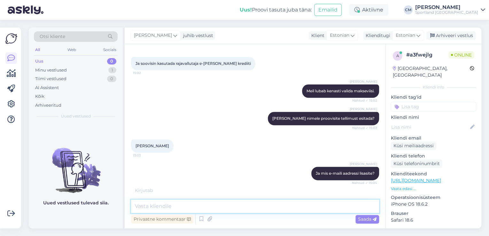
scroll to position [365, 0]
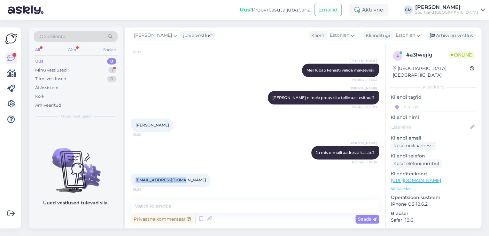
drag, startPoint x: 189, startPoint y: 181, endPoint x: 136, endPoint y: 182, distance: 53.1
click at [136, 182] on div "[EMAIL_ADDRESS][DOMAIN_NAME] 15:04" at bounding box center [171, 180] width 80 height 13
click at [211, 213] on div "Privaatne kommentaar Saada" at bounding box center [255, 219] width 248 height 12
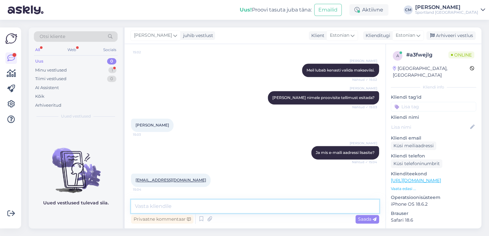
click at [205, 209] on textarea at bounding box center [255, 206] width 248 height 13
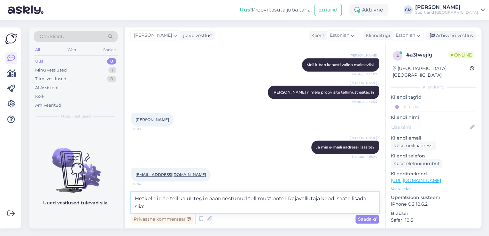
scroll to position [371, 0]
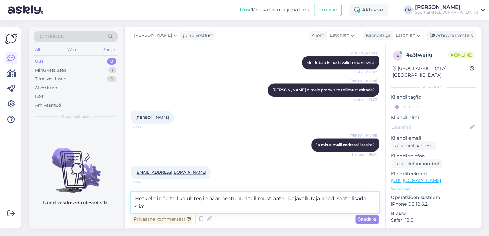
paste textarea
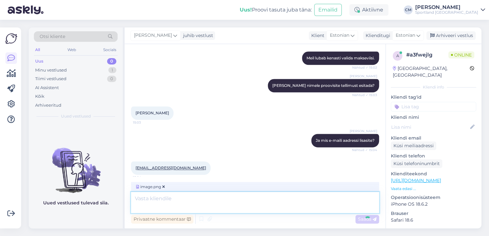
scroll to position [438, 0]
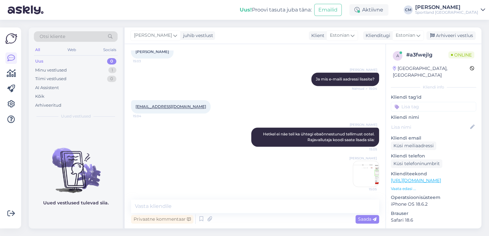
click at [360, 169] on img at bounding box center [366, 174] width 26 height 26
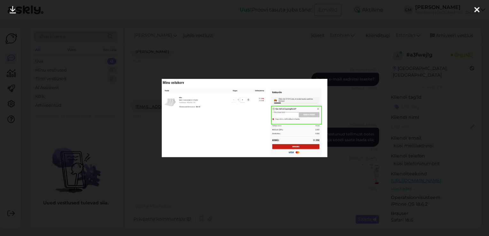
click at [239, 179] on div at bounding box center [244, 118] width 489 height 236
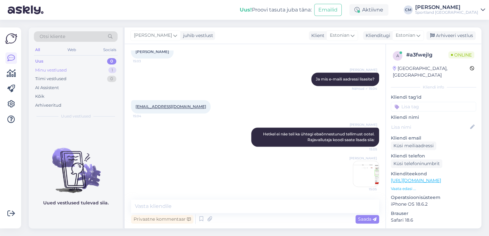
click at [106, 70] on div "Minu vestlused 1" at bounding box center [76, 70] width 84 height 9
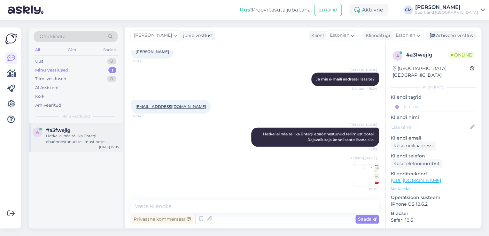
click at [99, 144] on div "Hetkel ei näe teil ka ühtegi ebaõnnestunud tellimust ootel. Rajavallutaja koodi…" at bounding box center [82, 139] width 73 height 12
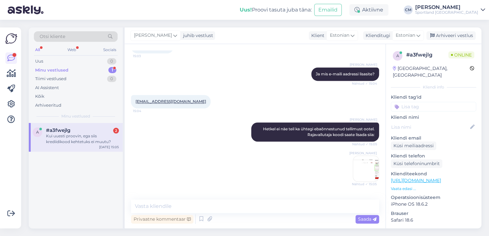
scroll to position [504, 0]
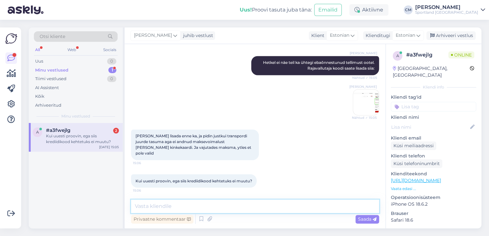
click at [203, 207] on textarea at bounding box center [255, 206] width 248 height 13
click at [146, 206] on textarea "Kui tellimus on alla 79 EUR, sisi tuleb maksta transpodri tasu." at bounding box center [255, 206] width 248 height 13
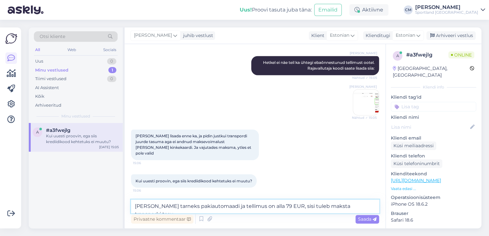
click at [293, 209] on textarea "[PERSON_NAME] tarneks pakiautomaadi ja tellimus on alla 79 EUR, sisi tuleb maks…" at bounding box center [255, 206] width 248 height 13
click at [309, 208] on textarea "[PERSON_NAME] tarneks pakiautomaadi ja tellimus on alla 79 EUR, siis tuleb maks…" at bounding box center [255, 206] width 248 height 13
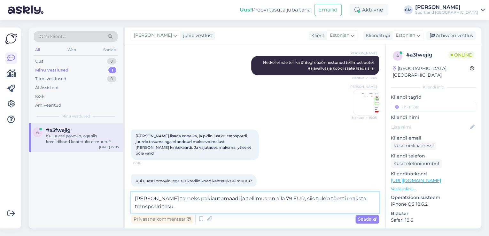
click at [374, 202] on textarea "[PERSON_NAME] tarneks pakiautomaadi ja tellimus on alla 79 EUR, siis tuleb tões…" at bounding box center [255, 202] width 248 height 21
click at [180, 206] on textarea "[PERSON_NAME] tarneks pakiautomaadi ja tellimus on alla 79 EUR, siis tuleb tões…" at bounding box center [255, 202] width 248 height 21
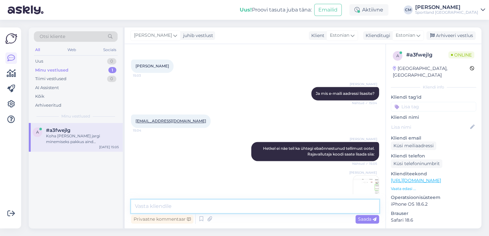
scroll to position [413, 0]
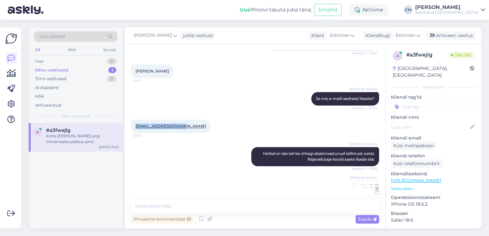
drag, startPoint x: 188, startPoint y: 130, endPoint x: 129, endPoint y: 130, distance: 59.5
click at [129, 130] on div "Vestlus algas [DATE] Maksma minnes pakub valikuna aind kinkekaart ja kaardimaks…" at bounding box center [255, 136] width 261 height 185
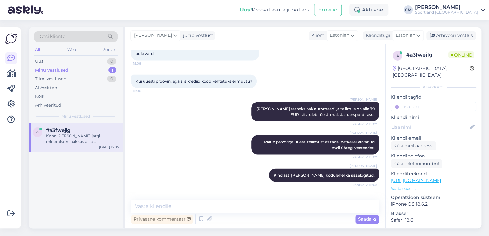
scroll to position [643, 0]
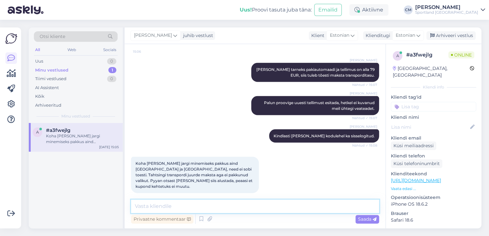
click at [205, 202] on textarea at bounding box center [255, 206] width 248 height 13
click at [191, 208] on textarea "Soovitame igaksjuhuk kasutada teist veebibrauserit või teist seadet." at bounding box center [255, 206] width 248 height 13
click at [315, 206] on textarea "Soovitame igaksjuhuks kasutada teist veebibrauserit või teist seadet." at bounding box center [255, 206] width 248 height 13
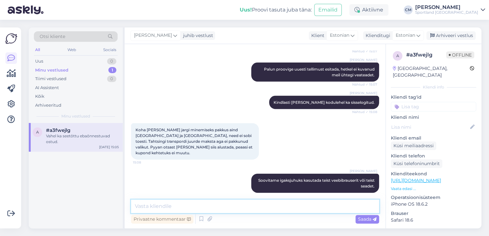
scroll to position [704, 0]
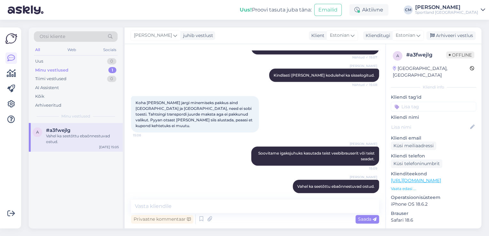
click at [435, 104] on input at bounding box center [433, 107] width 85 height 10
click at [437, 128] on div "Probleem tellimuse esitamisega" at bounding box center [434, 131] width 58 height 6
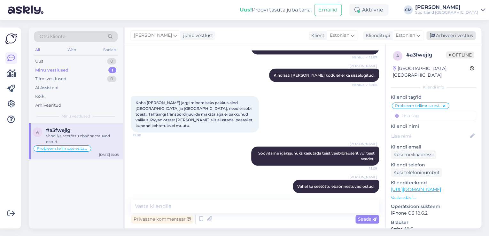
click at [450, 35] on div "Arhiveeri vestlus" at bounding box center [451, 35] width 49 height 9
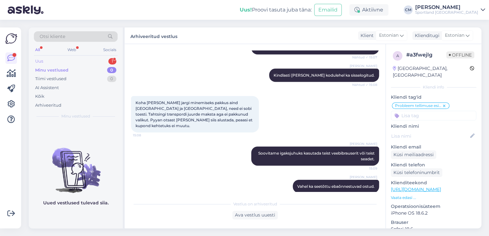
click at [102, 57] on div "Uus 1" at bounding box center [76, 61] width 84 height 9
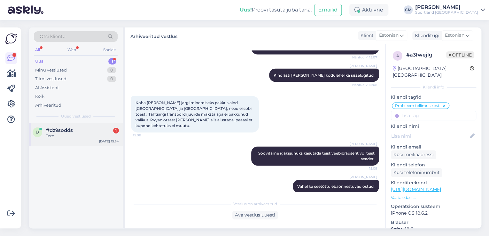
click at [84, 138] on div "Tere" at bounding box center [82, 136] width 73 height 6
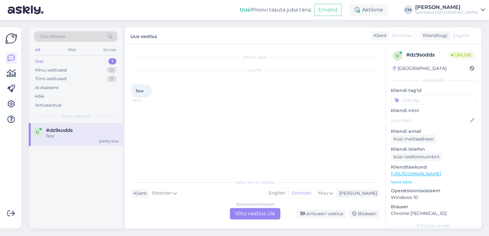
click at [251, 213] on div "Estonian to Estonian Võta vestlus üle" at bounding box center [255, 214] width 51 height 12
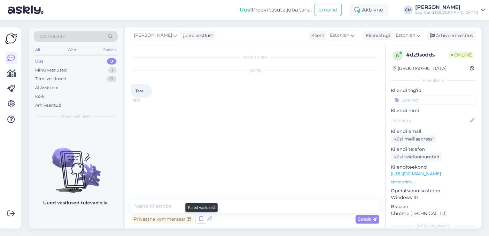
click at [198, 219] on icon at bounding box center [202, 220] width 8 height 10
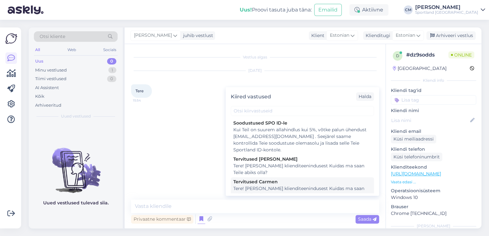
click at [264, 192] on div "Tere! [PERSON_NAME] klienditeenindusest Kuidas ma saan Teile abiks olla?" at bounding box center [302, 191] width 138 height 13
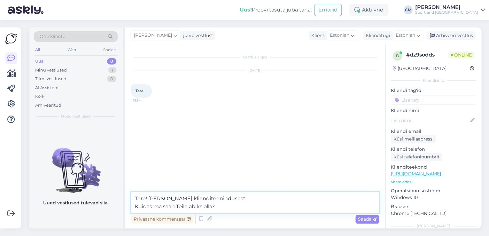
click at [255, 211] on textarea "Tere! [PERSON_NAME] klienditeenindusest Kuidas ma saan Teile abiks olla?" at bounding box center [255, 202] width 248 height 21
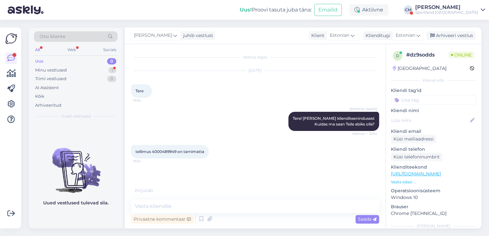
click at [176, 153] on span "tellimus 4000489949 on tarnimatta" at bounding box center [170, 151] width 69 height 5
click at [155, 152] on span "tellimus 4000489949 on tarnimatta" at bounding box center [170, 151] width 69 height 5
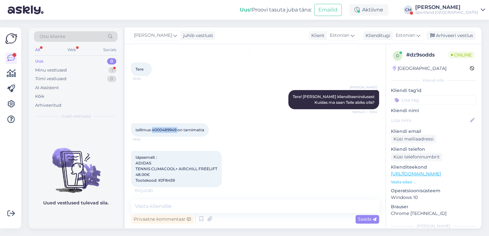
scroll to position [29, 0]
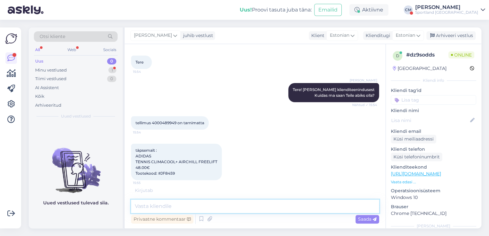
click at [162, 202] on textarea at bounding box center [255, 206] width 248 height 13
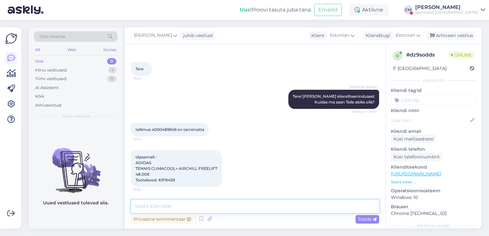
scroll to position [22, 0]
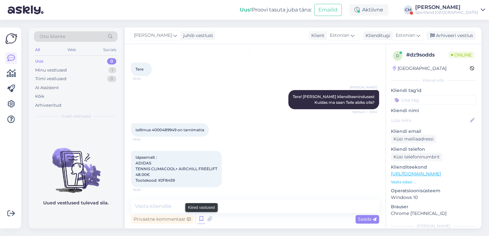
click at [201, 220] on icon at bounding box center [202, 220] width 8 height 10
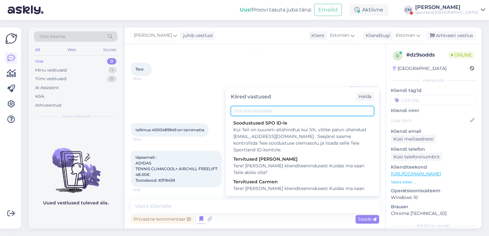
click at [281, 111] on input "text" at bounding box center [302, 111] width 143 height 10
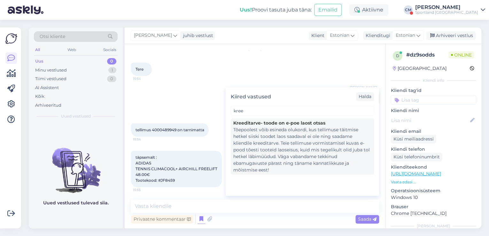
click at [272, 139] on div "Tõepoolest võib esineda olukordi, kus tellimuse täitmise hetkel siiski toodet l…" at bounding box center [302, 150] width 138 height 47
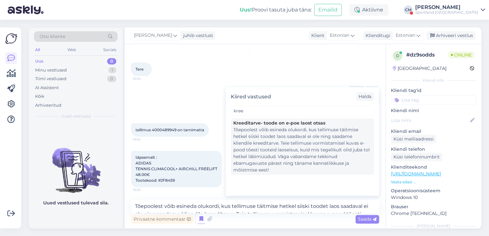
scroll to position [29, 0]
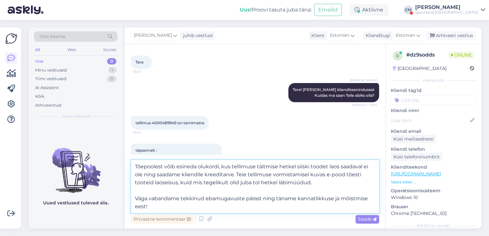
drag, startPoint x: 235, startPoint y: 176, endPoint x: 136, endPoint y: 162, distance: 100.7
click at [136, 162] on textarea "Tõepoolest võib esineda olukordi, kus tellimuse täitmise hetkel siiski toodet l…" at bounding box center [255, 186] width 248 height 53
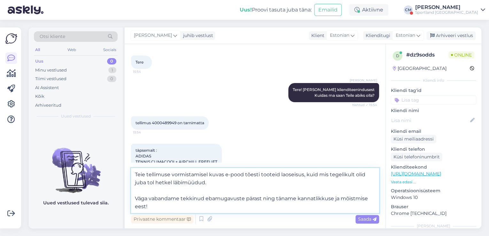
drag, startPoint x: 148, startPoint y: 206, endPoint x: 181, endPoint y: 199, distance: 33.6
click at [181, 199] on textarea "Teie tellimuse vormistamisel kuvas e-pood tõesti tooteid laoseisus, kuid mis te…" at bounding box center [255, 190] width 248 height 45
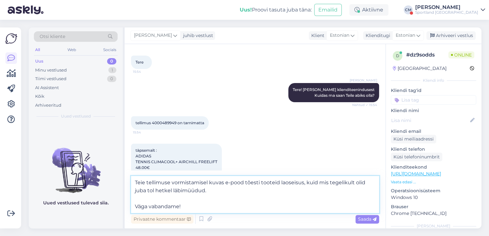
click at [137, 205] on textarea "Teie tellimuse vormistamisel kuvas e-pood tõesti tooteid laoseisus, kuid mis te…" at bounding box center [255, 194] width 248 height 37
click at [134, 206] on textarea "Teie tellimuse vormistamisel kuvas e-pood tõesti tooteid laoseisus, kuid mis te…" at bounding box center [255, 194] width 248 height 37
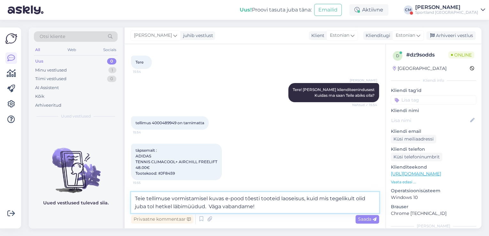
click at [137, 193] on textarea "Teie tellimuse vormistamisel kuvas e-pood tõesti tooteid laoseisus, kuid mis te…" at bounding box center [255, 202] width 248 height 21
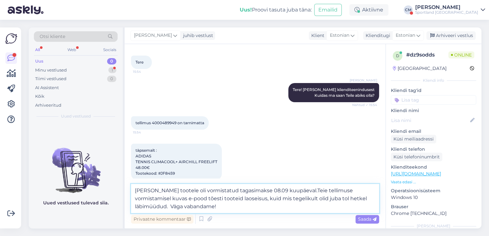
scroll to position [71, 0]
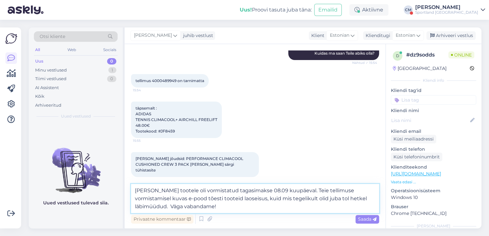
click at [198, 209] on textarea "[PERSON_NAME] tootele oli vormistatud tagasimakse 08.09 kuupäeval. Teie tellimu…" at bounding box center [255, 198] width 248 height 29
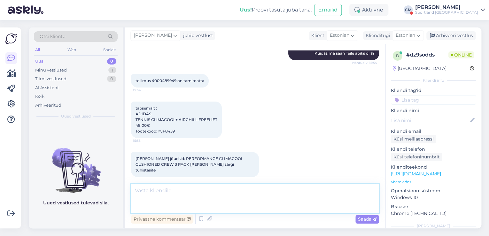
scroll to position [100, 0]
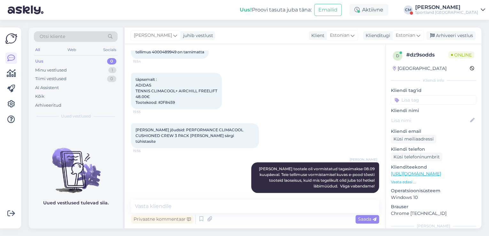
click at [164, 198] on div "Vestlus algas [DATE] Tere 15:54 [PERSON_NAME] Tere! [PERSON_NAME] klienditeenin…" at bounding box center [255, 136] width 261 height 185
click at [175, 203] on textarea at bounding box center [255, 206] width 248 height 13
paste textarea "ADIDAS MEN'S TENNIS PRO HEAT.RDY FREELIFT POLO SHIRT"
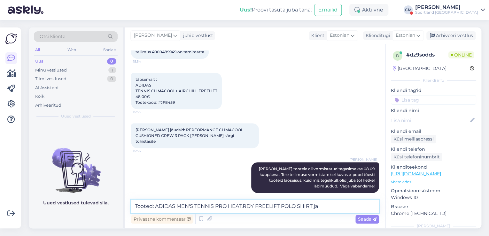
click at [341, 206] on textarea "Tooted: ADIDAS MEN'S TENNIS PRO HEAT.RDY FREELIFT POLO SHIRT ja" at bounding box center [255, 206] width 248 height 13
paste textarea "ADIDAS TENNIS CLIMACOOL+ AIRCHILL FREELIFT"
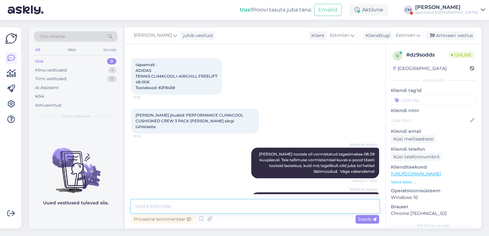
scroll to position [139, 0]
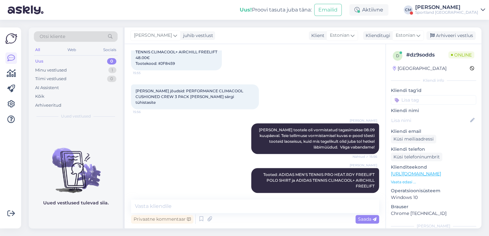
click at [412, 96] on input at bounding box center [433, 100] width 85 height 10
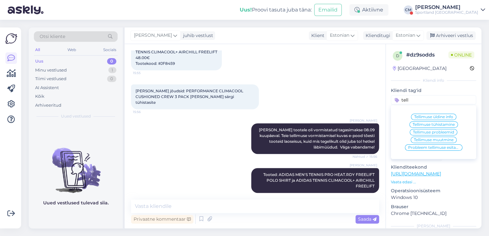
click at [420, 116] on span "Tellimuse üldine info" at bounding box center [433, 117] width 39 height 4
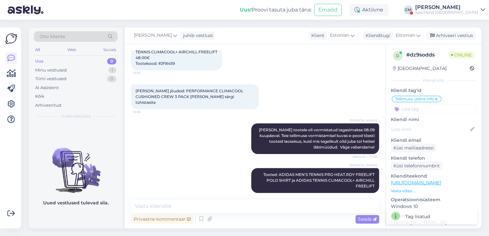
scroll to position [166, 0]
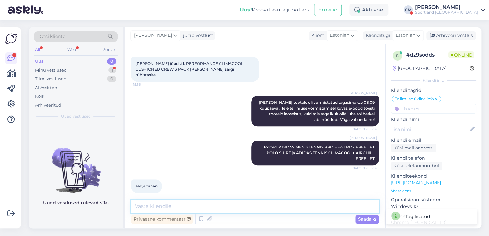
click at [164, 201] on textarea at bounding box center [255, 206] width 248 height 13
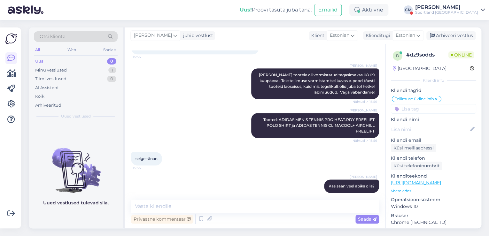
click at [445, 16] on div "Uus! Proovi tasuta [PERSON_NAME]: Emailid Aktiivne [PERSON_NAME] Sportland [GEO…" at bounding box center [244, 10] width 489 height 20
click at [451, 11] on div "Sportland [GEOGRAPHIC_DATA]" at bounding box center [446, 12] width 63 height 5
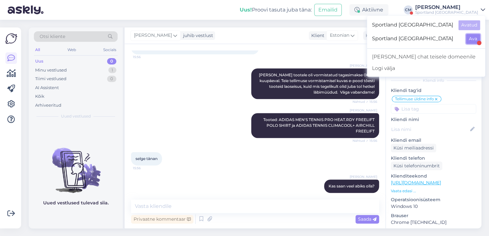
click at [473, 35] on button "Ava" at bounding box center [473, 39] width 14 height 10
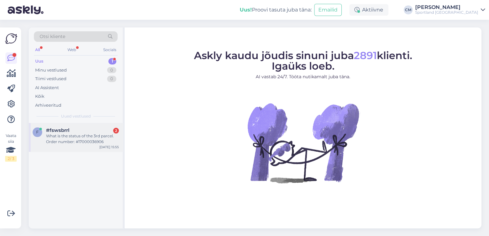
click at [74, 132] on div "#fswsbrrl 2" at bounding box center [82, 131] width 73 height 6
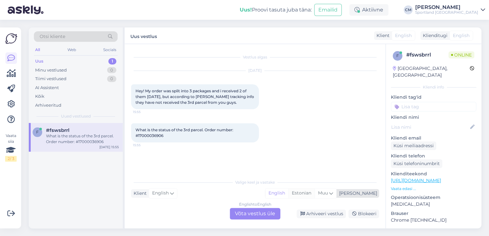
click at [315, 192] on div "Estonian" at bounding box center [301, 194] width 26 height 10
click at [266, 211] on div "English to Estonian Võta vestlus üle" at bounding box center [255, 214] width 51 height 12
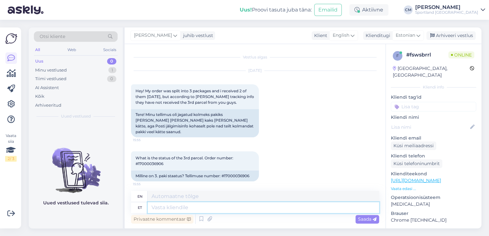
click at [223, 208] on textarea at bounding box center [264, 207] width 232 height 11
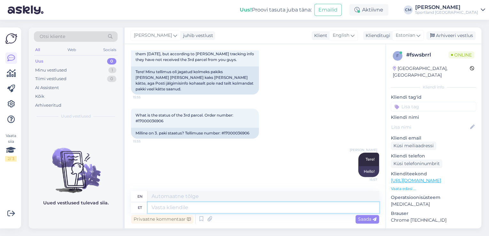
scroll to position [51, 0]
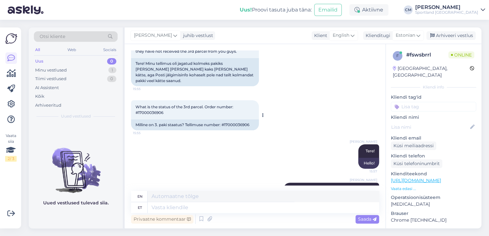
click at [237, 121] on div "Milline on 3. paki staatus? Tellimuse number: #17000036906" at bounding box center [195, 125] width 128 height 11
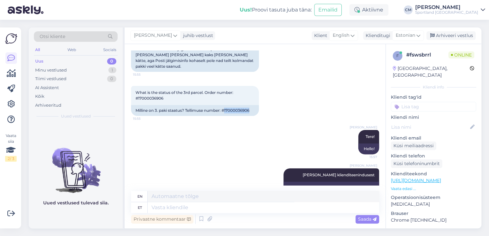
scroll to position [74, 0]
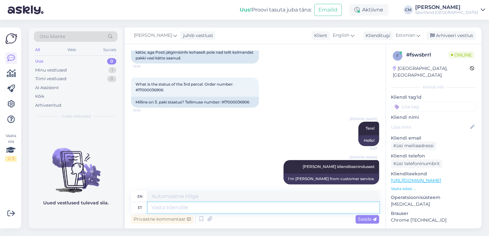
click at [174, 206] on textarea at bounding box center [264, 207] width 232 height 11
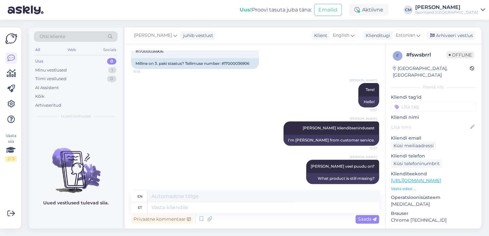
click at [299, 214] on div "Privaatne kommentaar Saada" at bounding box center [255, 219] width 248 height 12
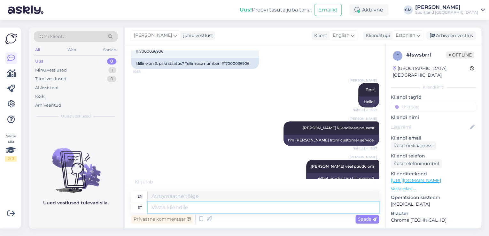
click at [288, 213] on textarea at bounding box center [264, 207] width 232 height 11
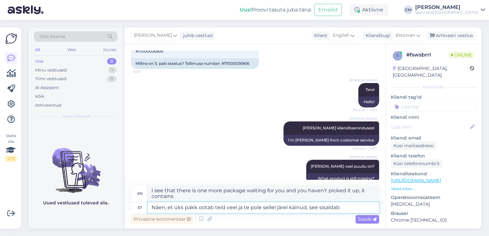
click at [360, 207] on textarea "Näen, et üks pakk ootab teid veel ja te pole sellel järel käinud, see sisaldab" at bounding box center [264, 207] width 232 height 11
paste textarea "SIS GO ENERGY MINI BAR 40"
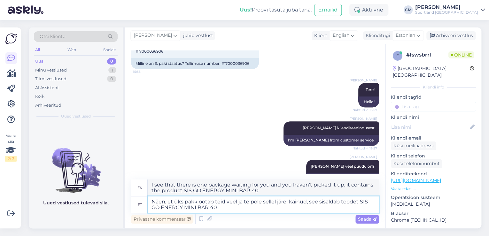
scroll to position [162, 0]
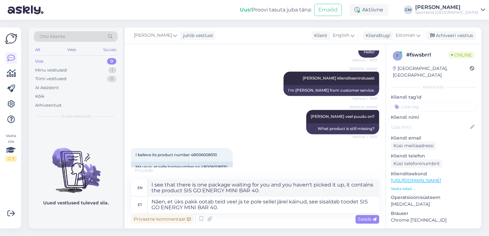
click at [228, 215] on div "Privaatne kommentaar Saada" at bounding box center [255, 219] width 248 height 12
click at [228, 210] on textarea "Näen, et üks pakk ootab teid veel ja te pole sellel järel käinud, see sisaldab …" at bounding box center [264, 205] width 232 height 17
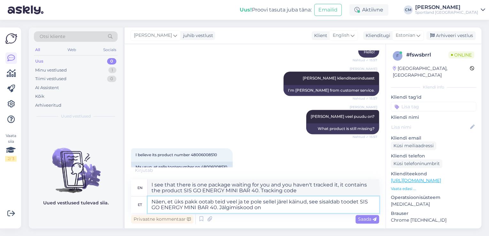
paste textarea "00264300487120000692"
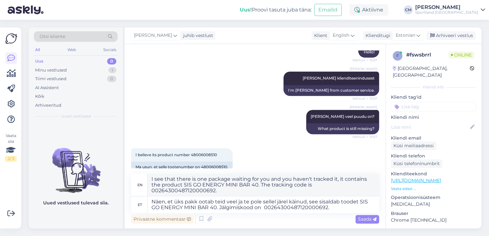
scroll to position [206, 0]
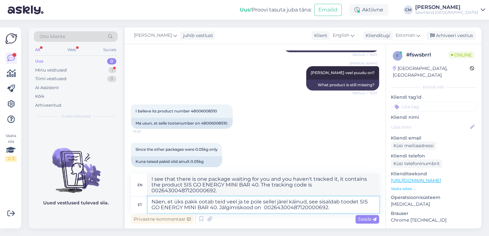
drag, startPoint x: 338, startPoint y: 207, endPoint x: 147, endPoint y: 199, distance: 191.1
click at [147, 199] on div "et Näen, et üks pakk ootab teid veel ja te pole sellel järel käinud, see sisald…" at bounding box center [255, 205] width 248 height 17
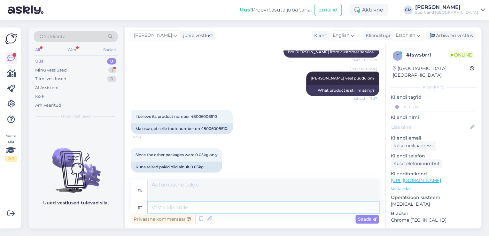
scroll to position [189, 0]
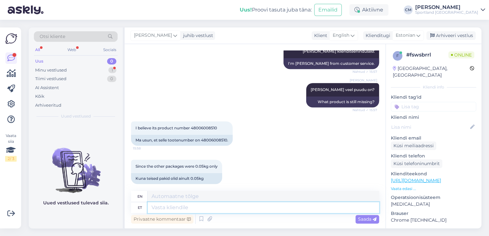
click at [239, 209] on textarea at bounding box center [264, 207] width 232 height 11
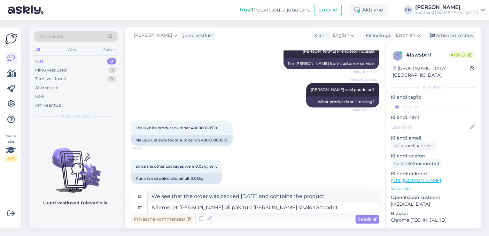
click at [308, 214] on div "Privaatne kommentaar Saada" at bounding box center [255, 219] width 248 height 12
click at [307, 209] on textarea "Näeme, et [PERSON_NAME] oli pakitud [PERSON_NAME] sisaldab toodet" at bounding box center [264, 207] width 232 height 11
paste textarea "NIKE TECH FLEECE"
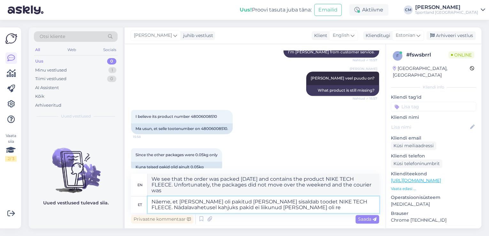
scroll to position [206, 0]
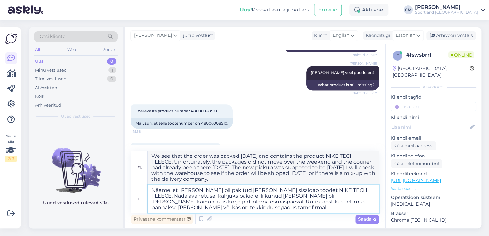
click at [312, 197] on textarea "Näeme, et [PERSON_NAME] oli pakitud [PERSON_NAME] sisaldab toodet NIKE TECH FLE…" at bounding box center [264, 199] width 232 height 28
click at [322, 197] on textarea "Näeme, et [PERSON_NAME] oli pakitud [PERSON_NAME] sisaldab toodet NIKE TECH FLE…" at bounding box center [264, 199] width 232 height 28
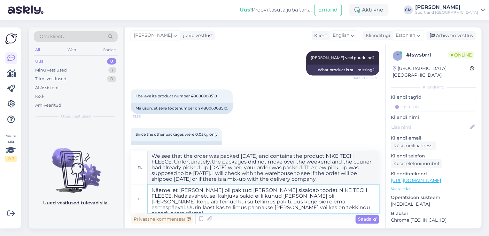
scroll to position [229, 0]
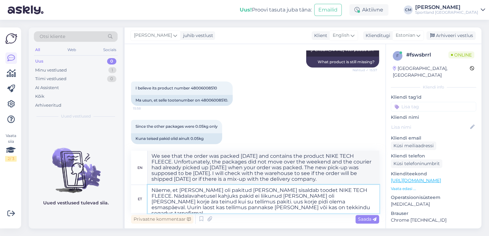
click at [259, 197] on textarea "Näeme, et [PERSON_NAME] oli pakitud [PERSON_NAME] sisaldab toodet NIKE TECH FLE…" at bounding box center [264, 199] width 232 height 28
click at [319, 207] on textarea "Näeme, et [PERSON_NAME] oli pakitud [PERSON_NAME] sisaldab toodet NIKE TECH FLE…" at bounding box center [264, 199] width 232 height 28
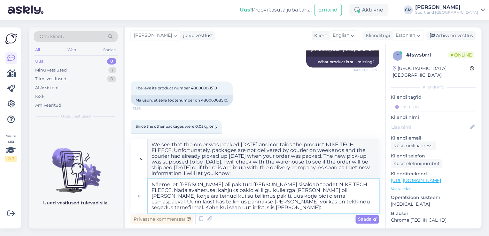
click at [231, 212] on textarea "Näeme, et [PERSON_NAME] oli pakitud [PERSON_NAME] sisaldab toodet NIKE TECH FLE…" at bounding box center [264, 196] width 232 height 34
paste textarea "[EMAIL_ADDRESS][DOMAIN_NAME]"
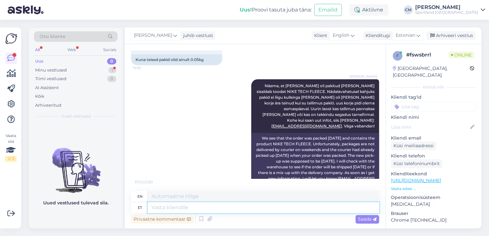
scroll to position [370, 0]
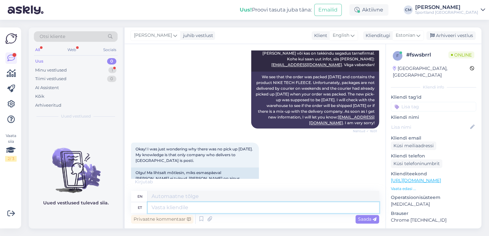
click at [227, 209] on textarea at bounding box center [264, 207] width 232 height 11
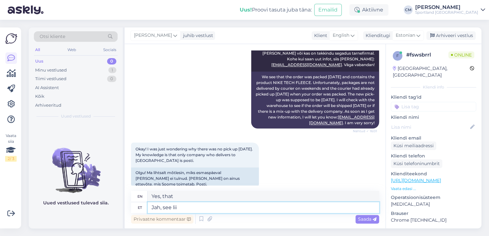
scroll to position [408, 0]
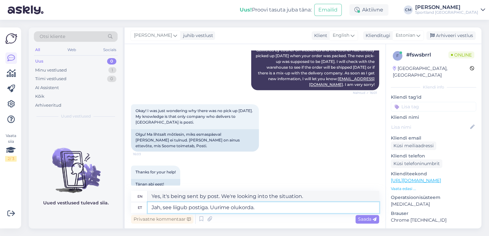
click at [193, 209] on textarea "Jah, see liigub postiga. Uurime olukorda." at bounding box center [264, 207] width 232 height 11
click at [229, 197] on textarea "Yes, it is being shipped by Post. We are investigating the situation." at bounding box center [264, 196] width 232 height 11
click at [207, 207] on textarea "Jah, see liigub Postiga. Uurime olukorda." at bounding box center [264, 207] width 232 height 11
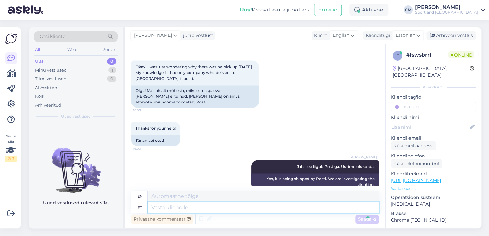
scroll to position [490, 0]
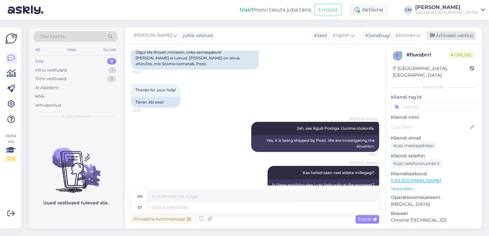
click at [454, 35] on div "Arhiveeri vestlus" at bounding box center [451, 35] width 49 height 9
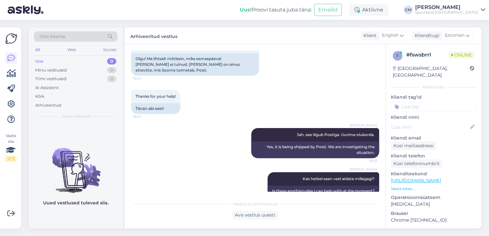
click at [421, 102] on input at bounding box center [433, 107] width 85 height 10
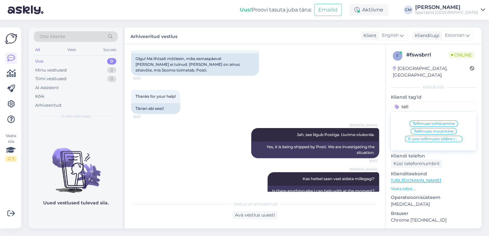
click at [441, 137] on span "E-poe tellimuste üldine info" at bounding box center [433, 139] width 51 height 4
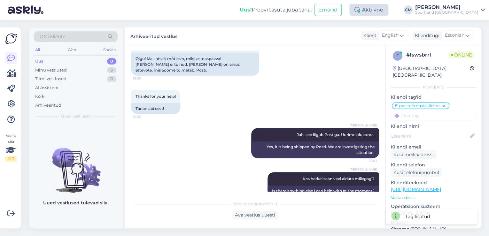
click at [389, 9] on div "Aktiivne" at bounding box center [369, 10] width 39 height 12
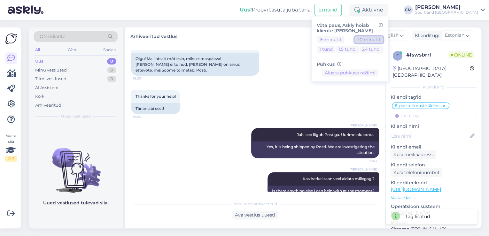
click at [379, 38] on button "30 minutit" at bounding box center [369, 39] width 29 height 7
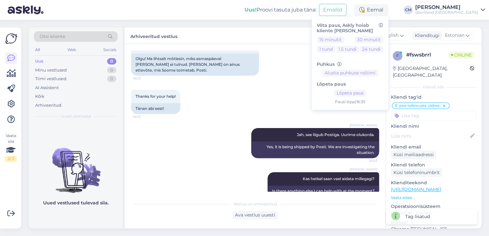
click at [454, 12] on div "Sportland [GEOGRAPHIC_DATA]" at bounding box center [446, 12] width 63 height 5
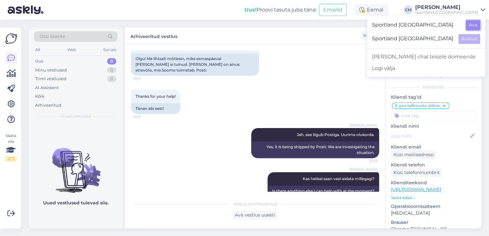
click at [471, 27] on button "Ava" at bounding box center [473, 25] width 14 height 10
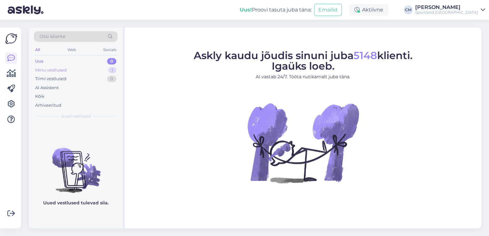
click at [111, 68] on div "1" at bounding box center [112, 70] width 8 height 6
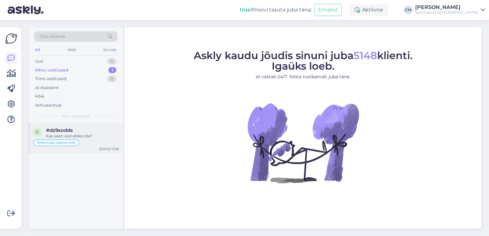
click at [90, 132] on div "#dz9sodds" at bounding box center [82, 131] width 73 height 6
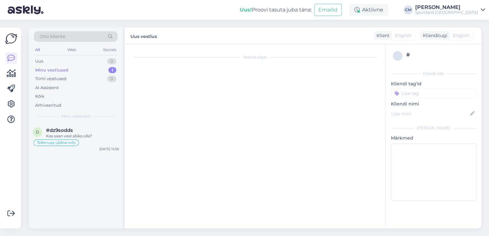
scroll to position [194, 0]
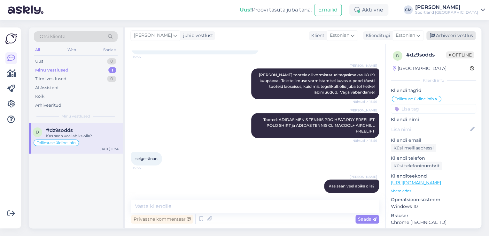
click at [444, 33] on div "Arhiveeri vestlus" at bounding box center [451, 35] width 49 height 9
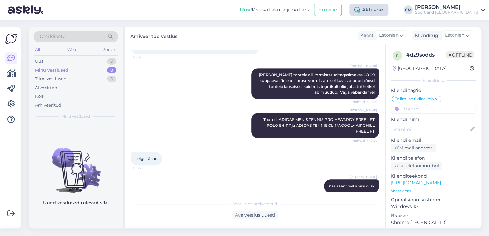
drag, startPoint x: 394, startPoint y: 19, endPoint x: 394, endPoint y: 15, distance: 3.8
click at [394, 19] on div "Uus! Proovi tasuta [PERSON_NAME]: Emailid Aktiivne [PERSON_NAME] Sportland [GEO…" at bounding box center [244, 10] width 489 height 20
click at [389, 15] on div "Aktiivne" at bounding box center [369, 10] width 39 height 12
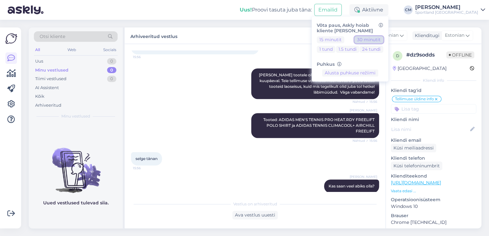
click at [382, 37] on button "30 minutit" at bounding box center [369, 39] width 29 height 7
